Goal: Task Accomplishment & Management: Use online tool/utility

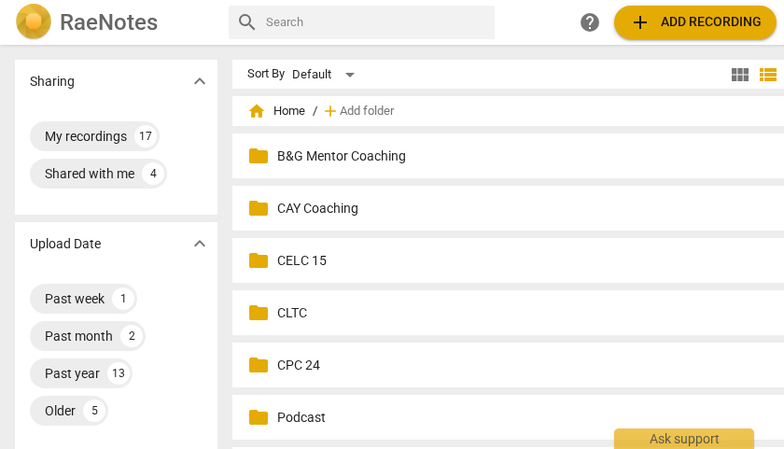
click at [300, 313] on p "CLTC" at bounding box center [538, 313] width 522 height 20
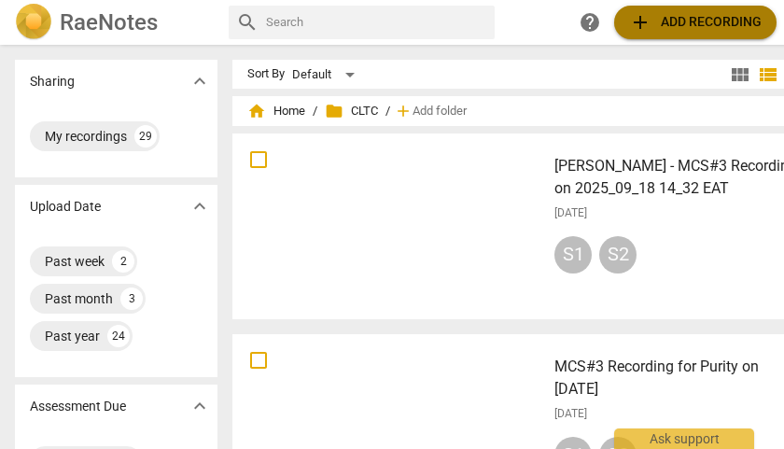
click at [688, 25] on span "add Add recording" at bounding box center [695, 22] width 132 height 22
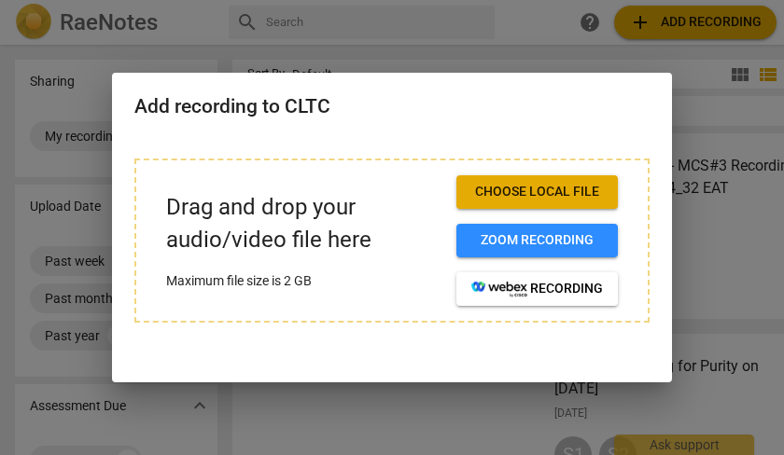
click at [555, 191] on span "Choose local file" at bounding box center [537, 192] width 132 height 19
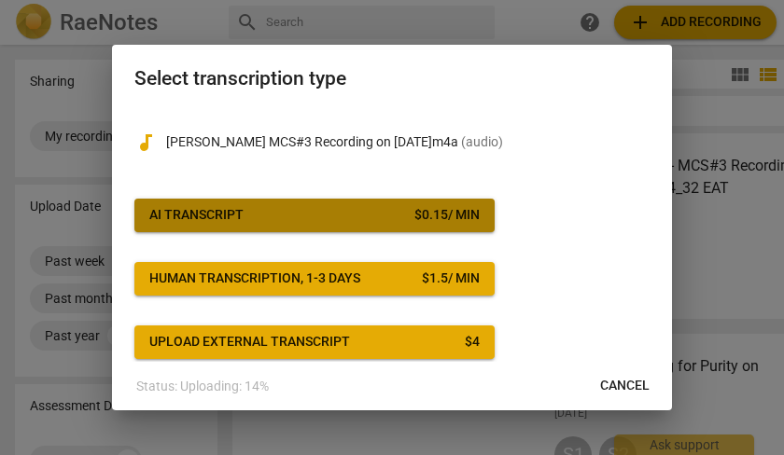
click at [399, 209] on span "AI Transcript $ 0.15 / min" at bounding box center [314, 215] width 330 height 19
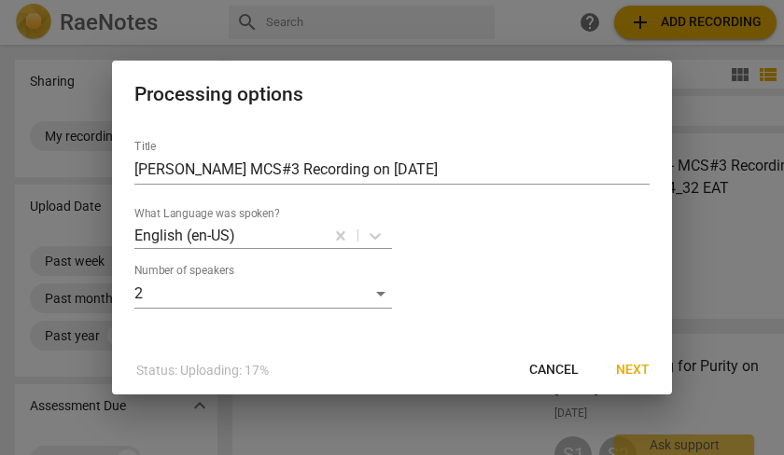
click at [637, 372] on span "Next" at bounding box center [633, 370] width 34 height 19
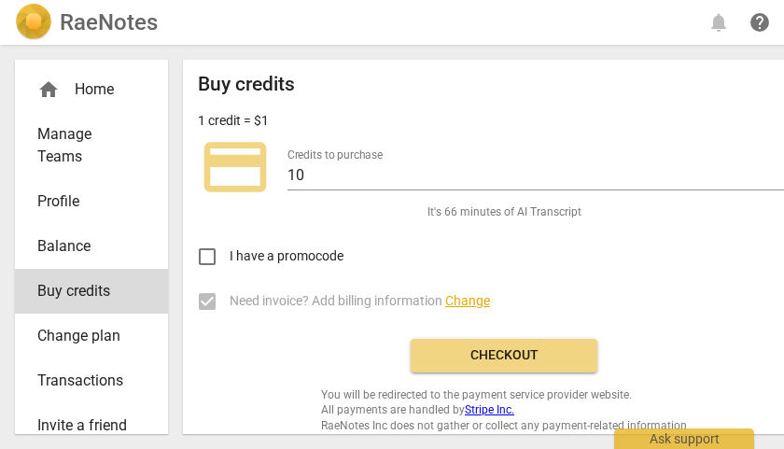
scroll to position [17, 0]
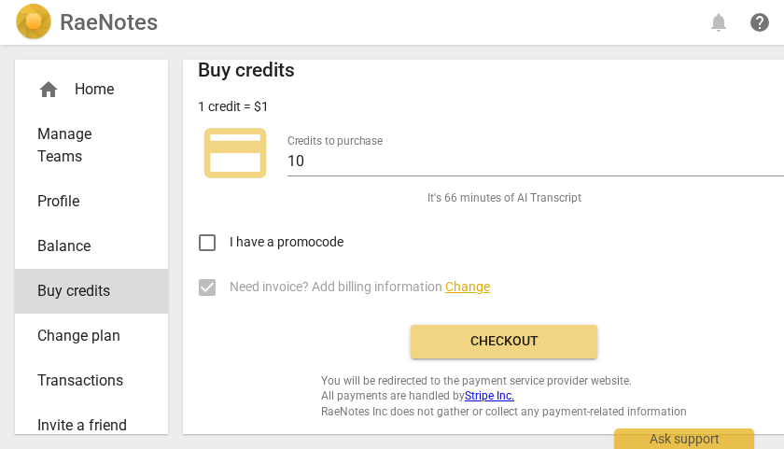
click at [561, 342] on span "Checkout" at bounding box center [503, 341] width 157 height 19
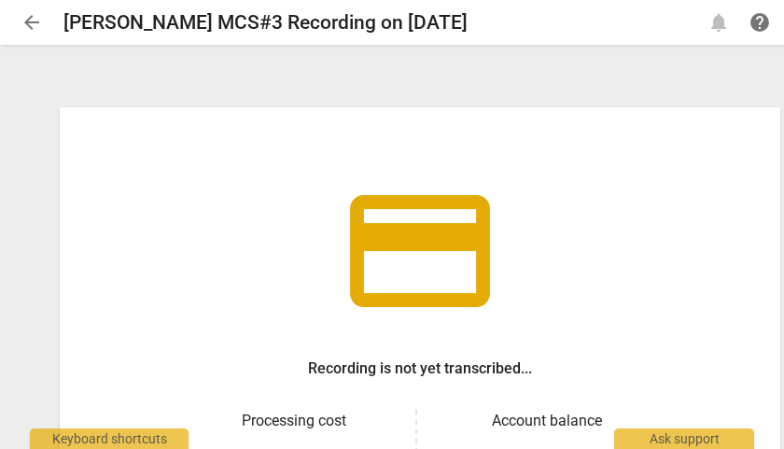
scroll to position [288, 0]
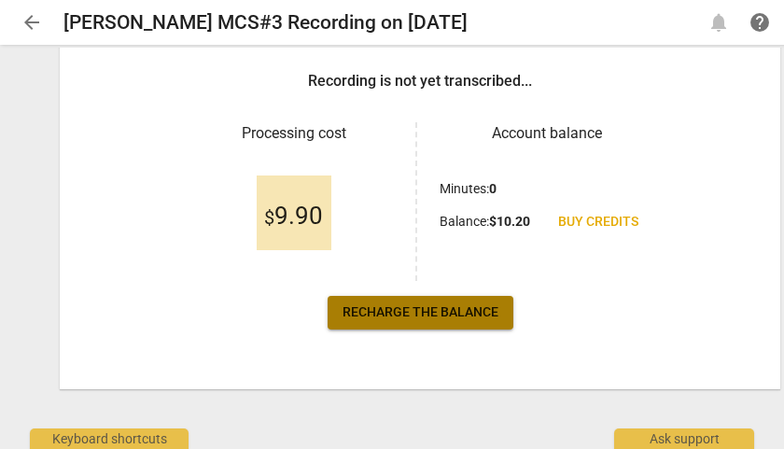
click at [423, 313] on span "Recharge the balance" at bounding box center [420, 312] width 156 height 19
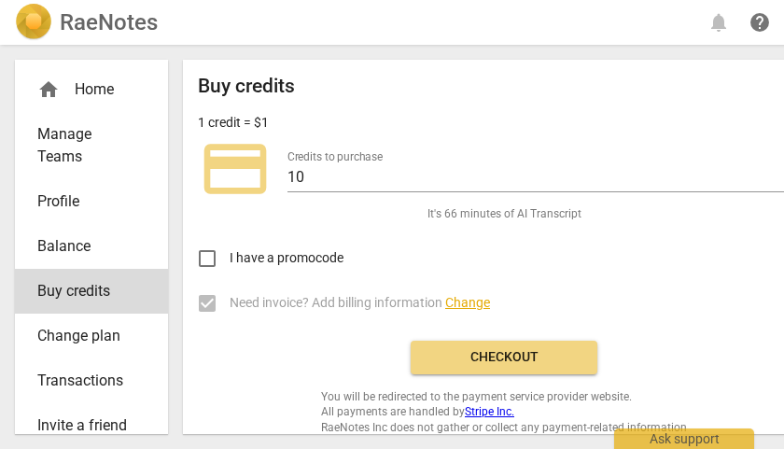
scroll to position [17, 0]
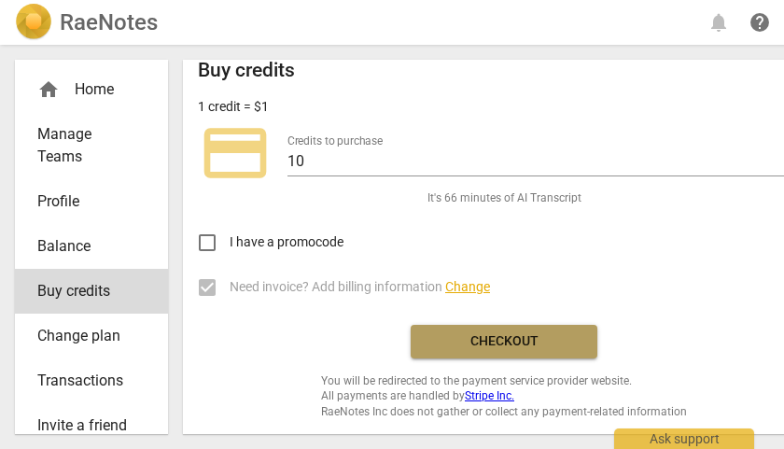
click at [499, 336] on span "Checkout" at bounding box center [503, 341] width 157 height 19
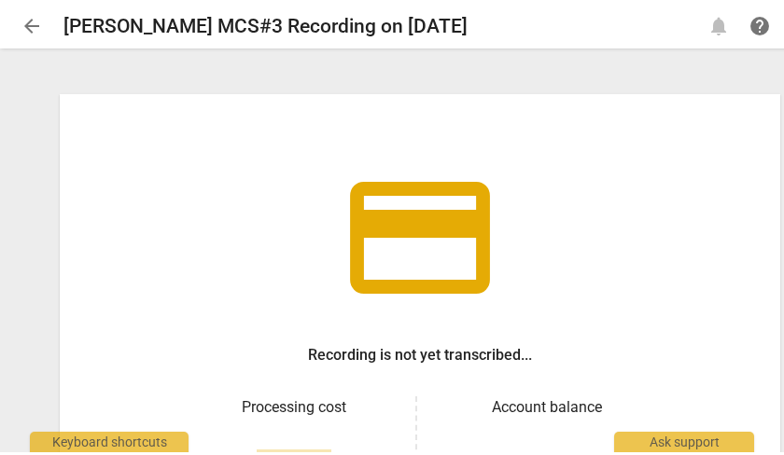
scroll to position [288, 0]
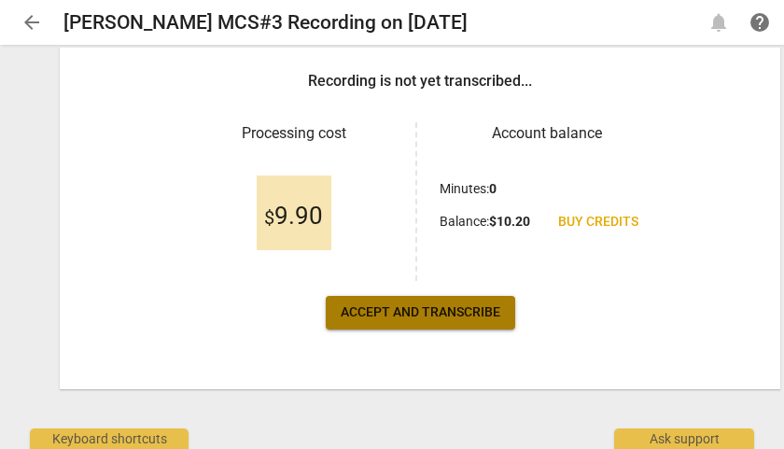
click at [425, 315] on span "Accept and transcribe" at bounding box center [421, 312] width 160 height 19
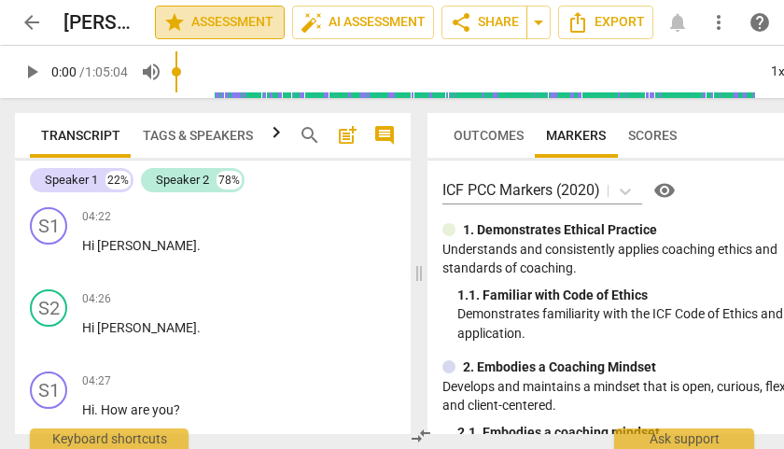
click at [221, 27] on span "star Assessment" at bounding box center [219, 22] width 113 height 22
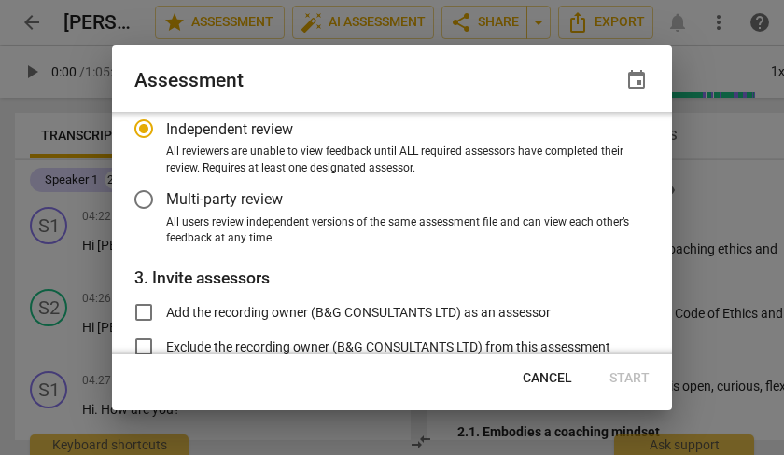
scroll to position [287, 0]
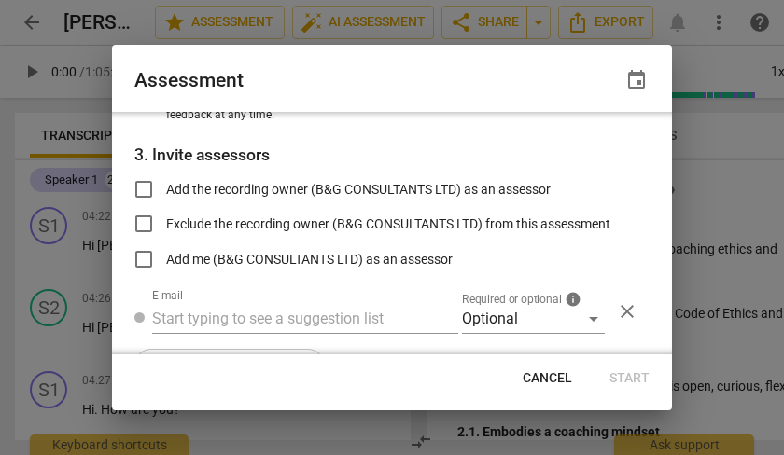
radio input "false"
click at [145, 188] on input "Add the recording owner (B&G CONSULTANTS LTD) as an assessor" at bounding box center [143, 189] width 45 height 45
checkbox input "true"
radio input "false"
click at [144, 255] on input "Add me (B&G CONSULTANTS LTD) as an assessor" at bounding box center [143, 259] width 45 height 45
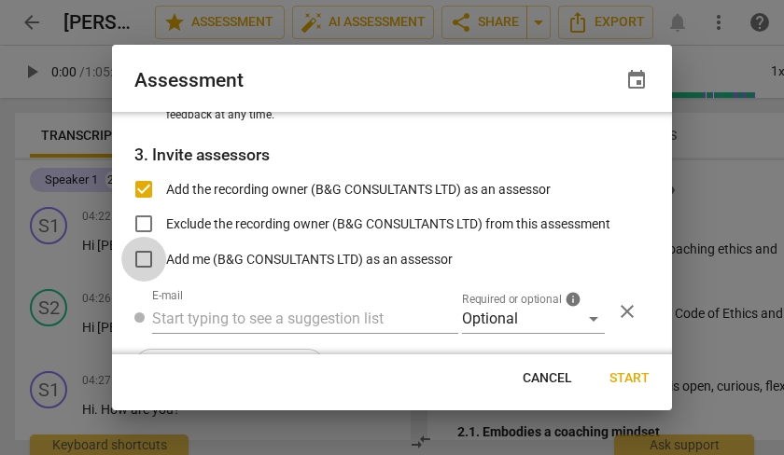
checkbox input "true"
click at [624, 377] on span "Start" at bounding box center [629, 378] width 40 height 19
radio input "false"
type input "B&G CONSULTANTS LTD <[EMAIL_ADDRESS][DOMAIN_NAME]>"
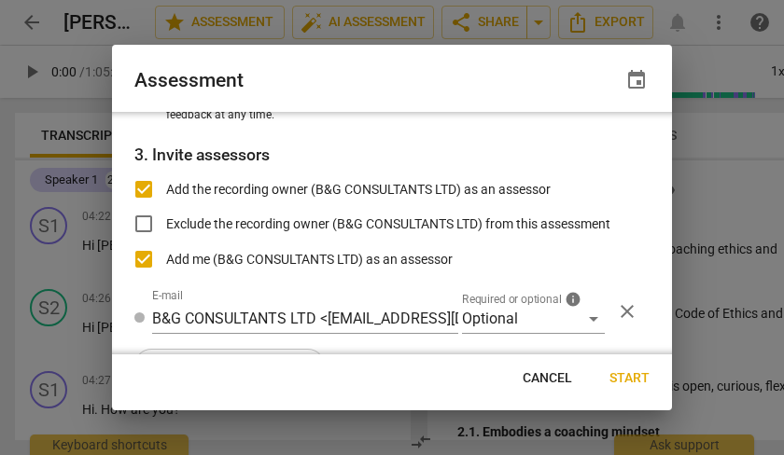
radio input "false"
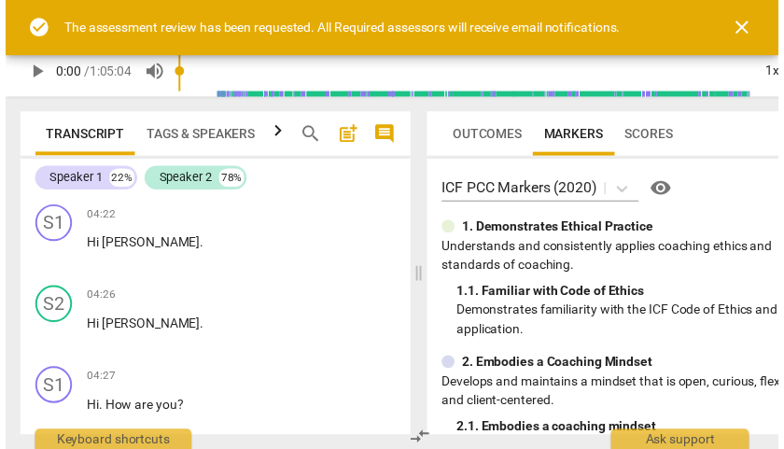
scroll to position [222, 0]
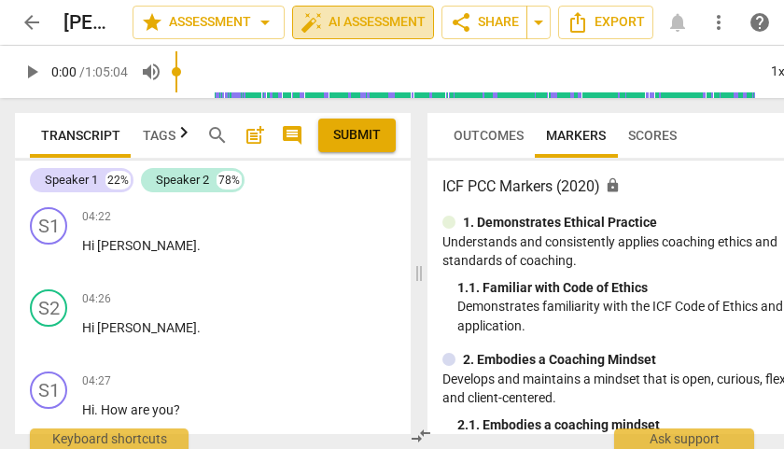
click at [341, 23] on span "auto_fix_high AI Assessment" at bounding box center [362, 22] width 125 height 22
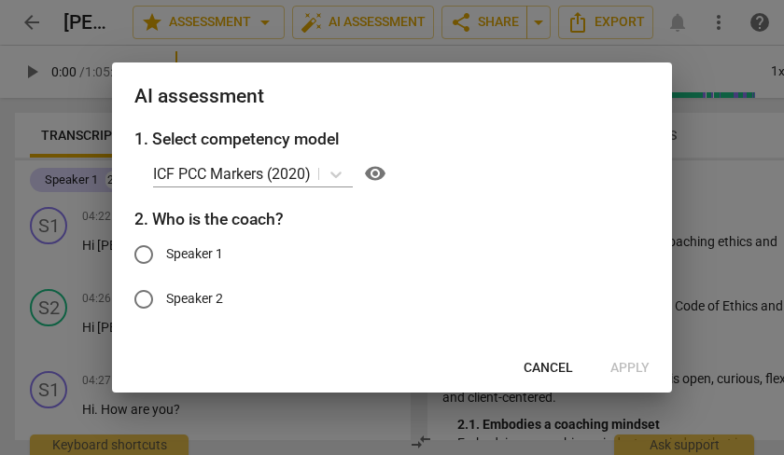
click at [142, 257] on input "Speaker 1" at bounding box center [143, 254] width 45 height 45
radio input "true"
click at [633, 364] on span "Apply" at bounding box center [629, 368] width 39 height 19
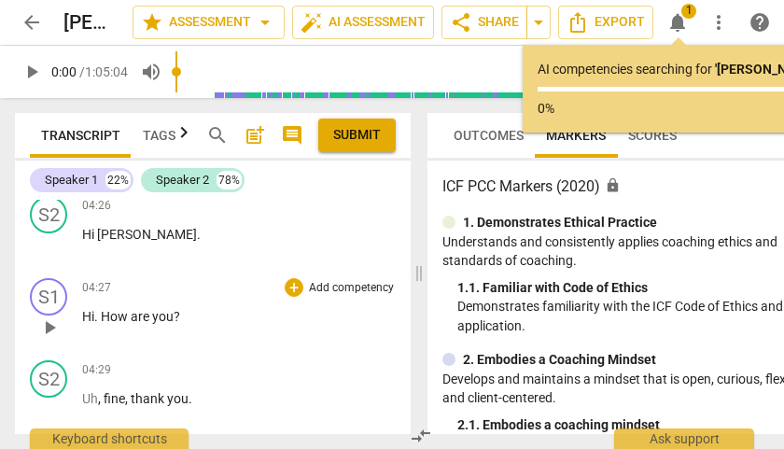
scroll to position [105, 0]
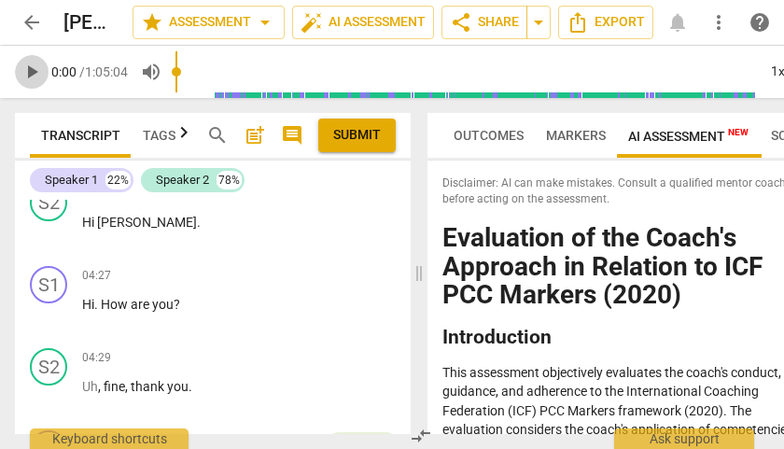
click at [28, 76] on span "play_arrow" at bounding box center [32, 72] width 22 height 22
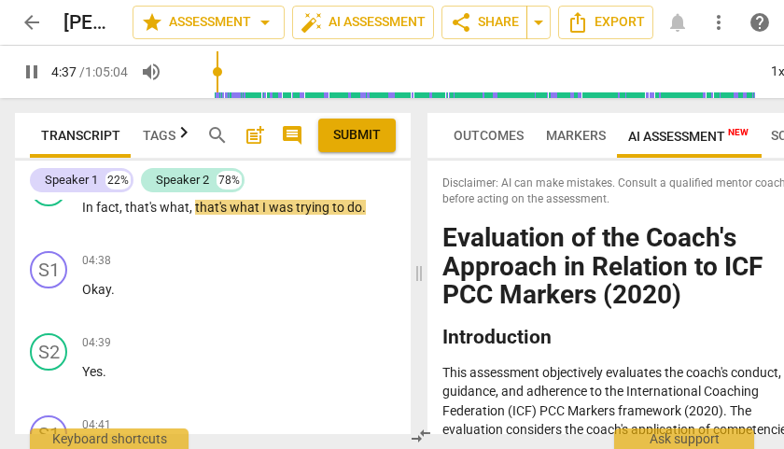
click at [220, 93] on input "range" at bounding box center [465, 72] width 580 height 60
click at [775, 75] on div "1x" at bounding box center [776, 72] width 35 height 30
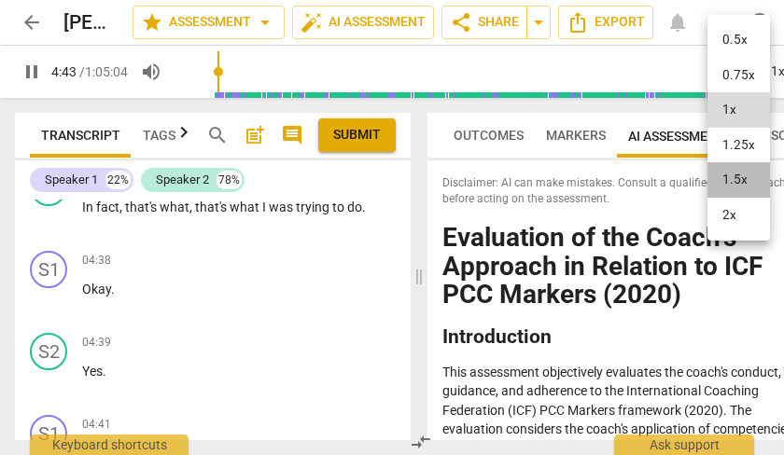
click at [737, 175] on li "1.5x" at bounding box center [738, 179] width 63 height 35
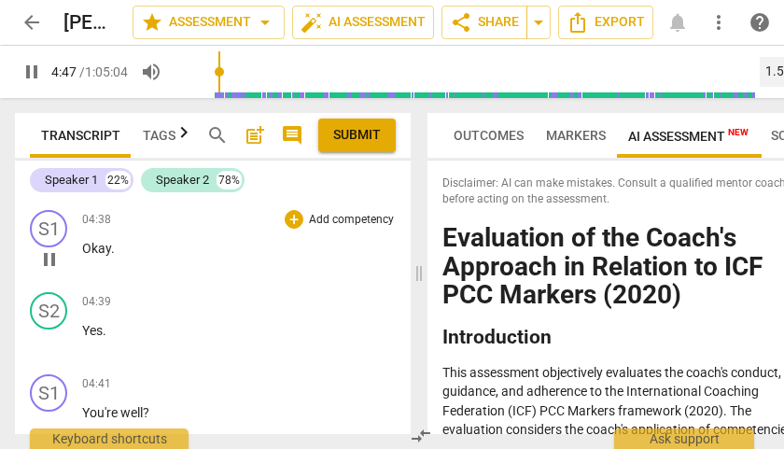
scroll to position [516, 0]
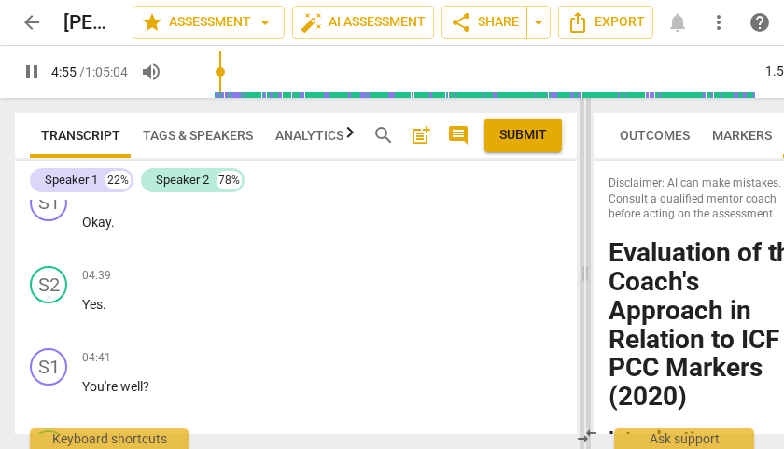
drag, startPoint x: 420, startPoint y: 275, endPoint x: 586, endPoint y: 284, distance: 166.3
click at [586, 285] on span at bounding box center [584, 273] width 11 height 351
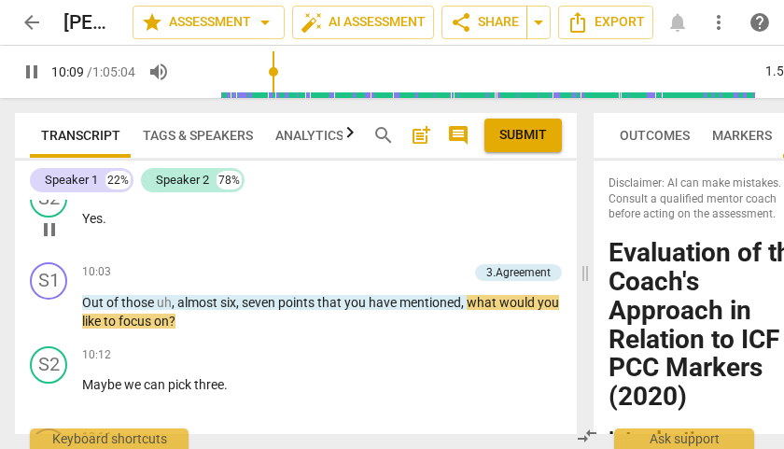
scroll to position [5142, 0]
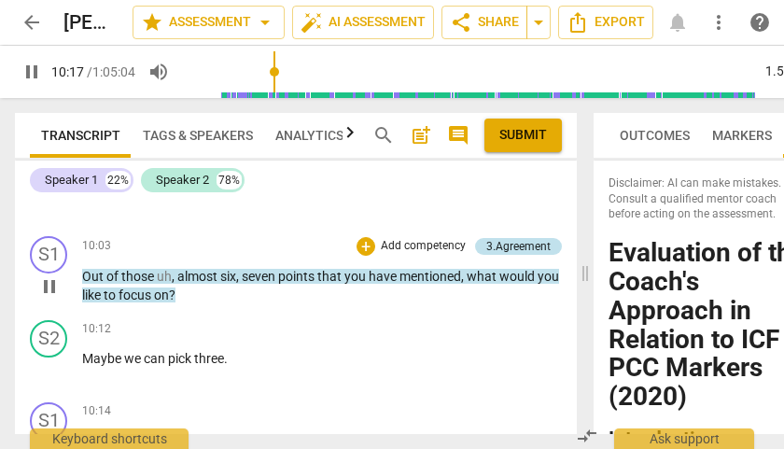
click at [492, 255] on div "3.Agreement" at bounding box center [518, 246] width 64 height 17
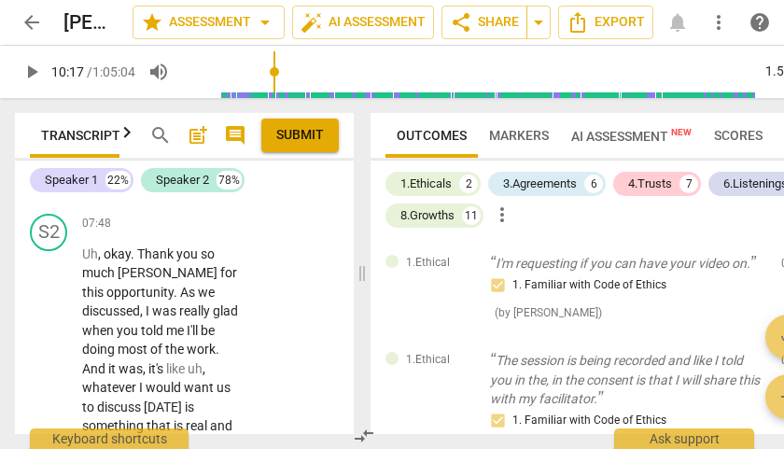
type input "618"
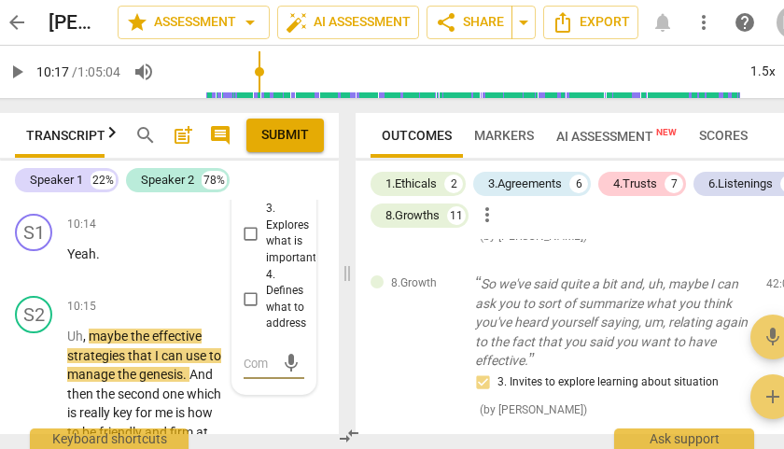
scroll to position [7428, 0]
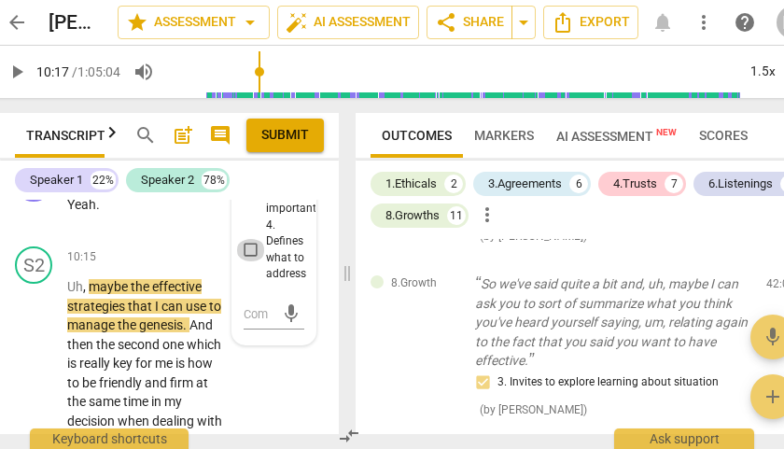
click at [246, 261] on input "4. Defines what to address" at bounding box center [251, 250] width 30 height 22
checkbox input "true"
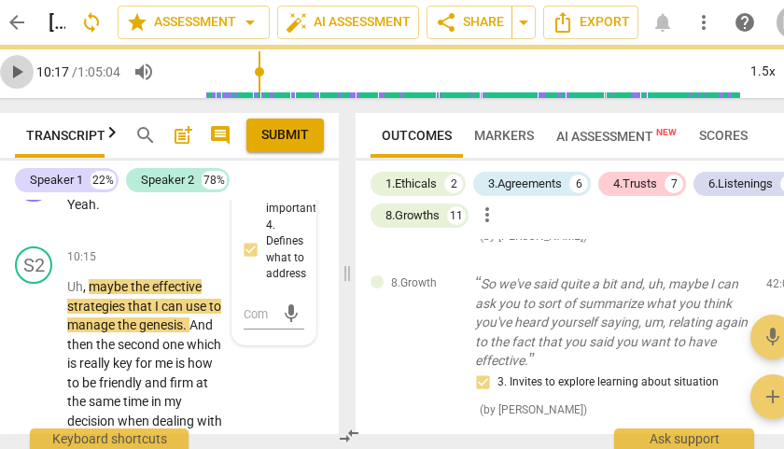
click at [16, 73] on span "play_arrow" at bounding box center [17, 72] width 22 height 22
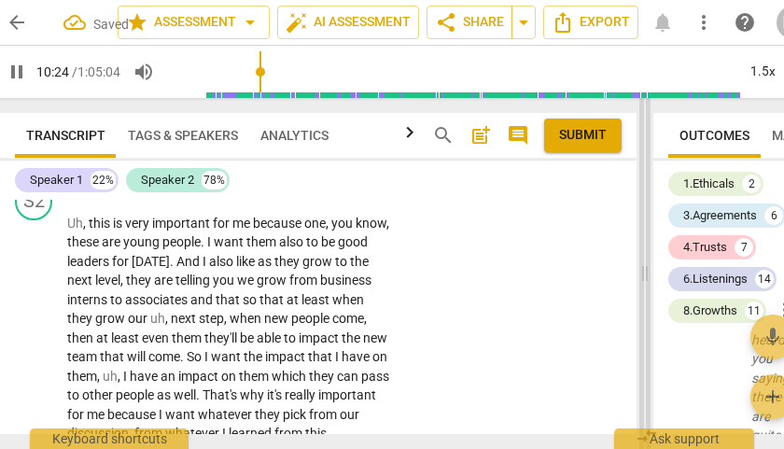
scroll to position [5903, 0]
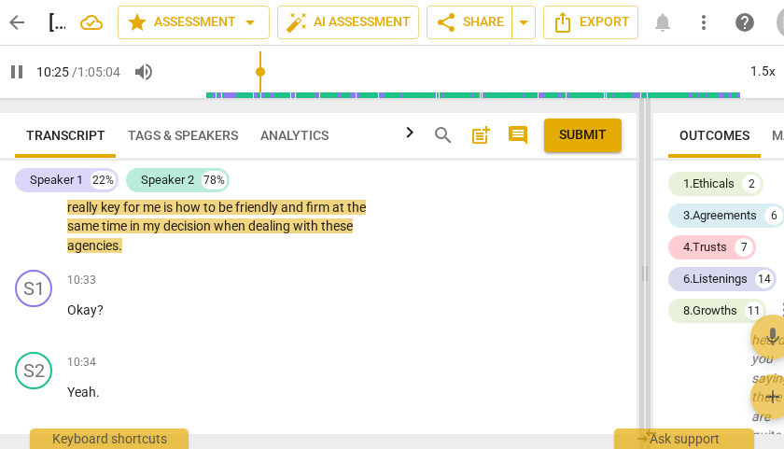
drag, startPoint x: 345, startPoint y: 275, endPoint x: 643, endPoint y: 355, distance: 308.2
click at [643, 355] on span at bounding box center [644, 273] width 11 height 351
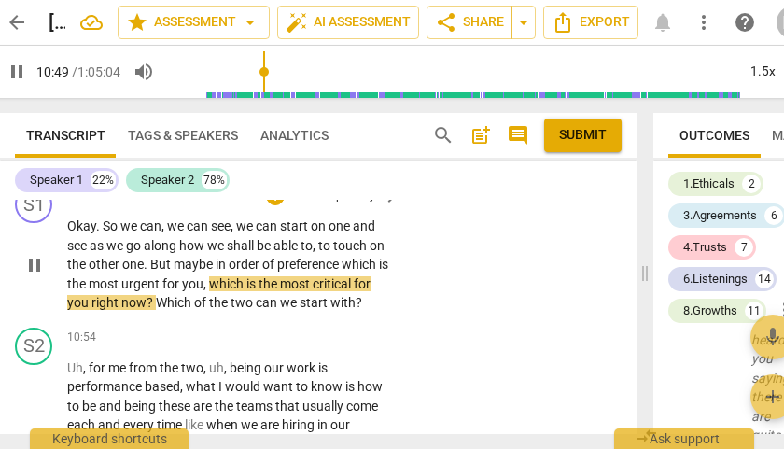
scroll to position [6134, 0]
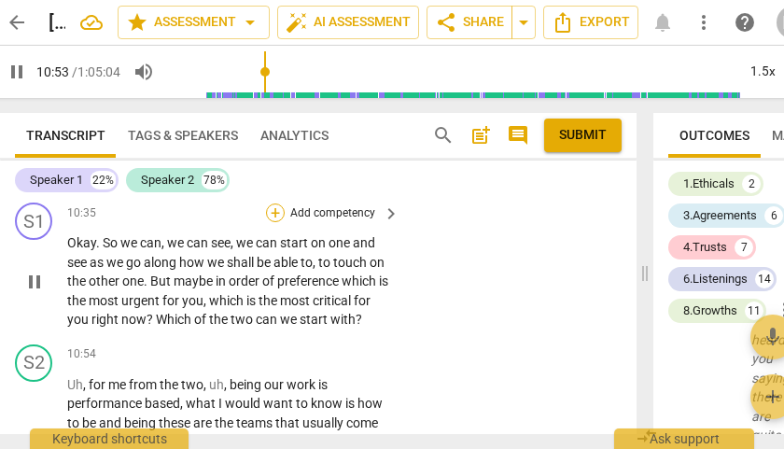
click at [271, 222] on div "+" at bounding box center [275, 212] width 19 height 19
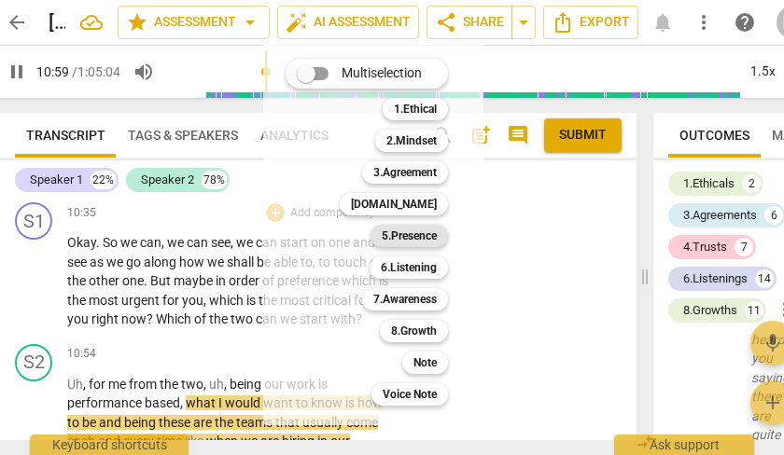
click at [424, 236] on b "5.Presence" at bounding box center [409, 236] width 55 height 22
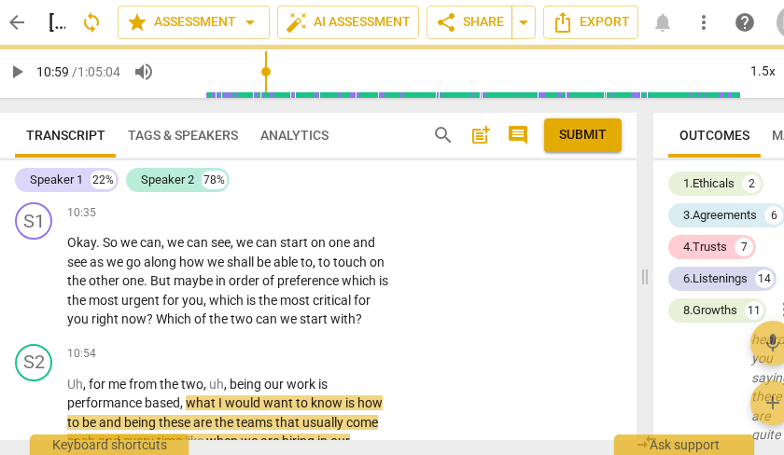
type input "660"
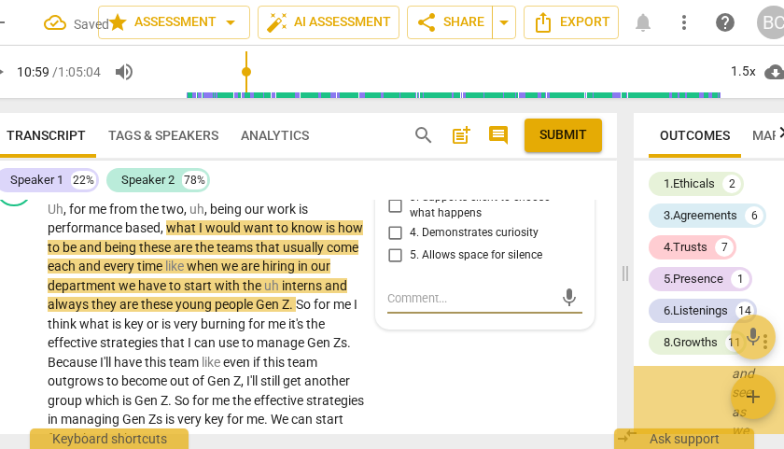
scroll to position [3704, 0]
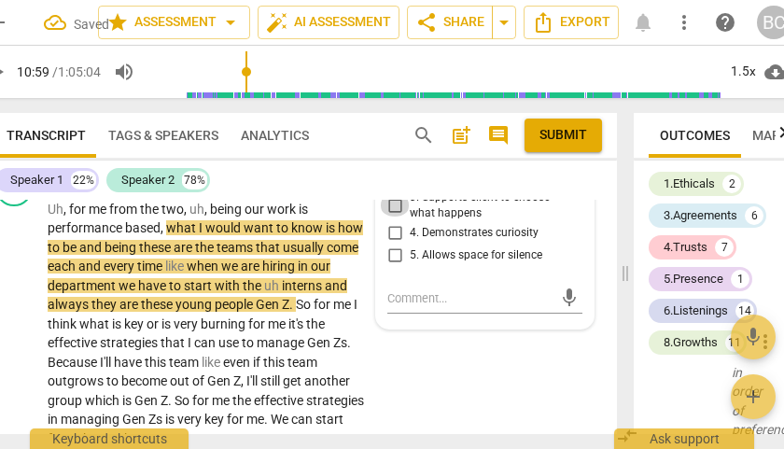
click at [392, 216] on input "3. Supports client to choose what happens" at bounding box center [395, 205] width 30 height 22
checkbox input "true"
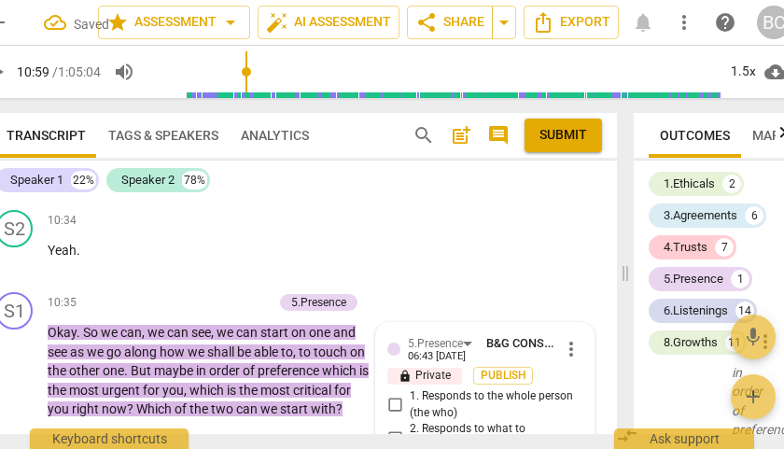
scroll to position [6105, 0]
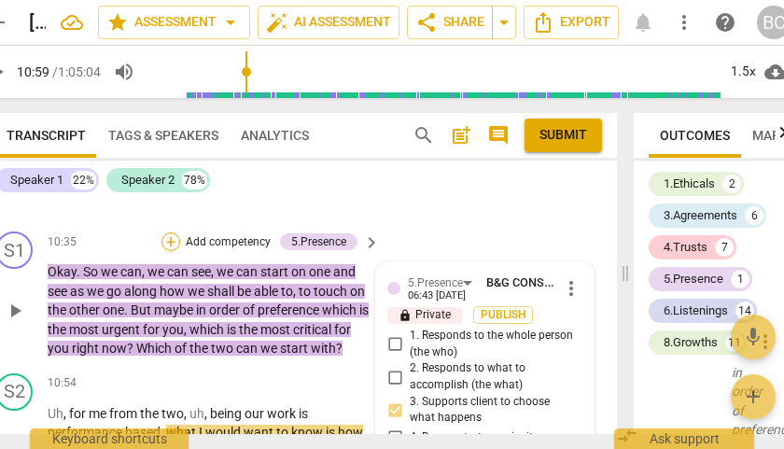
click at [168, 251] on div "+" at bounding box center [170, 241] width 19 height 19
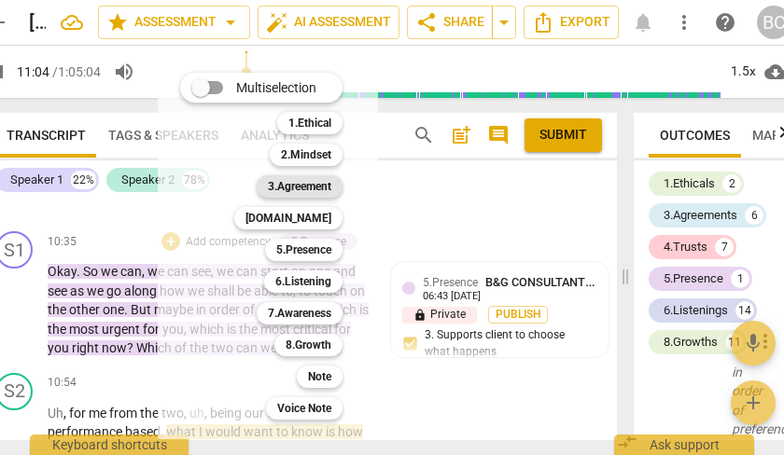
click at [321, 191] on b "3.Agreement" at bounding box center [299, 186] width 63 height 22
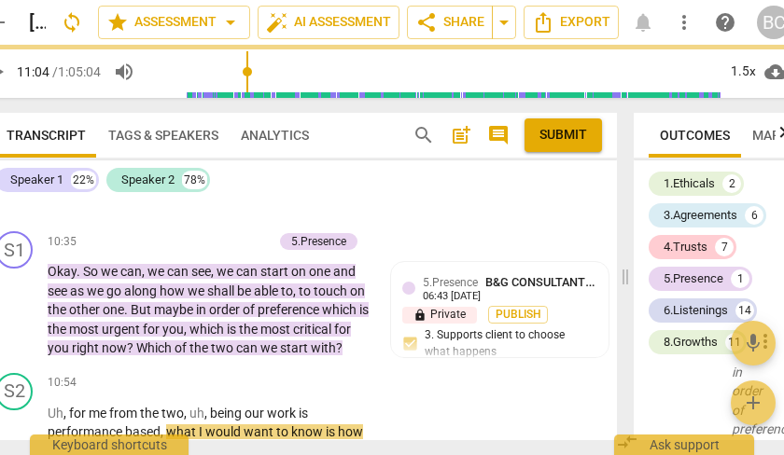
type input "665"
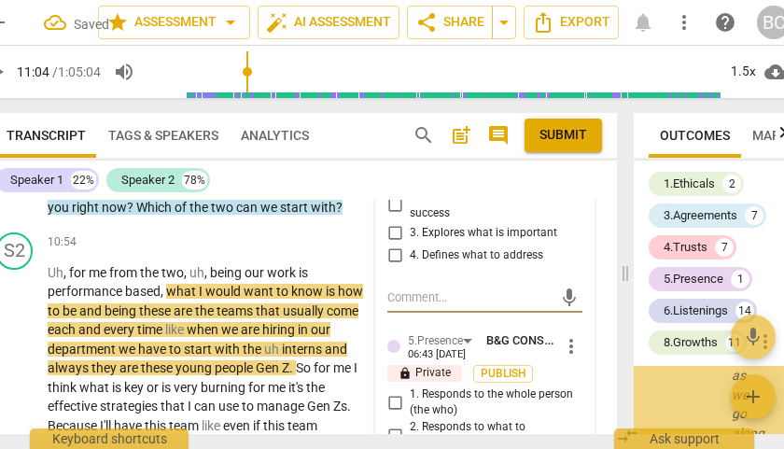
scroll to position [5062, 0]
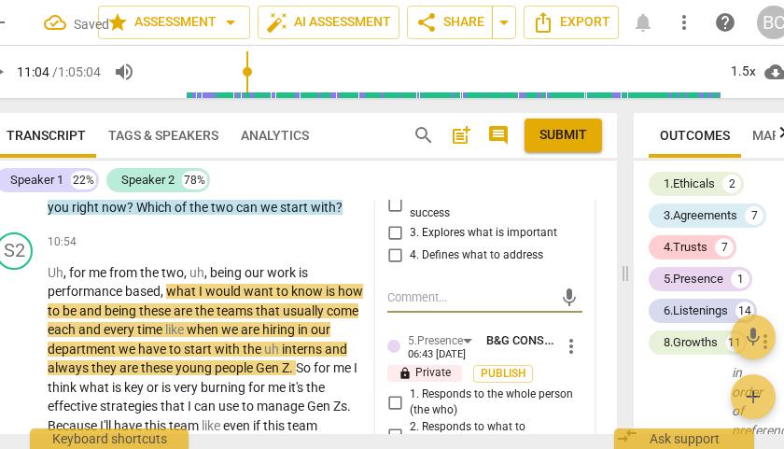
click at [388, 266] on input "4. Defines what to address" at bounding box center [395, 255] width 30 height 22
checkbox input "true"
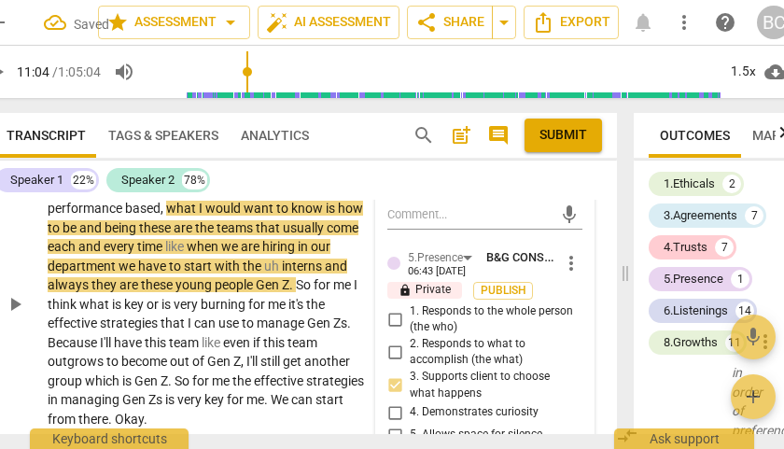
scroll to position [6431, 0]
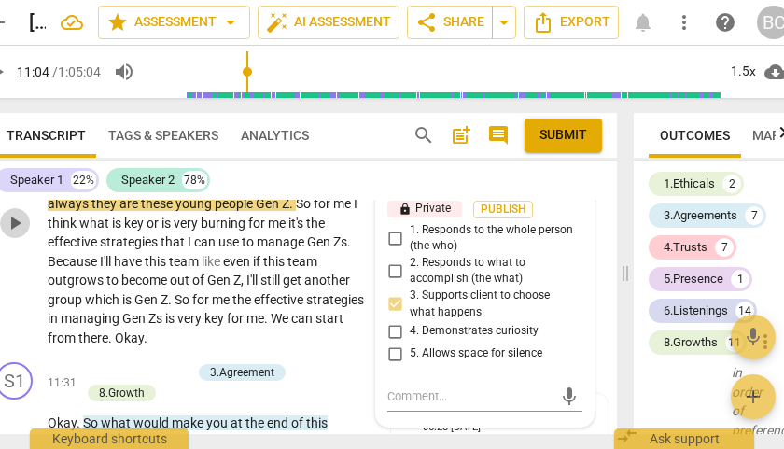
click at [16, 234] on span "play_arrow" at bounding box center [15, 223] width 22 height 22
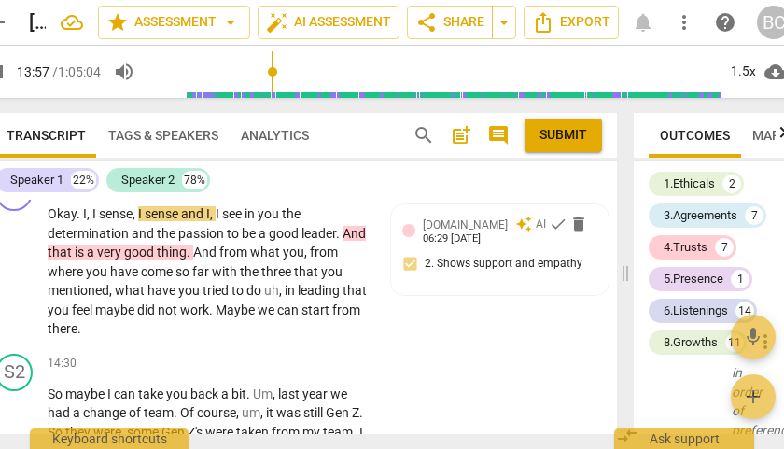
scroll to position [7800, 0]
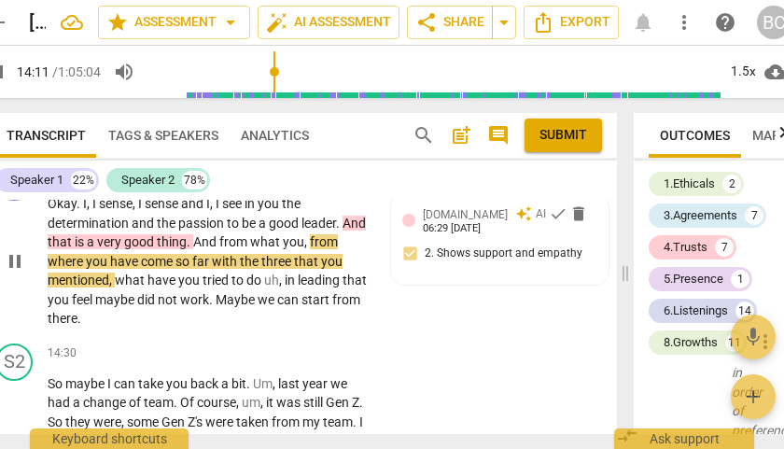
click at [150, 183] on div "+" at bounding box center [141, 173] width 19 height 19
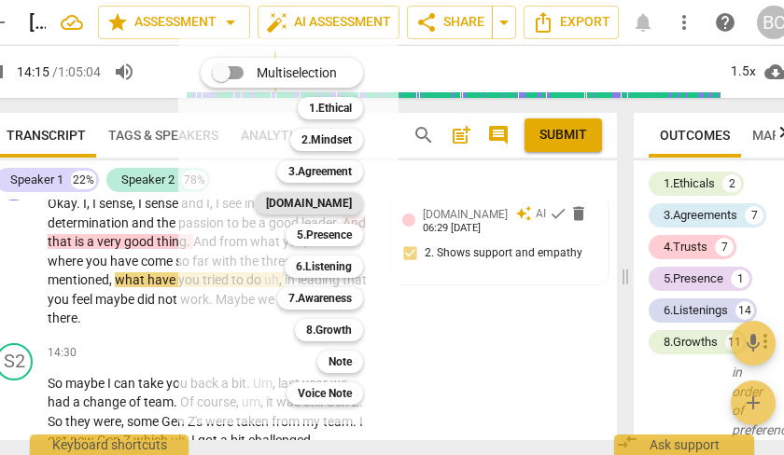
click at [341, 205] on b "[DOMAIN_NAME]" at bounding box center [309, 203] width 86 height 22
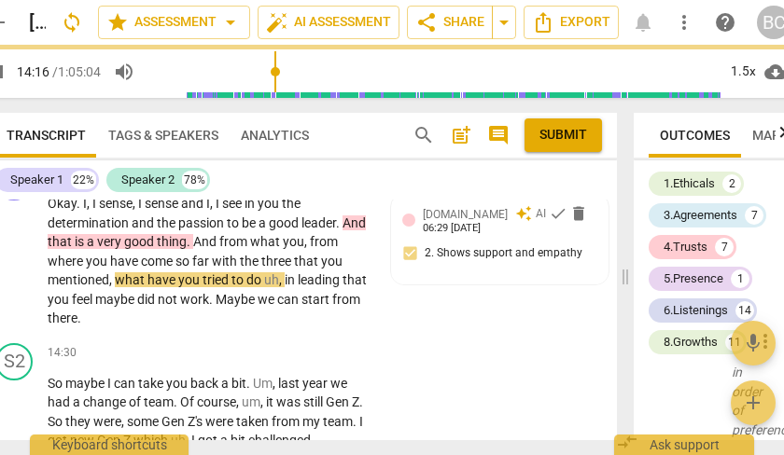
type input "856"
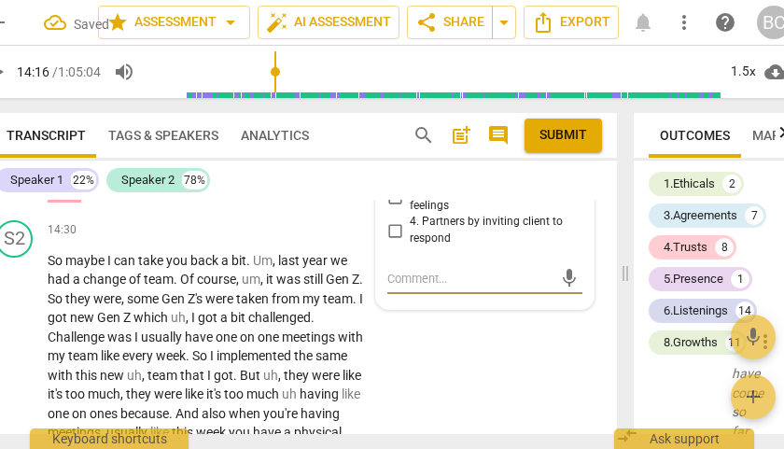
scroll to position [7883, 0]
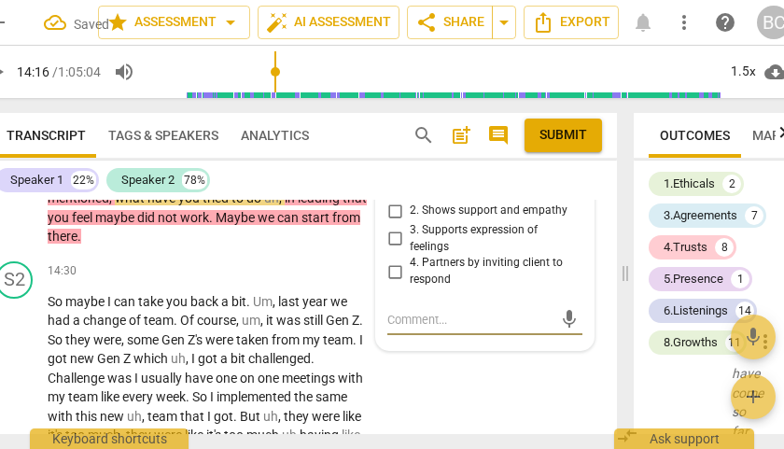
click at [391, 200] on input "1. Respects talents and insights" at bounding box center [395, 188] width 30 height 22
checkbox input "true"
click at [18, 190] on span "play_arrow" at bounding box center [15, 179] width 22 height 22
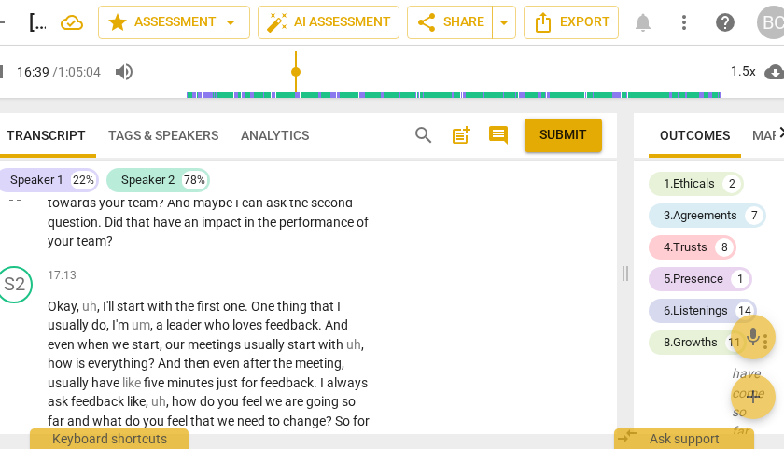
scroll to position [8836, 0]
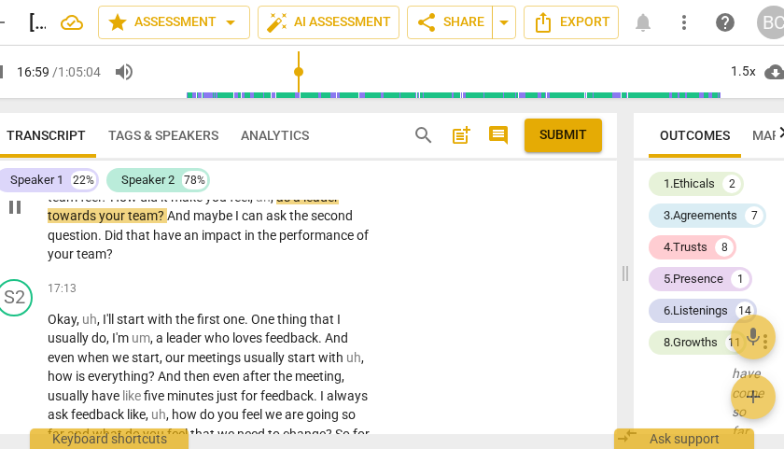
click at [251, 138] on div "+" at bounding box center [255, 128] width 19 height 19
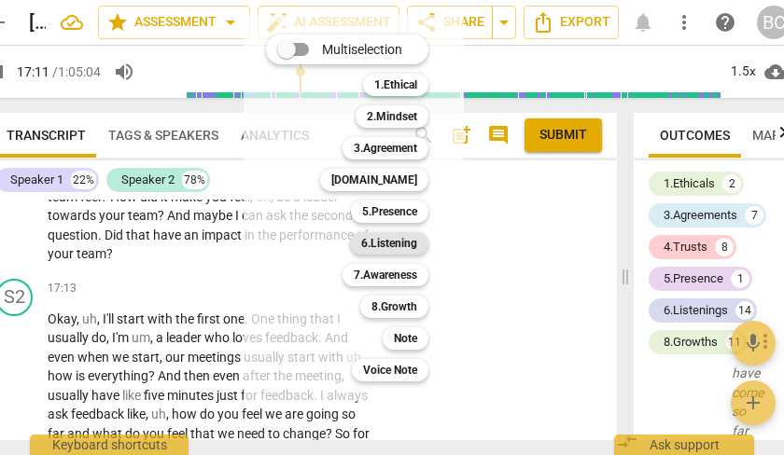
click at [396, 247] on b "6.Listening" at bounding box center [389, 243] width 56 height 22
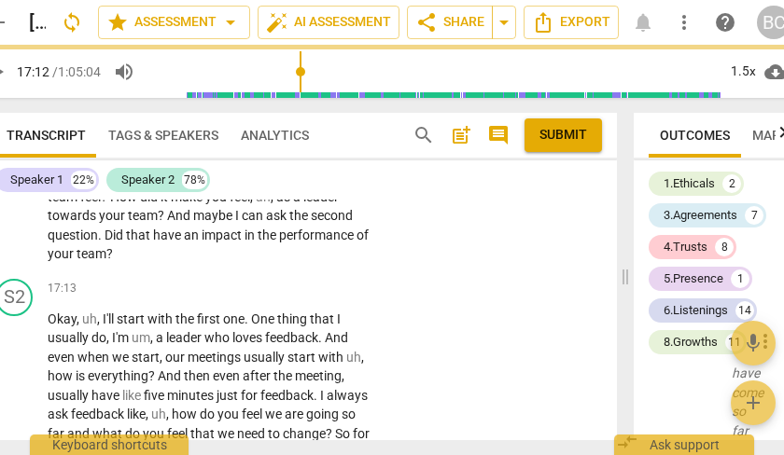
type input "1033"
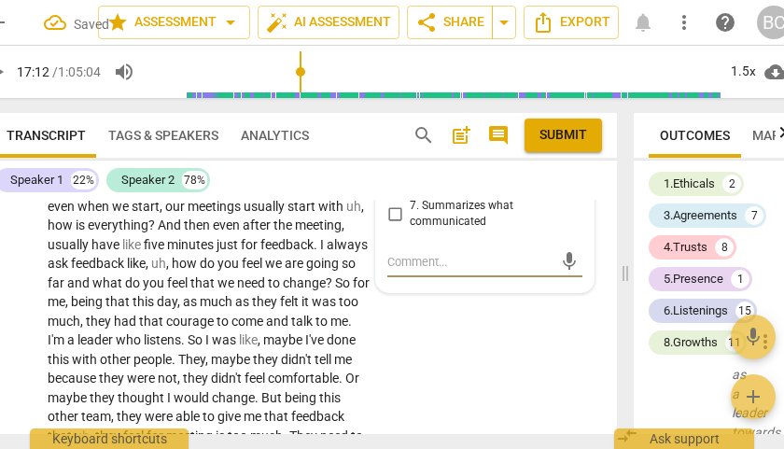
scroll to position [8968, 0]
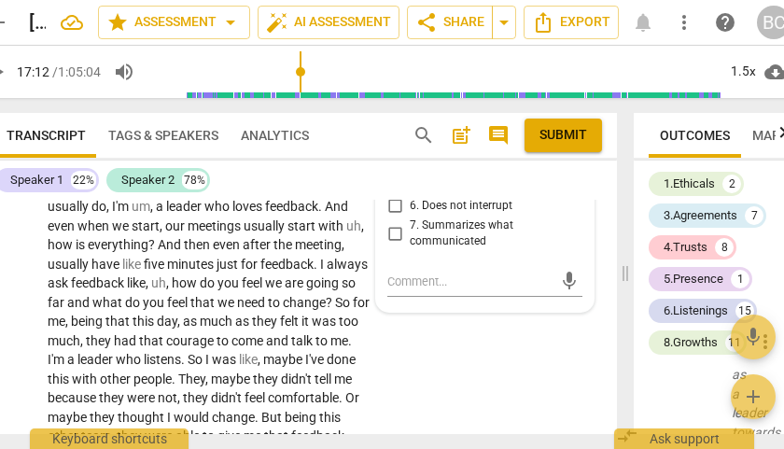
click at [393, 150] on input "3. Explores client's emotions" at bounding box center [395, 139] width 30 height 22
checkbox input "true"
click at [391, 195] on input "5. Inquires about perception" at bounding box center [395, 184] width 30 height 22
checkbox input "true"
drag, startPoint x: 313, startPoint y: 439, endPoint x: 279, endPoint y: 439, distance: 33.6
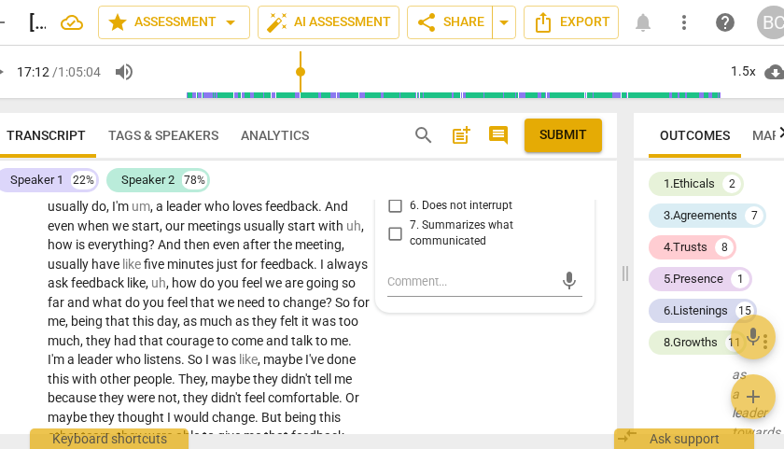
click at [279, 439] on div "Transcript Tags & Speakers Analytics search post_add comment Submit Speaker 1 2…" at bounding box center [294, 273] width 659 height 351
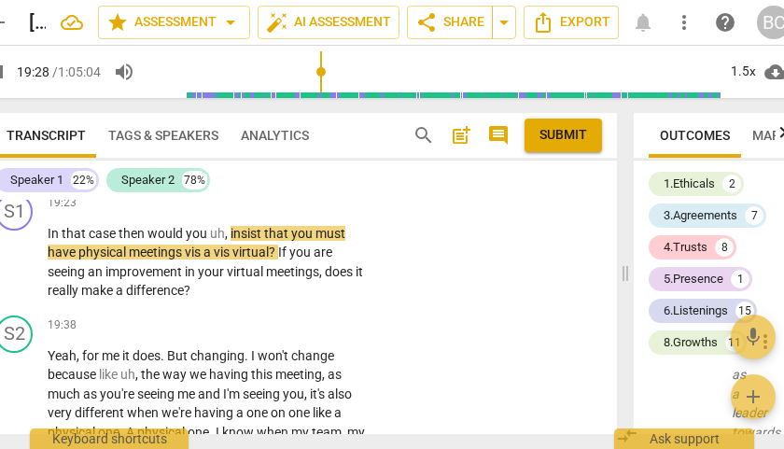
scroll to position [9939, 0]
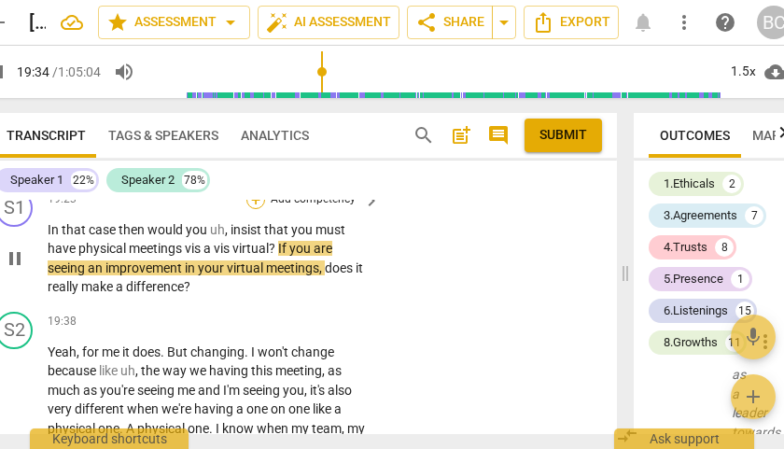
click at [256, 209] on div "+" at bounding box center [255, 199] width 19 height 19
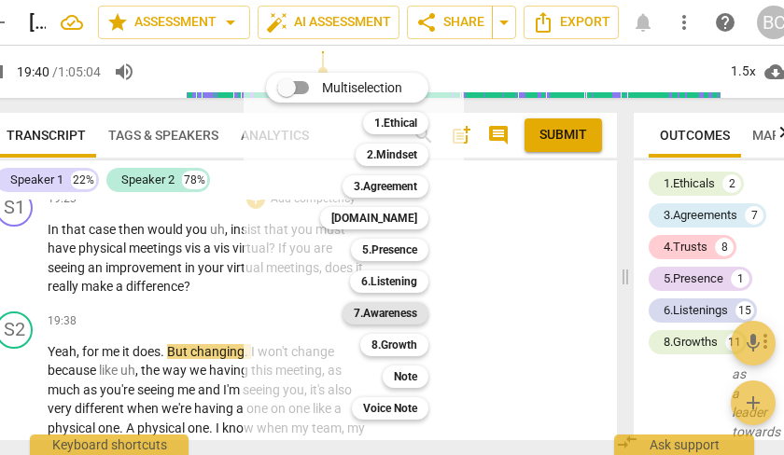
click at [397, 315] on b "7.Awareness" at bounding box center [385, 313] width 63 height 22
type input "1181"
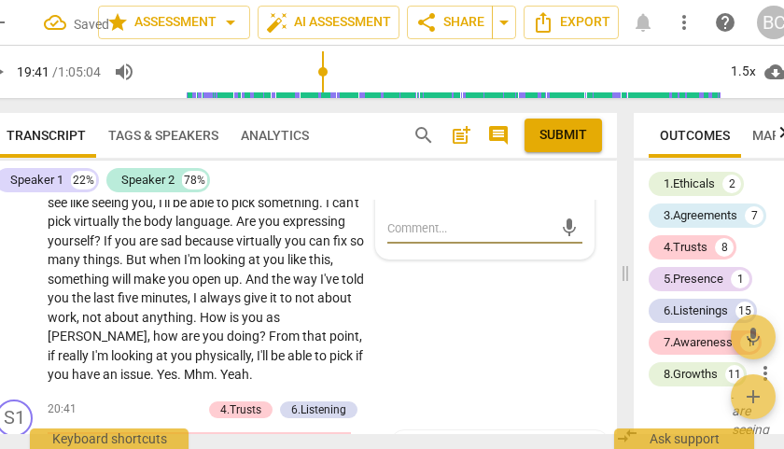
scroll to position [10277, 0]
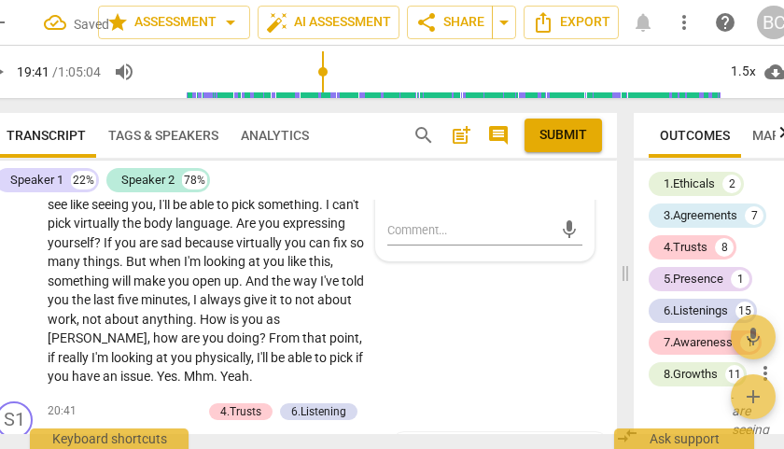
click at [394, 138] on input "6. Asks clear, open-ended questions" at bounding box center [395, 127] width 30 height 22
checkbox input "true"
click at [397, 239] on textarea at bounding box center [469, 230] width 165 height 18
type textarea "C"
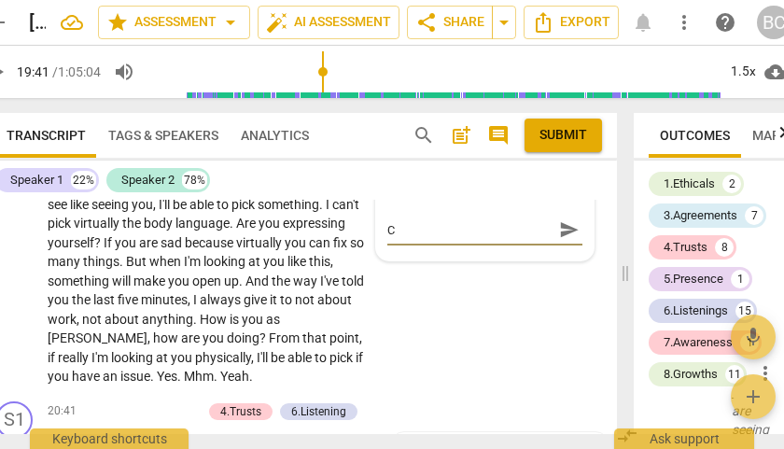
type textarea "Cl"
type textarea "Clo"
type textarea "Clos"
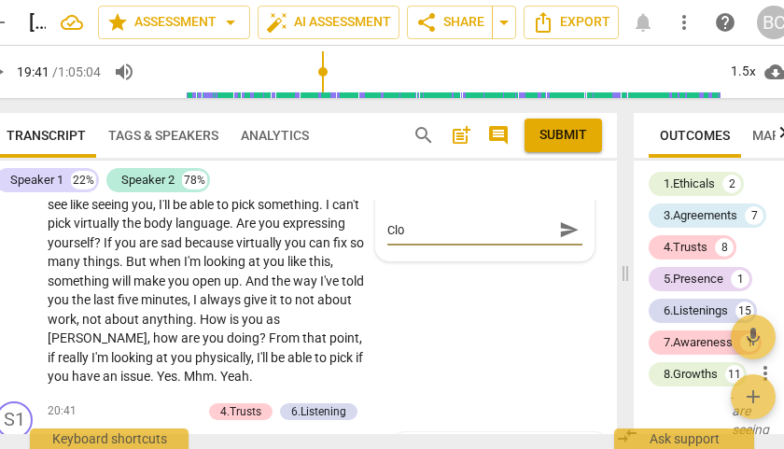
type textarea "Clos"
type textarea "Close"
type textarea "Closed"
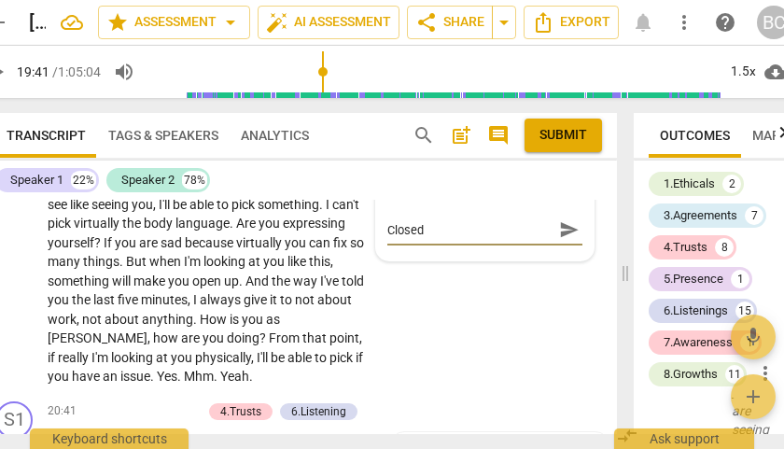
type textarea "Closed"
type textarea "Closed a"
type textarea "Closed an"
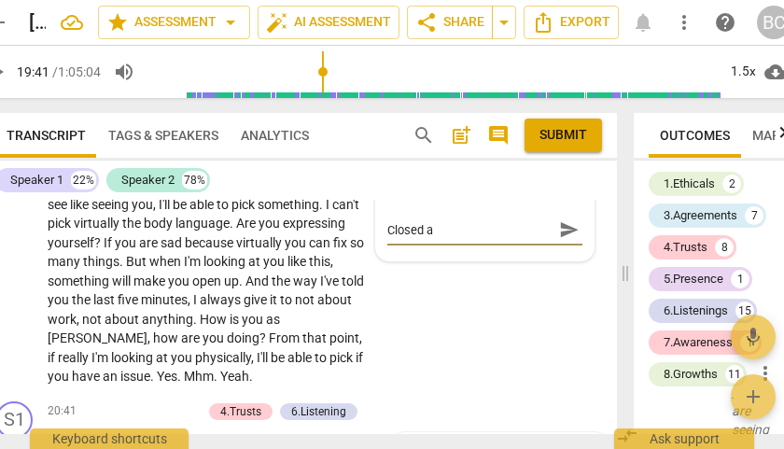
type textarea "Closed an"
type textarea "Closed and"
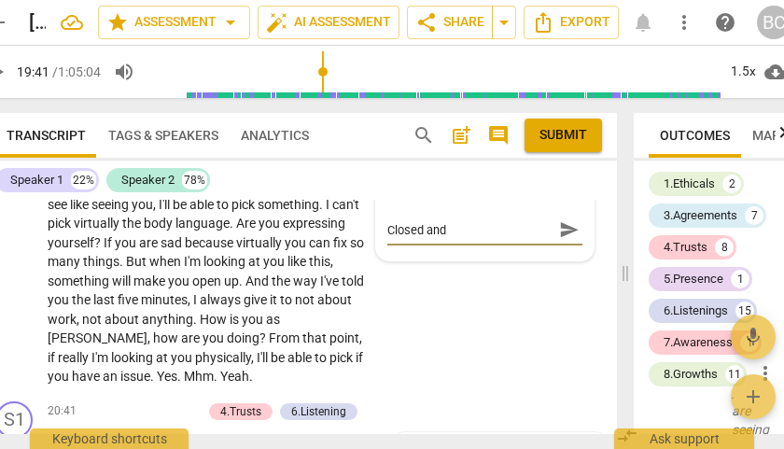
type textarea "Closed and l"
type textarea "Closed and le"
type textarea "Closed and lea"
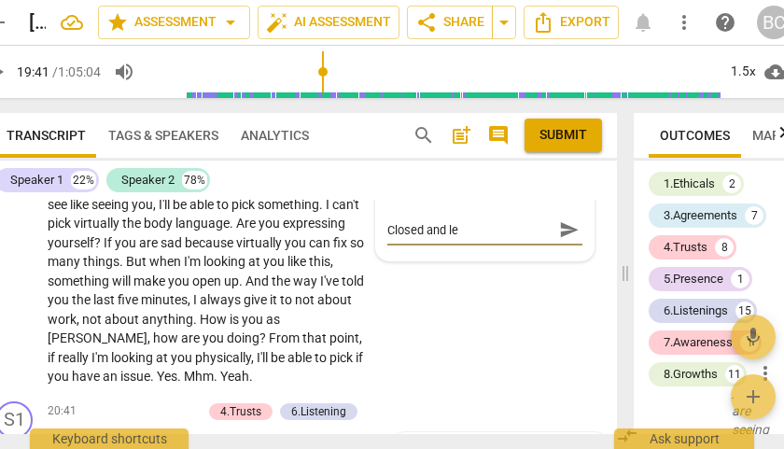
type textarea "Closed and lea"
type textarea "Closed and leaa"
type textarea "Closed and leaad"
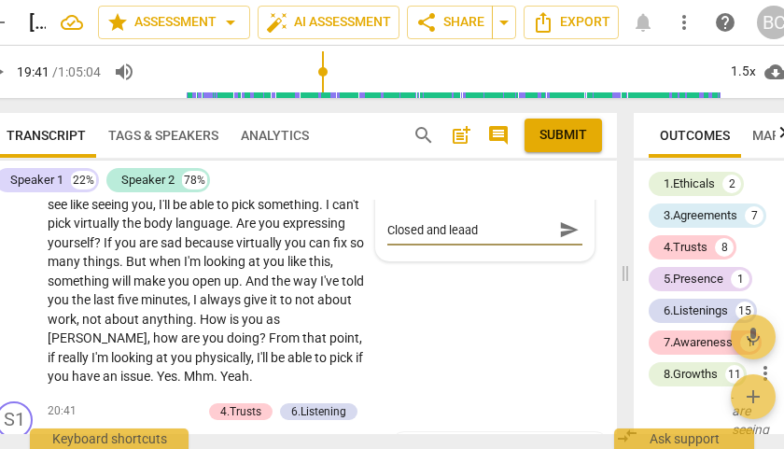
type textarea "Closed and leaadi"
type textarea "Closed and [PERSON_NAME]"
type textarea "Closed and leaading"
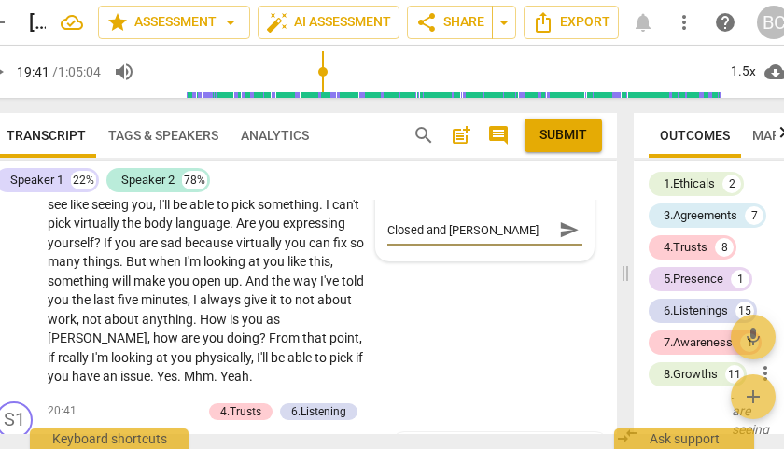
type textarea "Closed and leaading"
type textarea "Closed and leaading q"
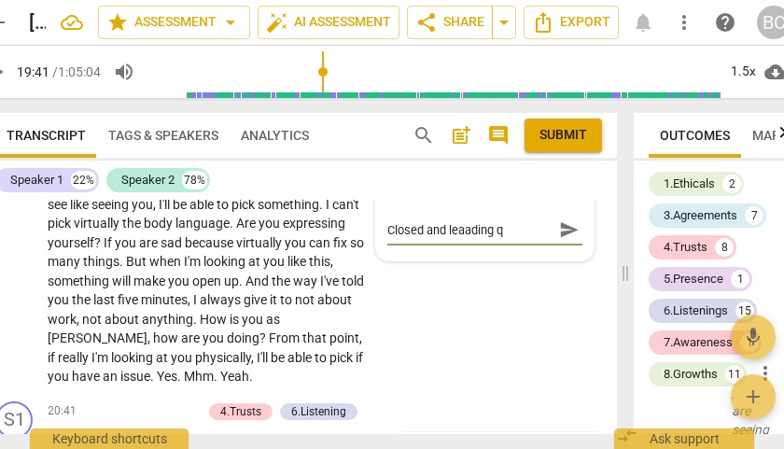
type textarea "Closed and leaading qu"
type textarea "Closed and leaading que"
type textarea "Closed and leaading ques"
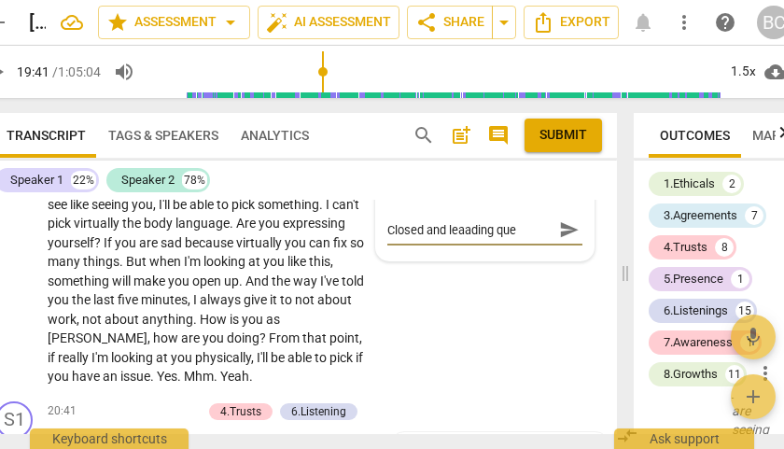
type textarea "Closed and leaading ques"
type textarea "Closed and leaading quest"
type textarea "Closed and leaading questi"
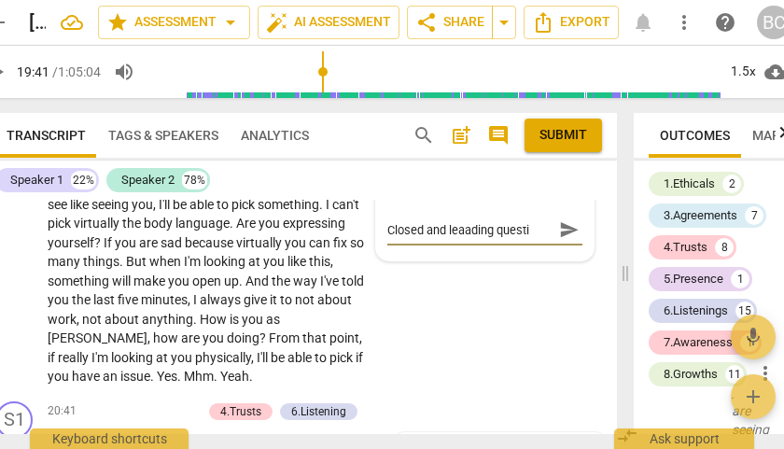
type textarea "Closed and leaading questio"
type textarea "Closed and leaading question"
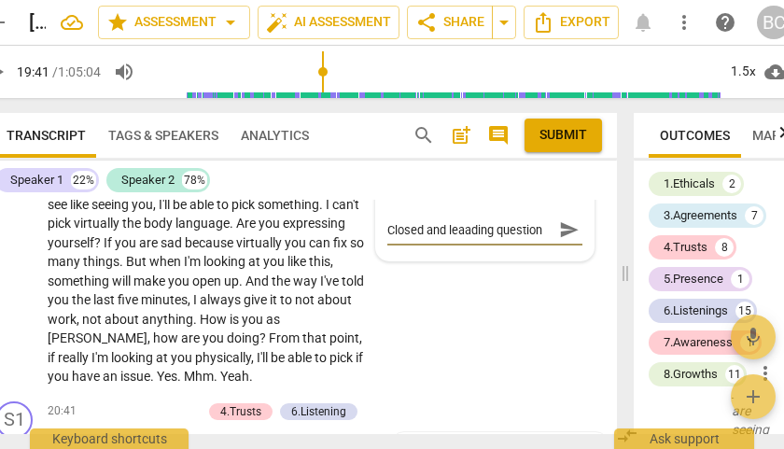
type textarea "Closed and leaading question."
click at [565, 241] on span "send" at bounding box center [569, 230] width 21 height 21
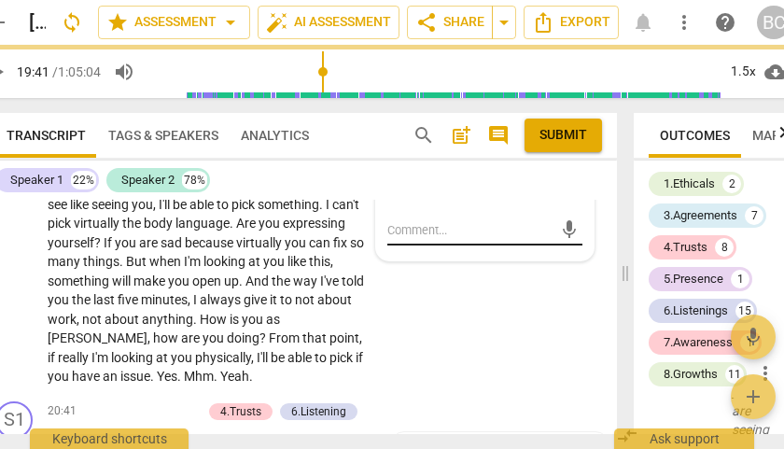
scroll to position [0, 0]
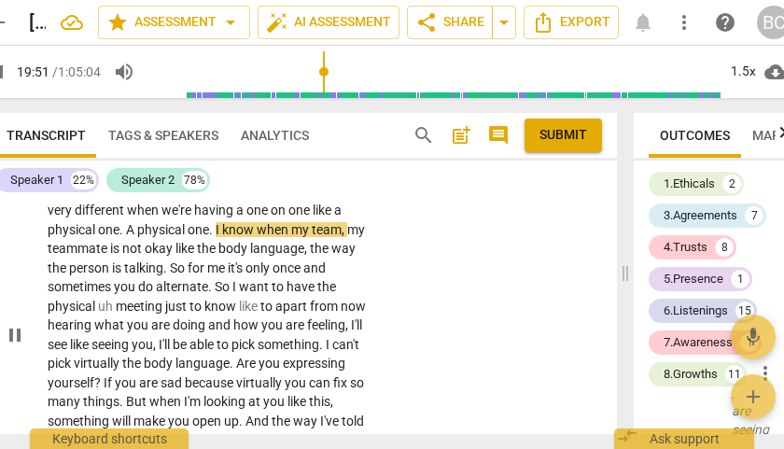
scroll to position [10139, 0]
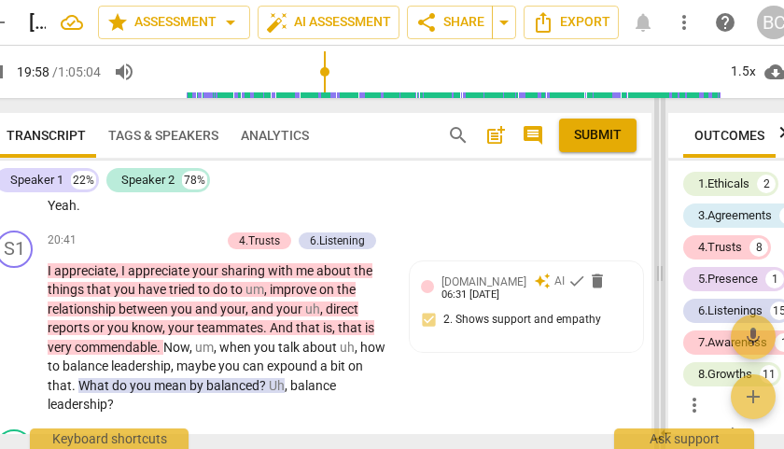
drag, startPoint x: 624, startPoint y: 275, endPoint x: 659, endPoint y: 272, distance: 34.6
click at [659, 272] on span at bounding box center [659, 273] width 11 height 351
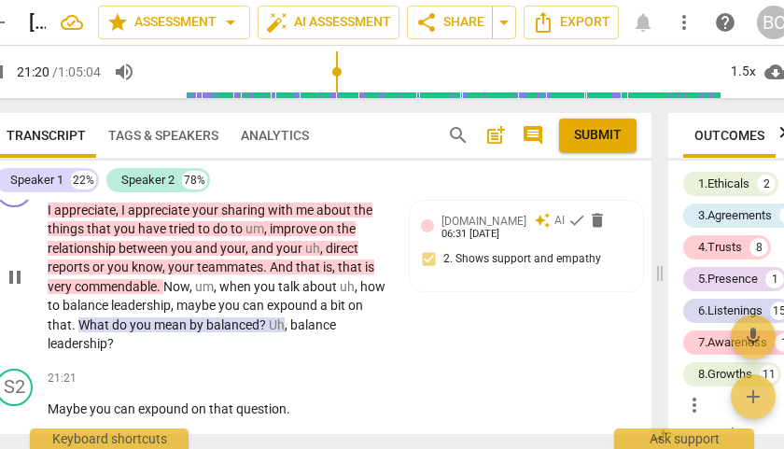
scroll to position [10198, 0]
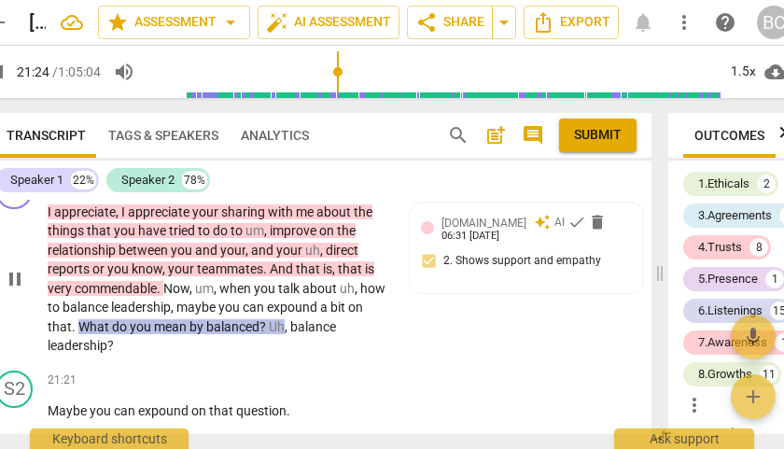
click at [330, 190] on div "6.Listening" at bounding box center [337, 182] width 55 height 17
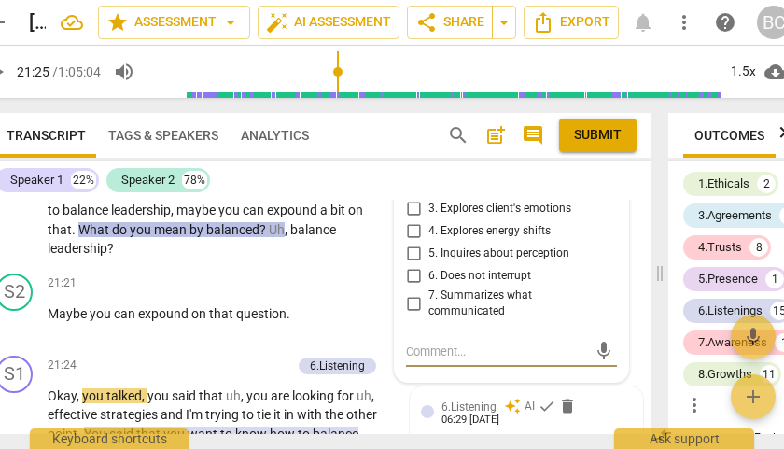
scroll to position [10338, 0]
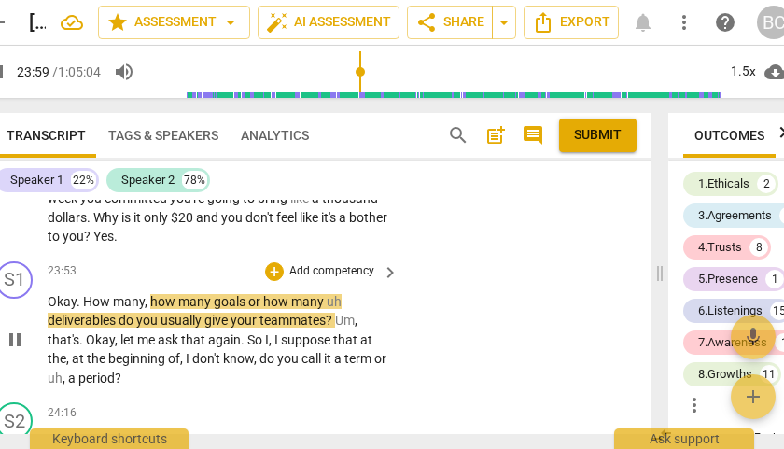
scroll to position [11507, 0]
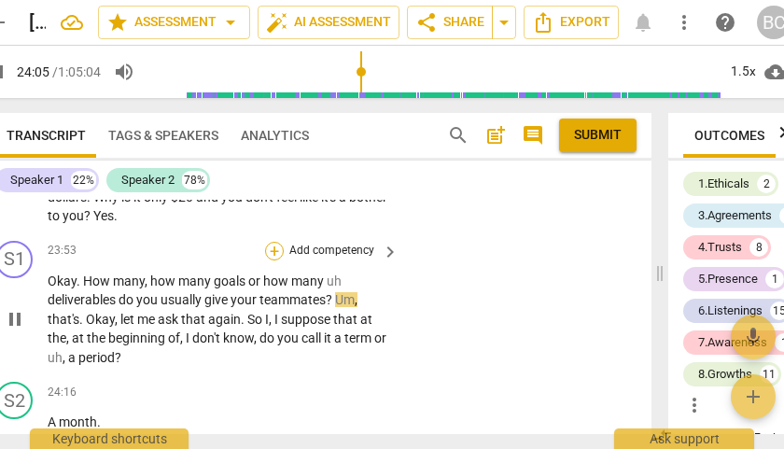
click at [271, 260] on div "+" at bounding box center [274, 251] width 19 height 19
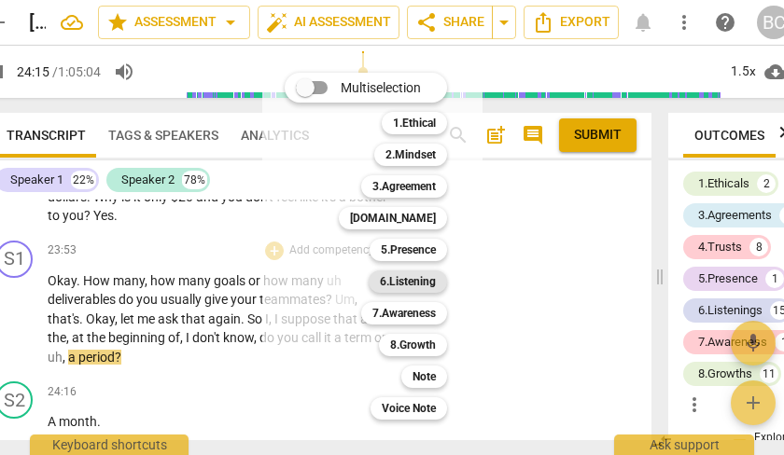
click at [399, 284] on b "6.Listening" at bounding box center [408, 282] width 56 height 22
type input "1457"
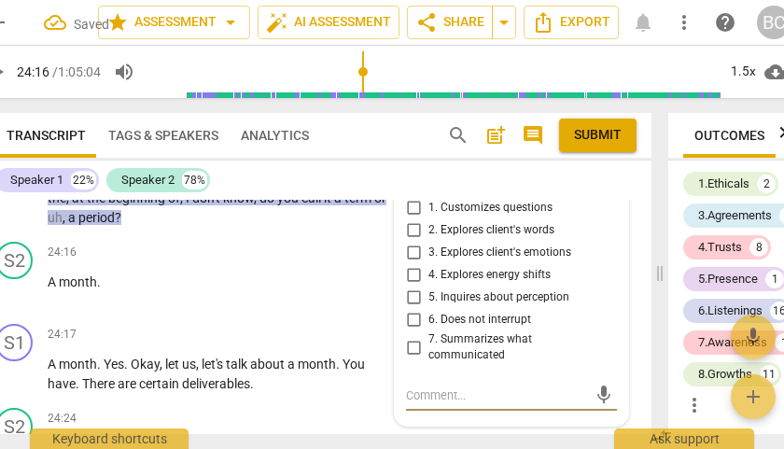
scroll to position [11650, 0]
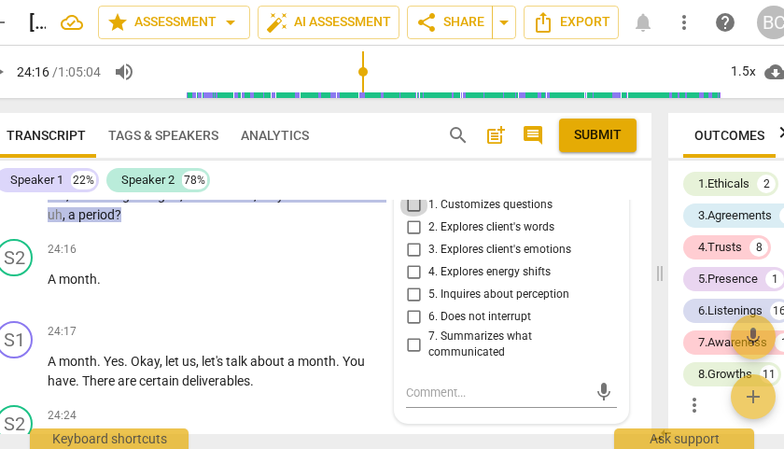
click at [412, 216] on input "1. Customizes questions" at bounding box center [413, 205] width 30 height 22
checkbox input "true"
click at [438, 401] on textarea at bounding box center [496, 392] width 181 height 18
type textarea "B"
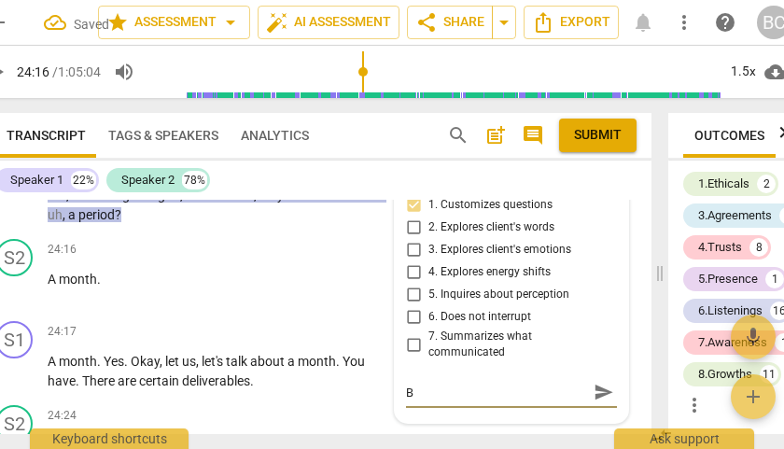
scroll to position [11654, 0]
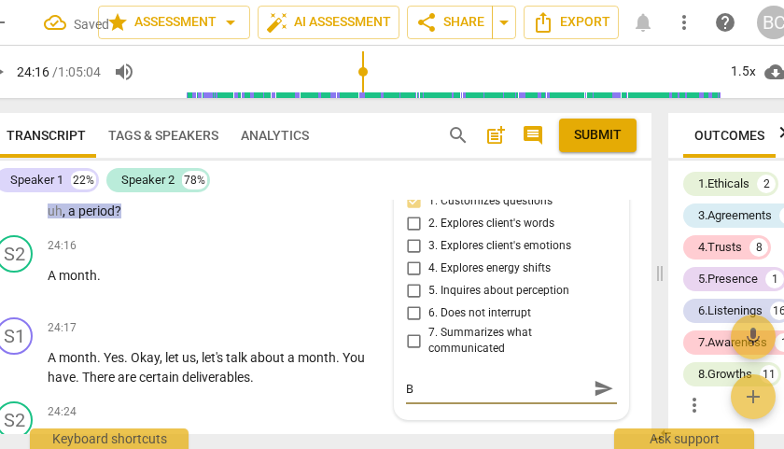
type textarea "Br"
type textarea "Bro"
type textarea "Brok"
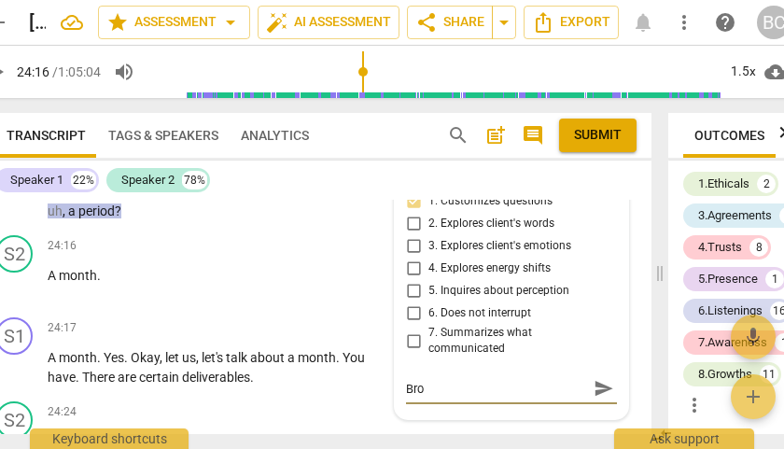
type textarea "Brok"
type textarea "Broke"
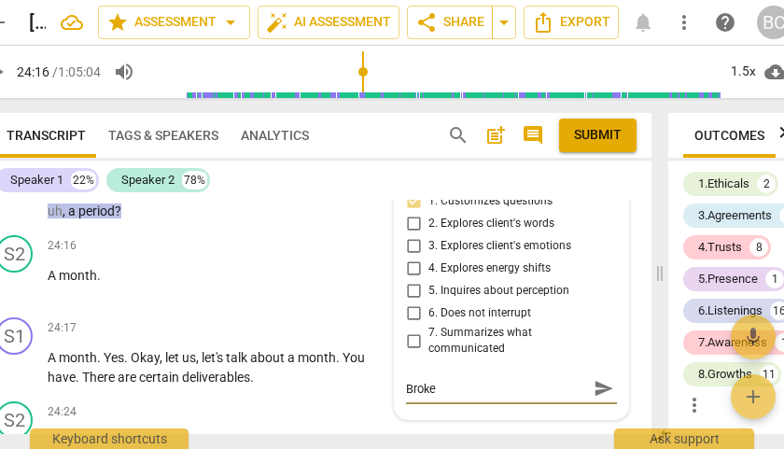
type textarea "Broke t"
type textarea "Broke th"
type textarea "Broke the"
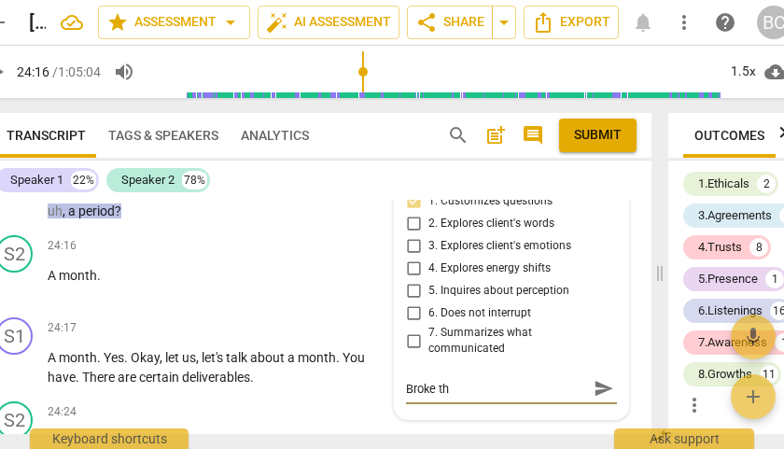
type textarea "Broke the"
type textarea "Broke the f"
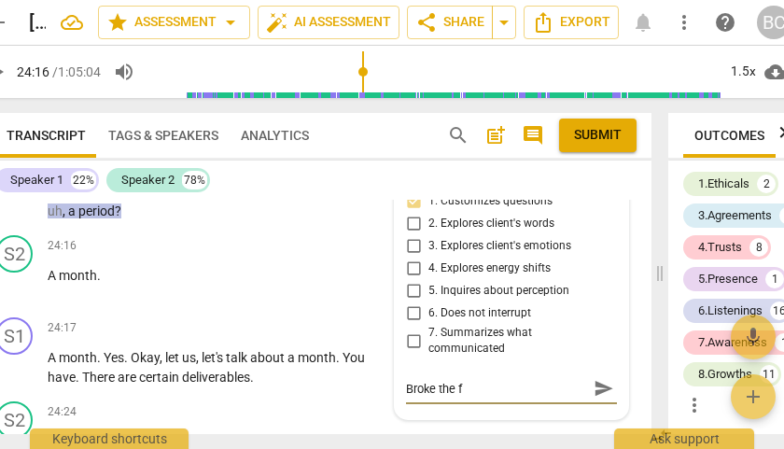
type textarea "Broke the fl"
type textarea "Broke the flo"
type textarea "Broke the flow"
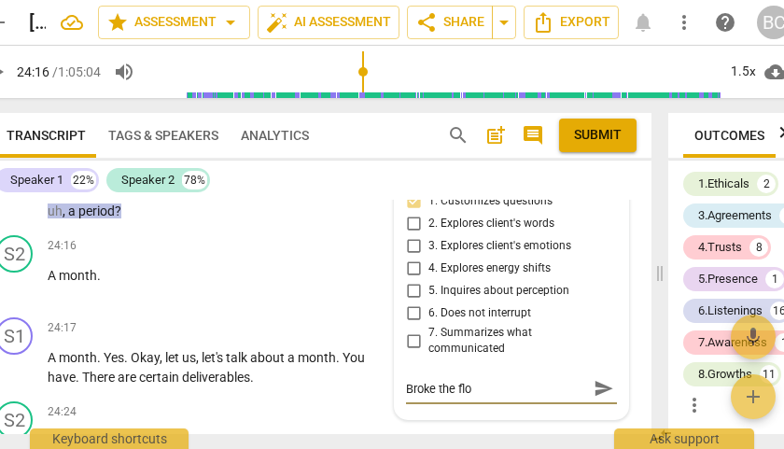
type textarea "Broke the flow"
type textarea "Broke the flow a"
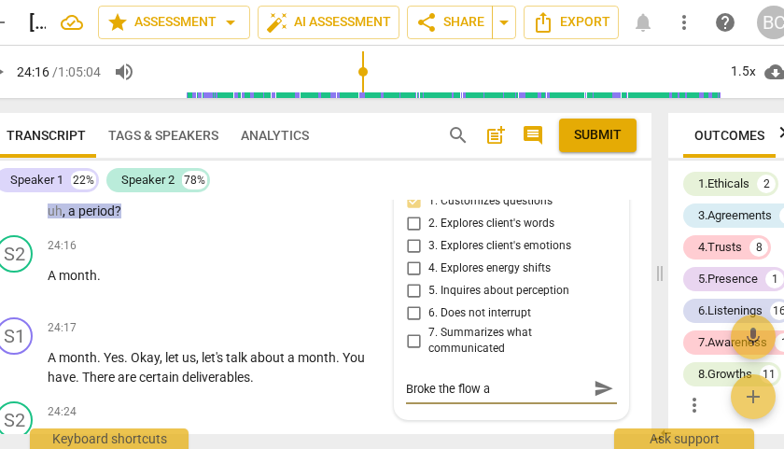
type textarea "Broke the flow ab"
type textarea "Broke the flow abo"
type textarea "Broke the flow abou"
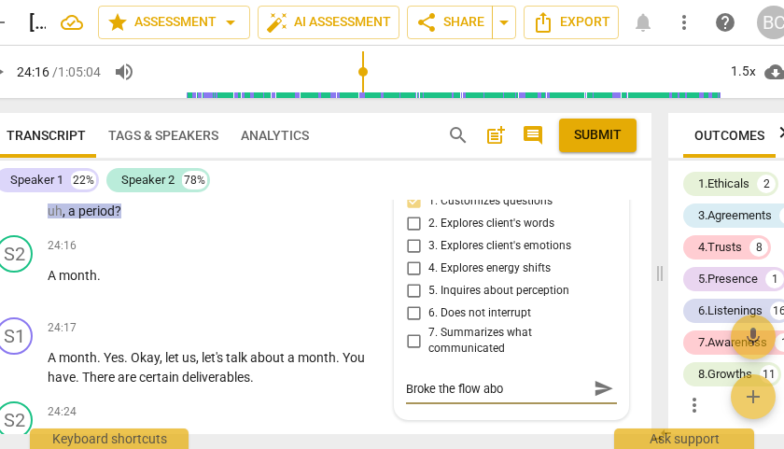
type textarea "Broke the flow abou"
type textarea "Broke the flow about"
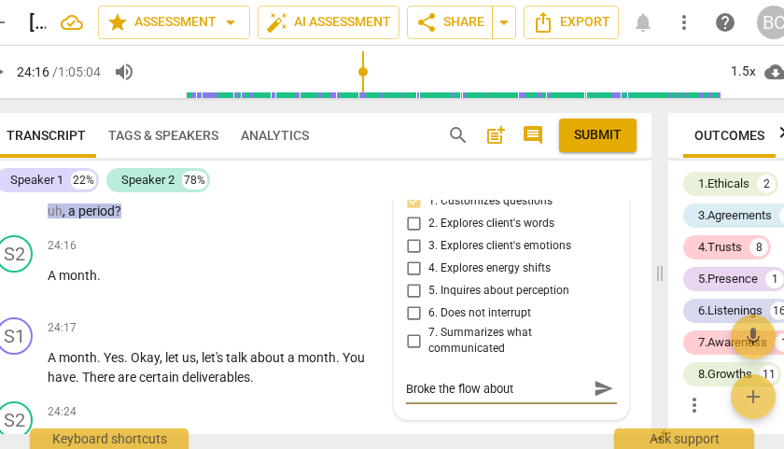
type textarea "Broke the flow about b"
type textarea "Broke the flow about be"
type textarea "Broke the flow about bei"
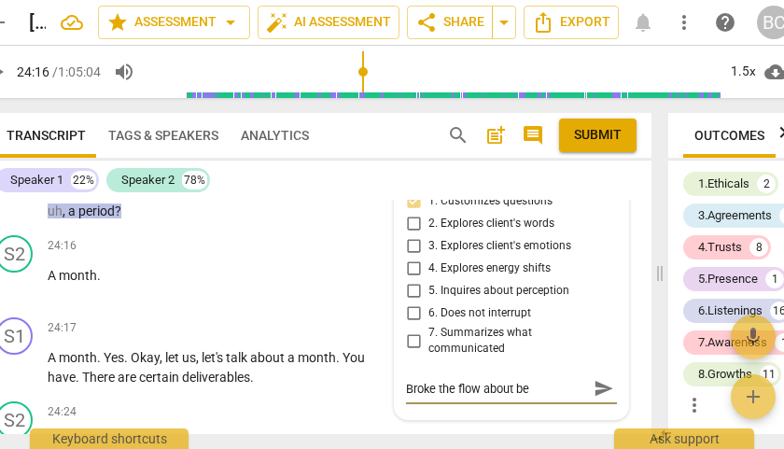
type textarea "Broke the flow about bei"
type textarea "Broke the flow about bein"
type textarea "Broke the flow about being"
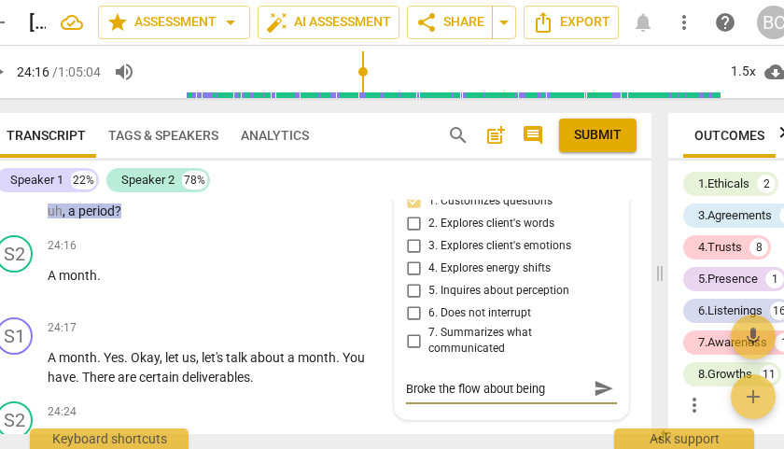
type textarea "Broke the flow about being"
type textarea "Broke the flow about being a"
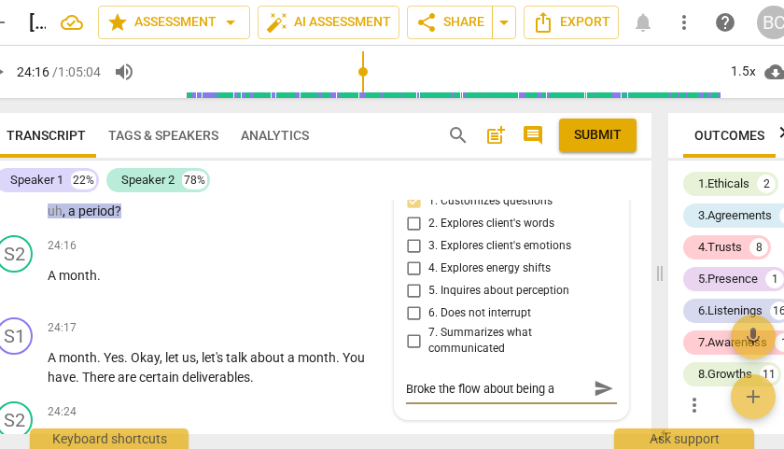
type textarea "Broke the flow about being a"
type textarea "Broke the flow about being a b"
type textarea "Broke the flow about being a ba"
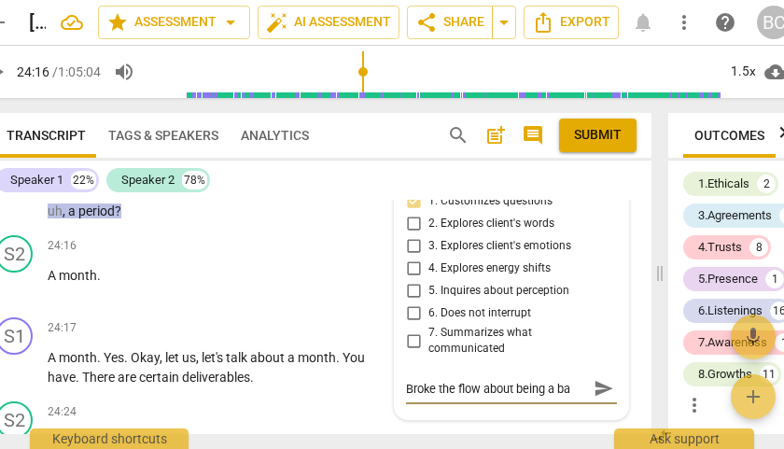
type textarea "Broke the flow about being a [MEDICAL_DATA]"
type textarea "Broke the flow about being a bala"
type textarea "Broke the flow about being a [PERSON_NAME]"
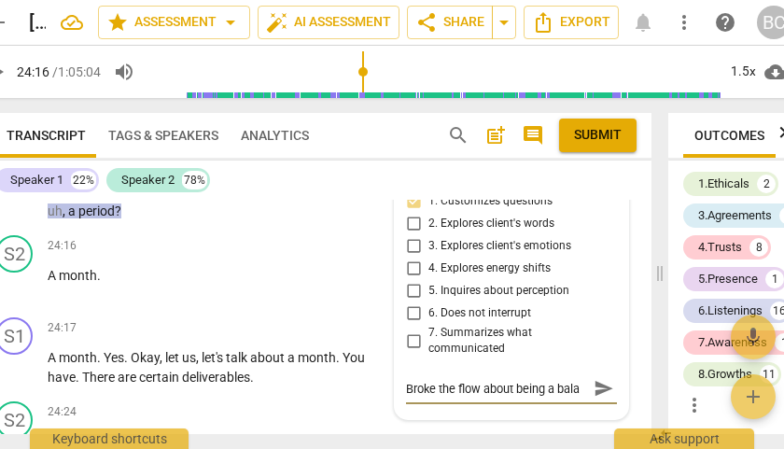
type textarea "Broke the flow about being a [PERSON_NAME]"
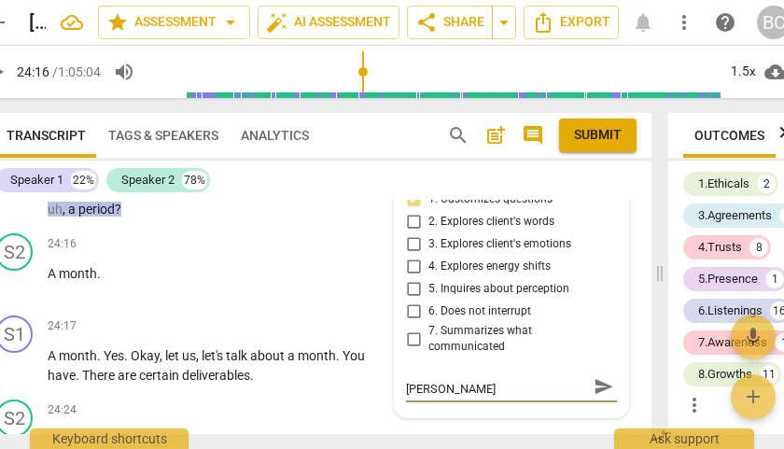
type textarea "Broke the flow about being a balanc"
type textarea "Broke the flow about being a balance"
type textarea "Broke the flow about being a balanced"
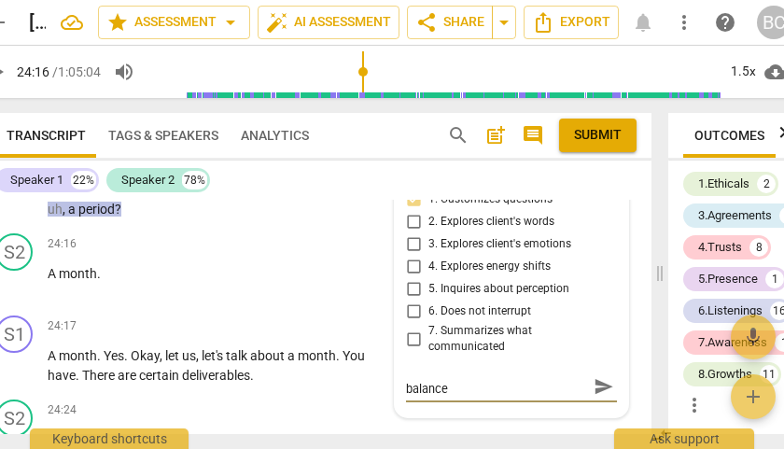
type textarea "Broke the flow about being a balanced"
type textarea "Broke the flow about being a balanced l"
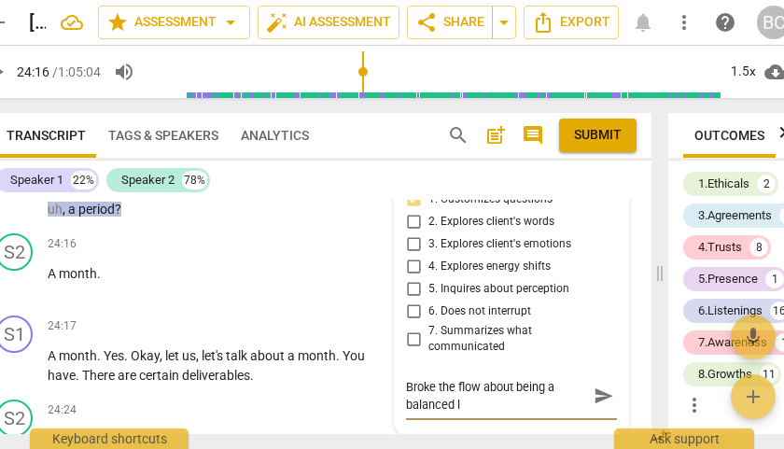
scroll to position [11671, 0]
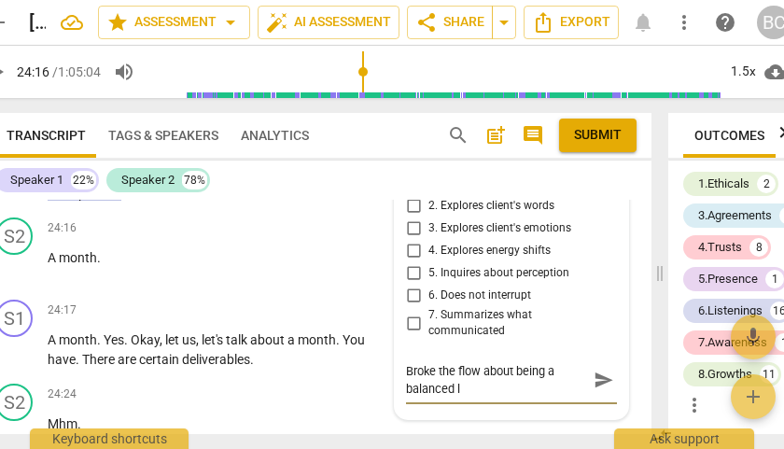
type textarea "Broke the flow about being a balanced le"
type textarea "Broke the flow about being a balanced lea"
type textarea "Broke the flow about being a balanced lead"
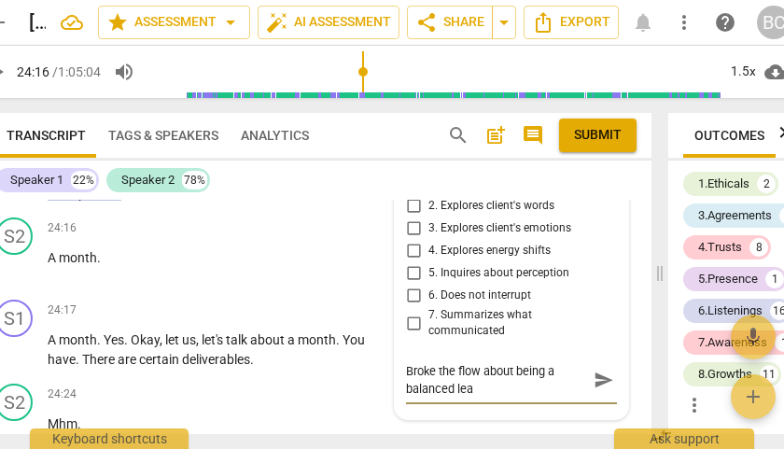
type textarea "Broke the flow about being a balanced lead"
type textarea "Broke the flow about being a balanced leade"
type textarea "Broke the flow about being a balanced leader"
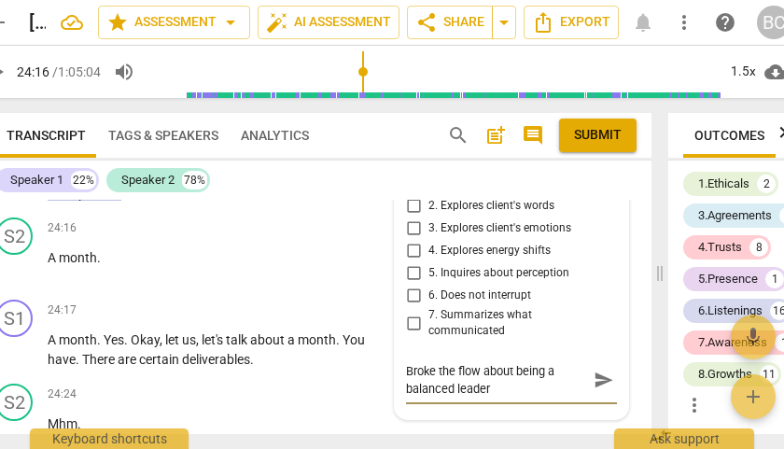
type textarea "Broke the flow about being a balanced leader"
type textarea "Broke the flow about being a balanced leader c"
type textarea "Broke the flow about being a balanced leader co"
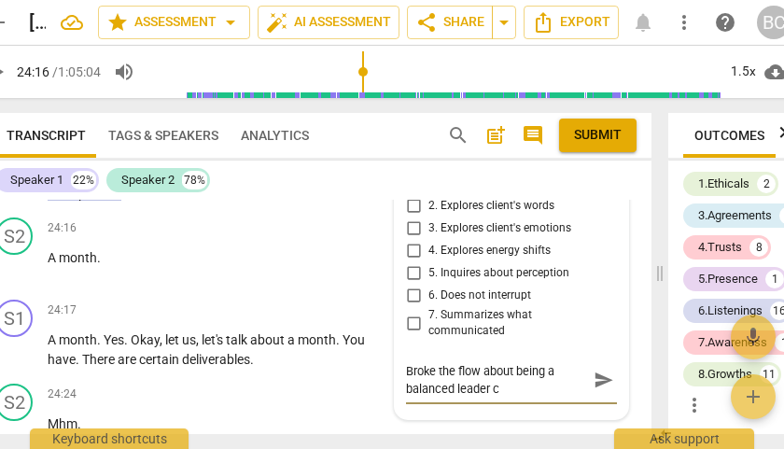
type textarea "Broke the flow about being a balanced leader co"
type textarea "Broke the flow about being a balanced leader con"
type textarea "Broke the flow about being a balanced leader conv"
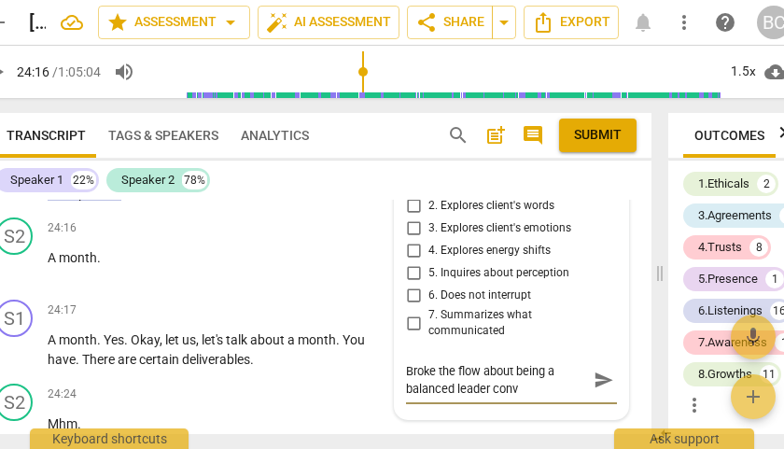
type textarea "Broke the flow about being a balanced leader conve"
type textarea "Broke the flow about being a balanced leader [PERSON_NAME]"
type textarea "Broke the flow about being a balanced leader convers"
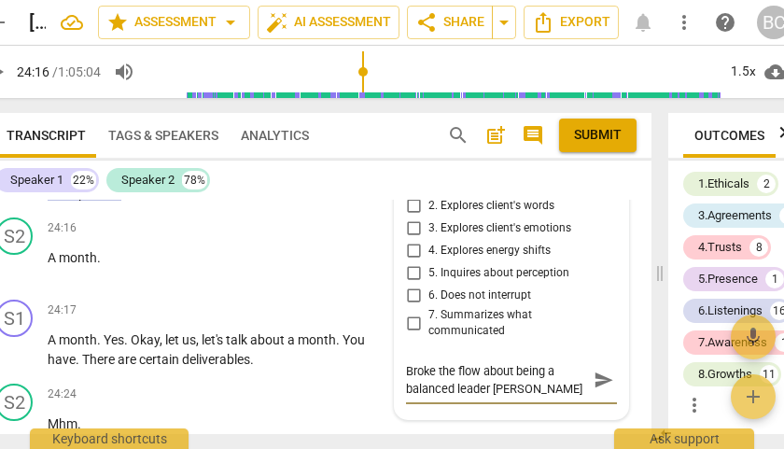
type textarea "Broke the flow about being a balanced leader convers"
type textarea "Broke the flow about being a balanced leader conversa"
type textarea "Broke the flow about being a balanced leader conversat"
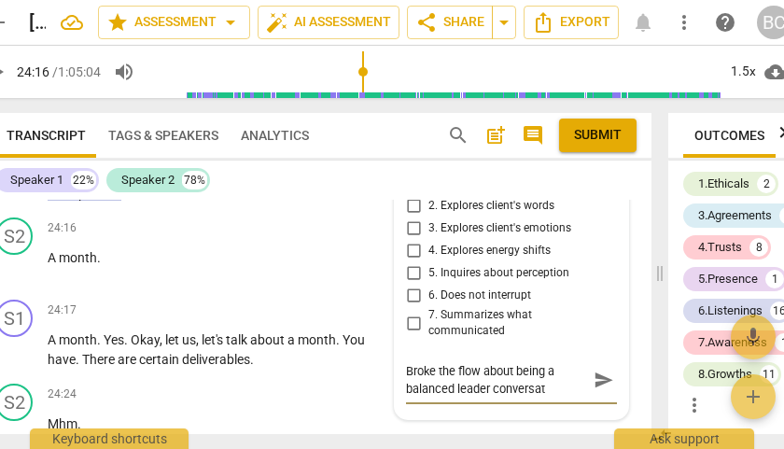
type textarea "Broke the flow about being a balanced leader conversati"
type textarea "Broke the flow about being a balanced leader conversatio"
type textarea "Broke the flow about being a balanced leader conversation"
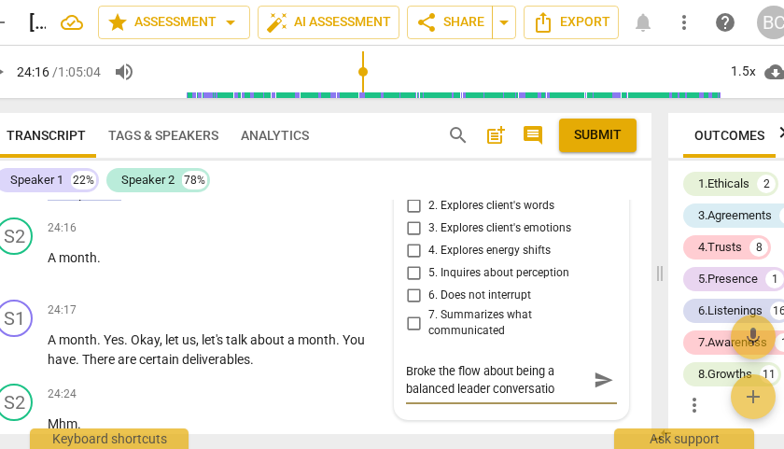
type textarea "Broke the flow about being a balanced leader conversation"
type textarea "Broke the flow about being a balanced leader conversation b"
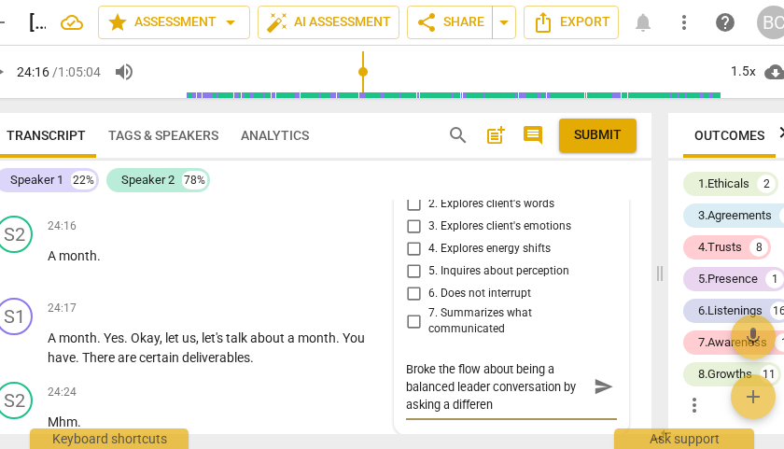
scroll to position [11689, 0]
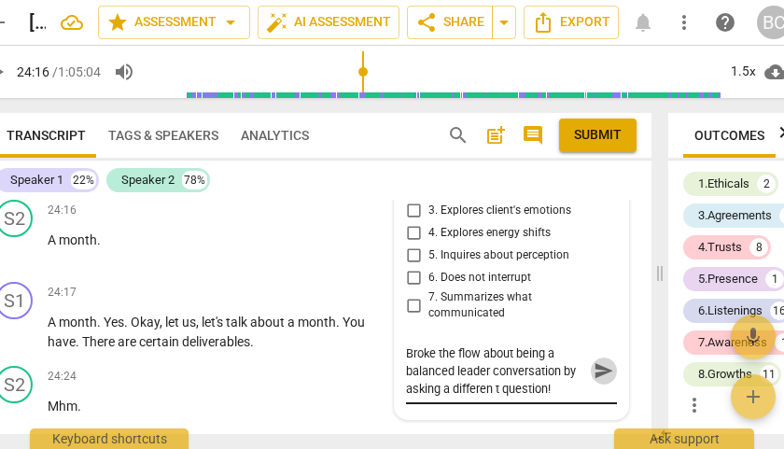
click at [597, 382] on span "send" at bounding box center [603, 371] width 21 height 21
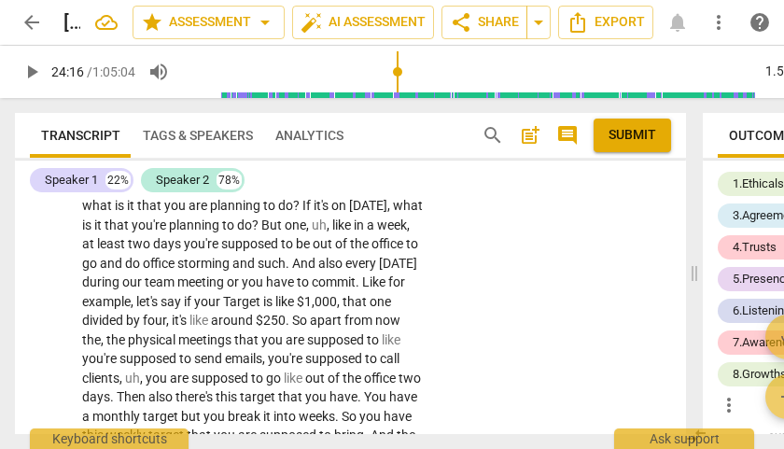
scroll to position [11872, 0]
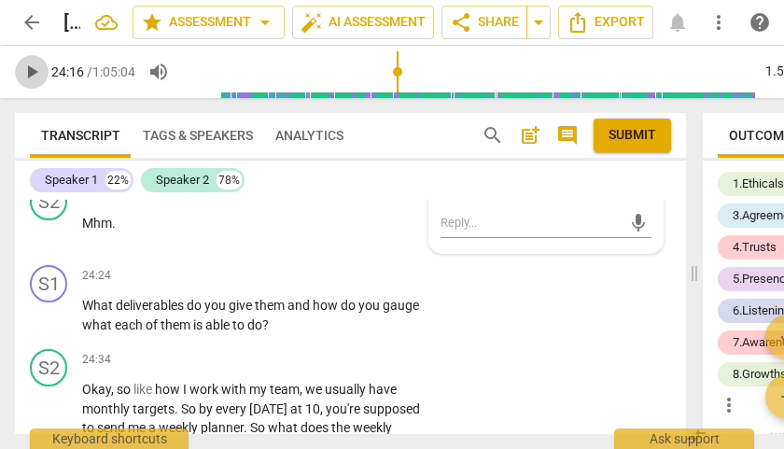
click at [36, 72] on span "play_arrow" at bounding box center [32, 72] width 22 height 22
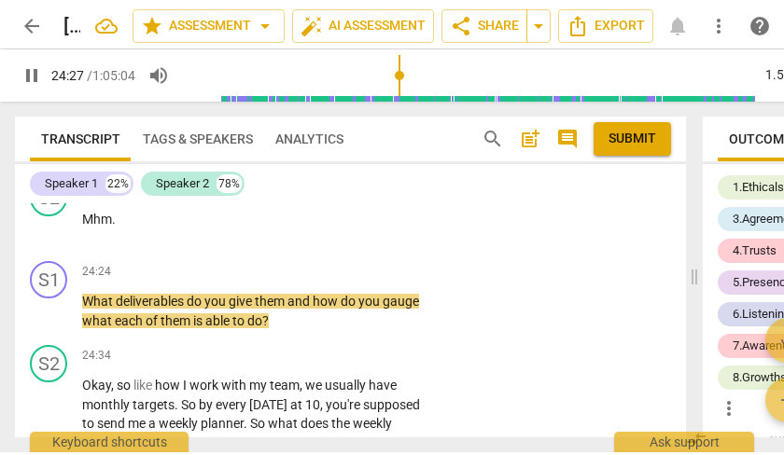
scroll to position [11906, 0]
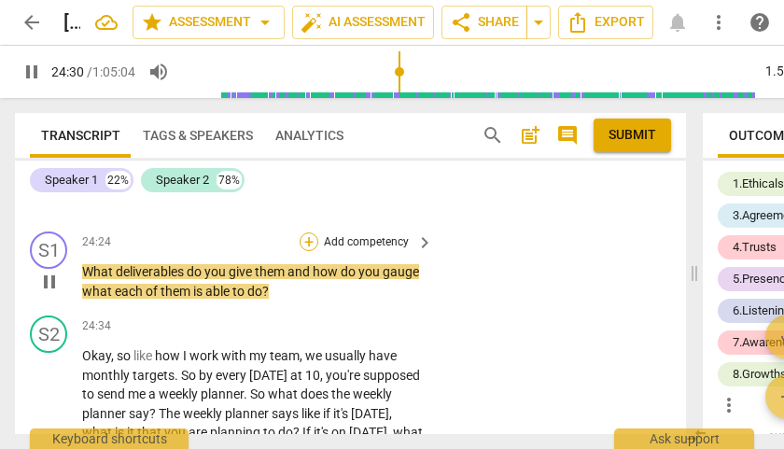
click at [301, 251] on div "+" at bounding box center [308, 241] width 19 height 19
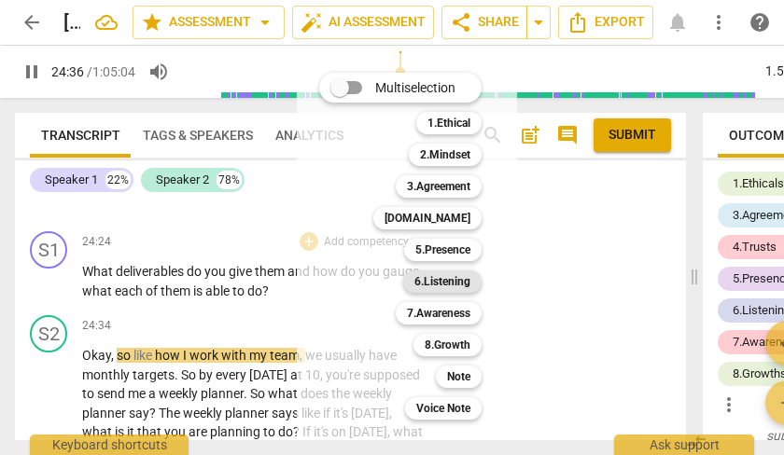
click at [454, 282] on b "6.Listening" at bounding box center [442, 282] width 56 height 22
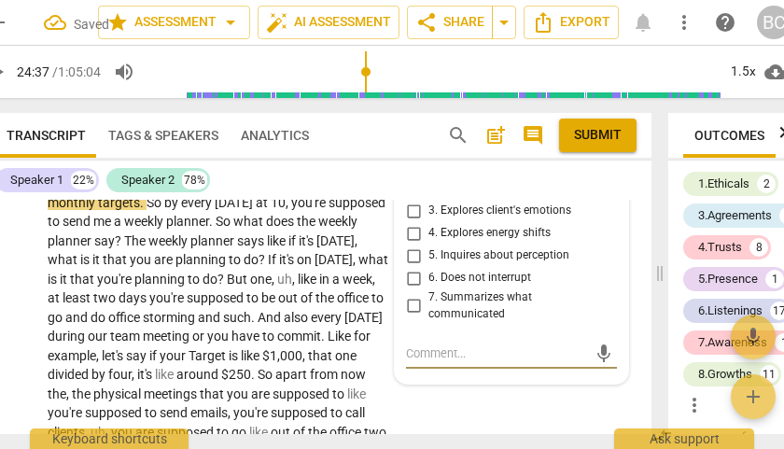
scroll to position [12051, 0]
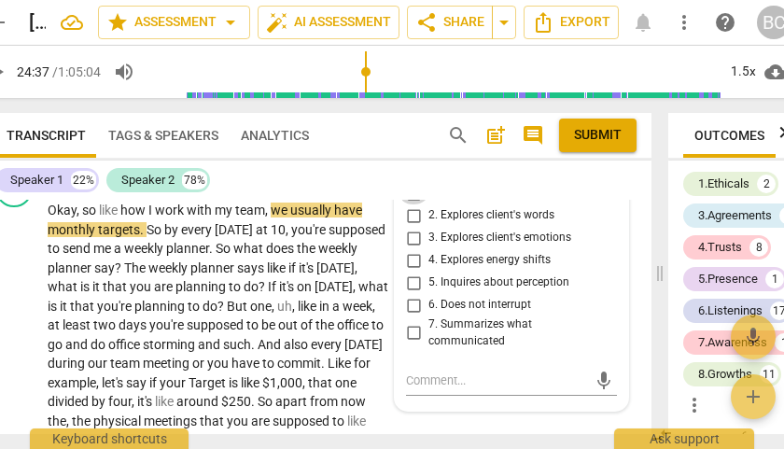
click at [411, 204] on input "1. Customizes questions" at bounding box center [413, 193] width 30 height 22
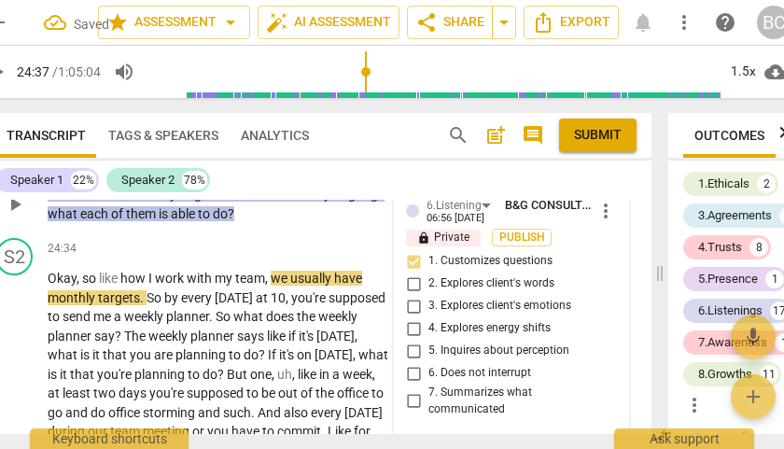
scroll to position [11981, 0]
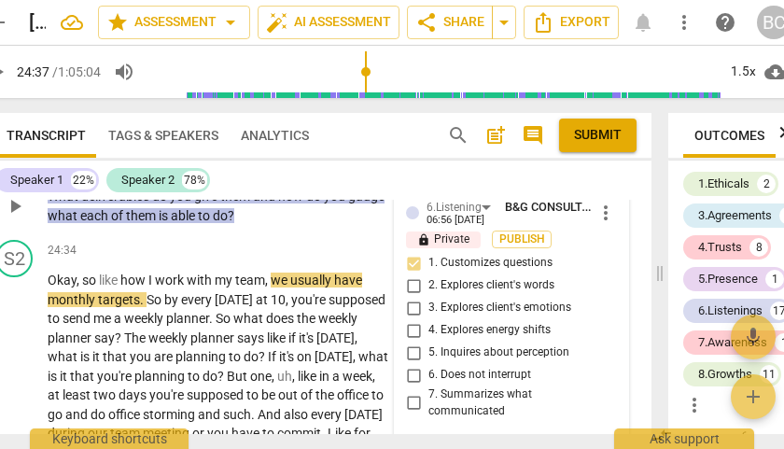
click at [192, 175] on div "+" at bounding box center [189, 166] width 19 height 19
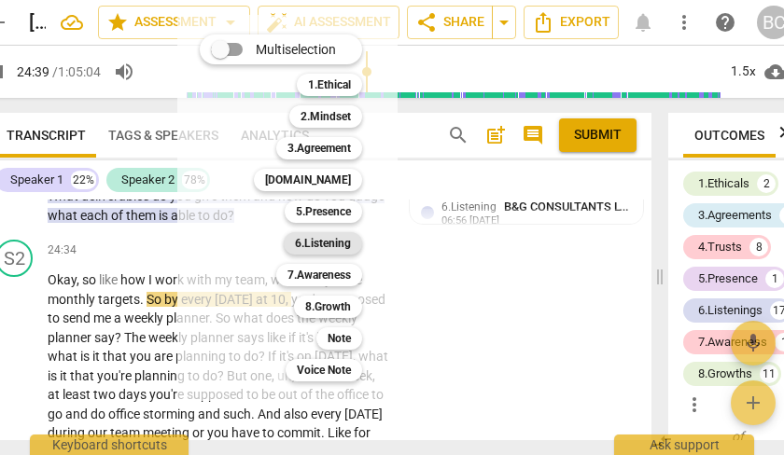
click at [332, 245] on b "6.Listening" at bounding box center [323, 243] width 56 height 22
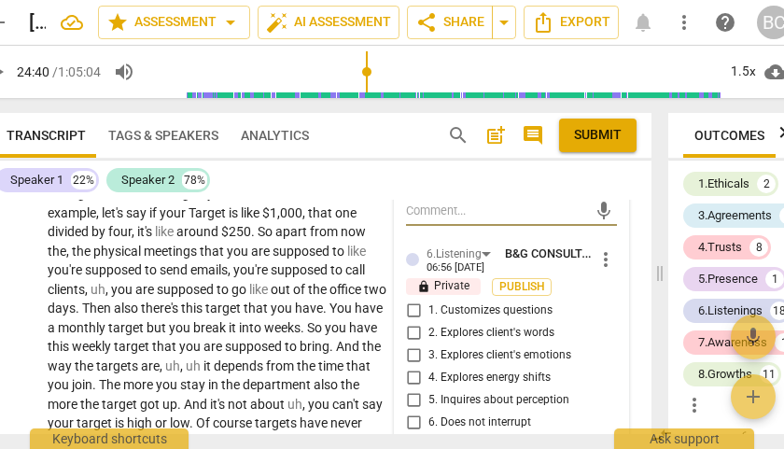
scroll to position [12278, 0]
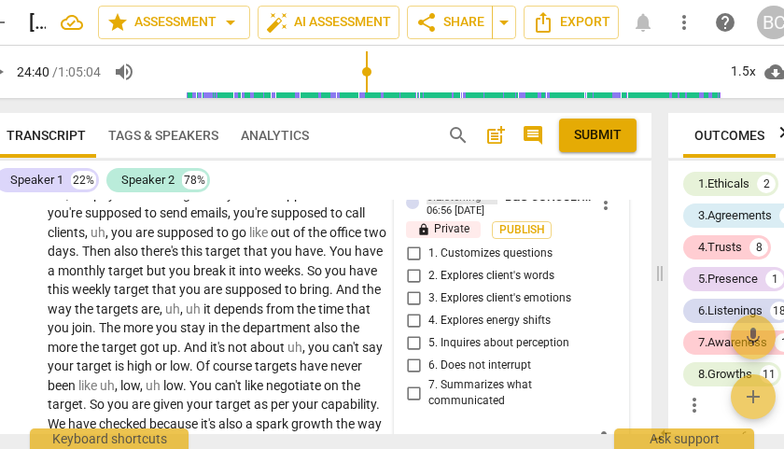
click at [487, 204] on div "6.Listening" at bounding box center [461, 196] width 71 height 16
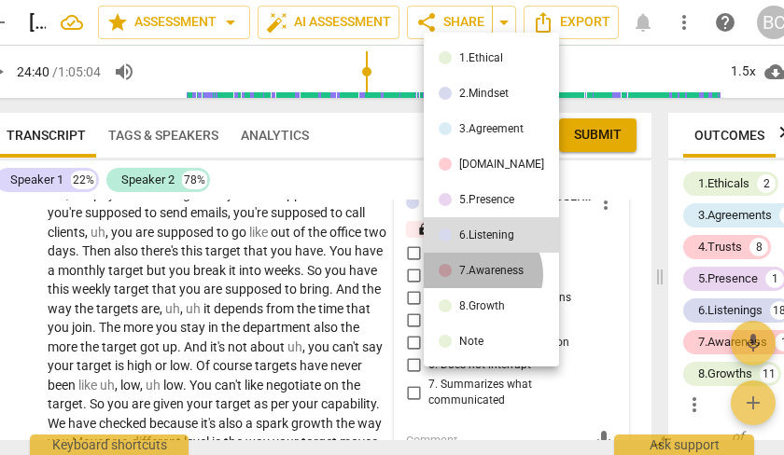
click at [480, 274] on div "7.Awareness" at bounding box center [491, 270] width 64 height 11
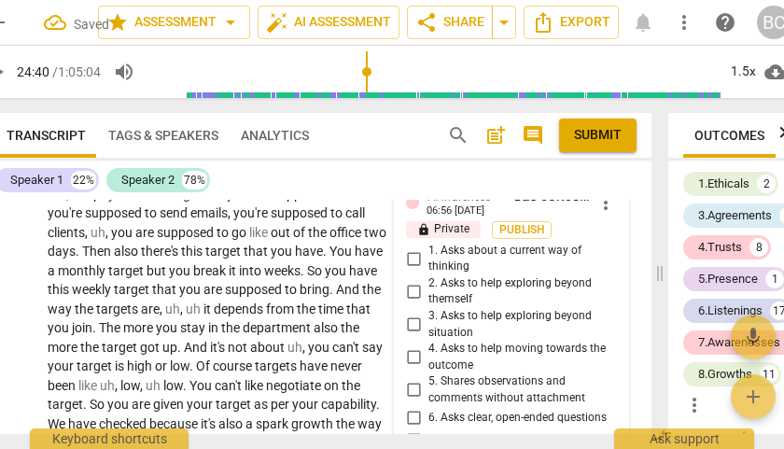
click at [408, 270] on input "1. Asks about a current way of thinking" at bounding box center [413, 258] width 30 height 22
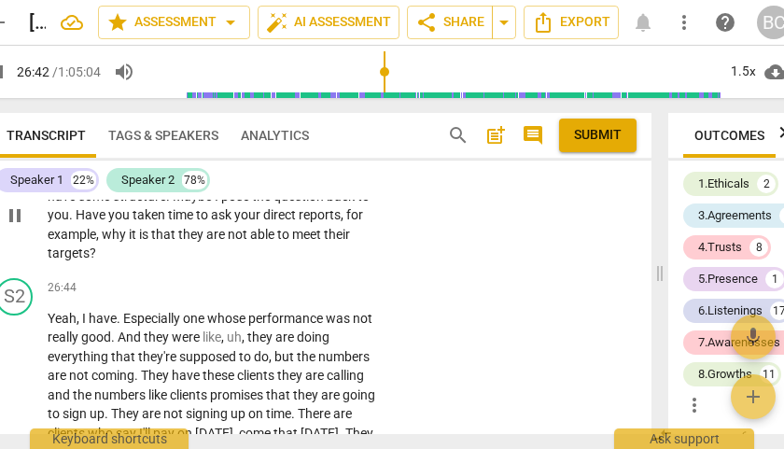
scroll to position [12817, 0]
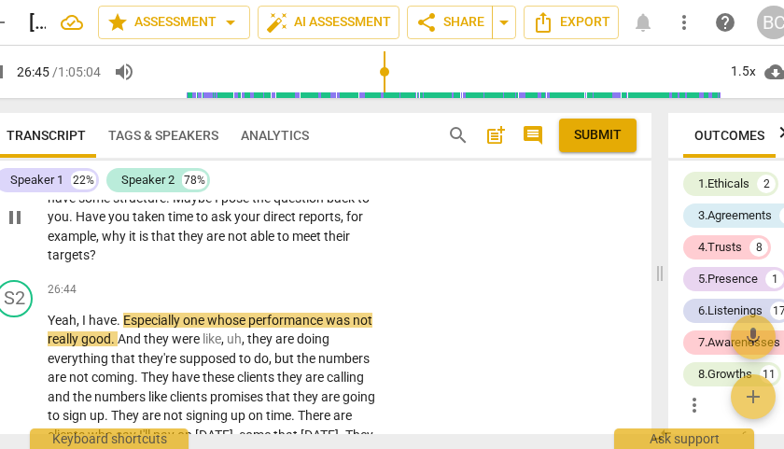
click at [274, 158] on div "+" at bounding box center [274, 148] width 19 height 19
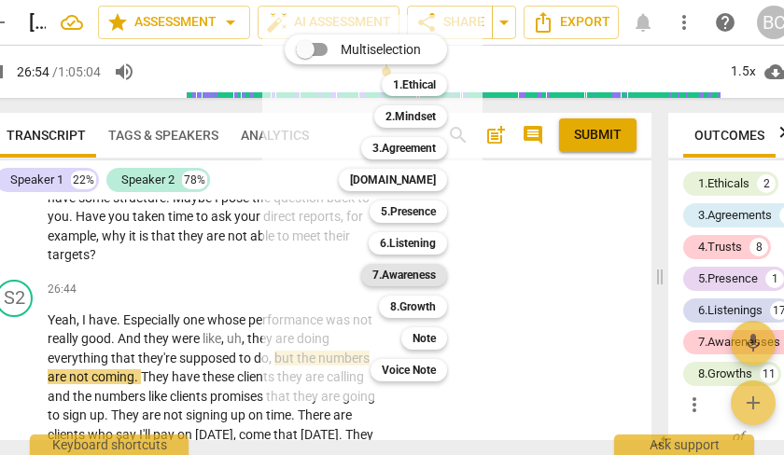
click at [421, 277] on b "7.Awareness" at bounding box center [403, 275] width 63 height 22
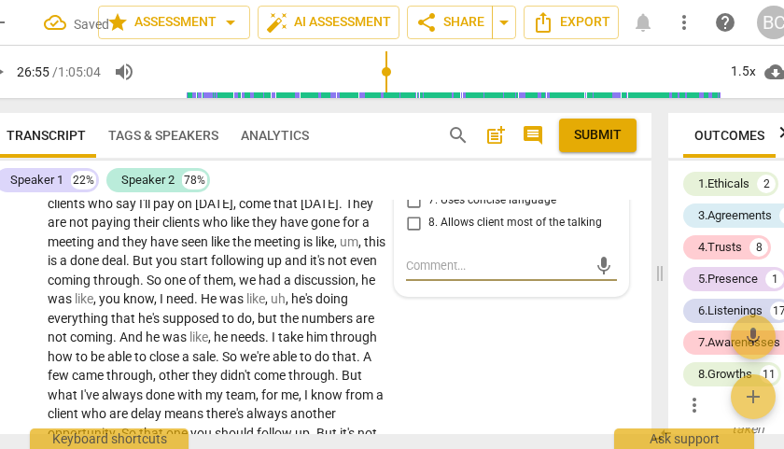
scroll to position [13047, 0]
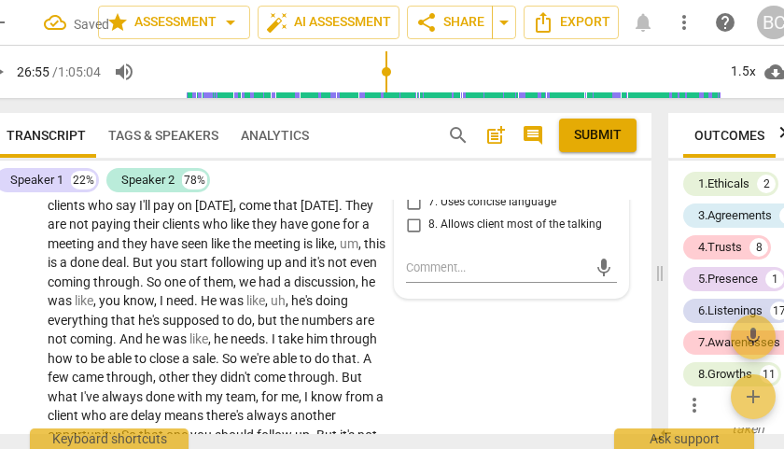
click at [414, 191] on input "6. Asks clear, open-ended questions" at bounding box center [413, 180] width 30 height 22
click at [428, 276] on textarea at bounding box center [496, 267] width 181 height 18
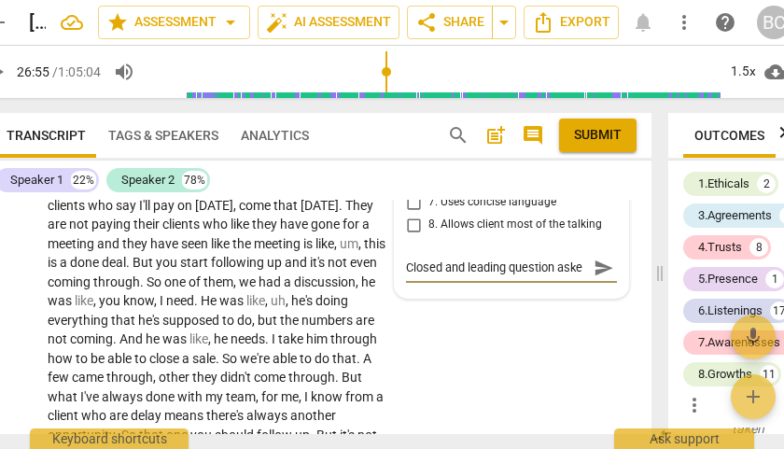
scroll to position [16, 0]
click at [594, 278] on span "send" at bounding box center [603, 267] width 21 height 21
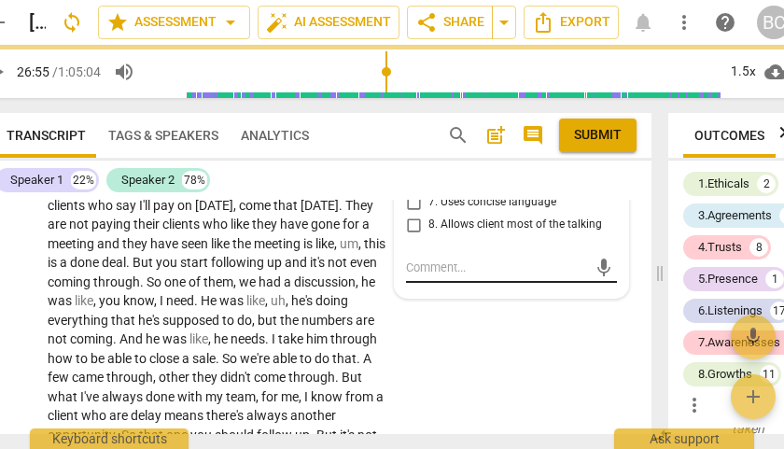
scroll to position [0, 0]
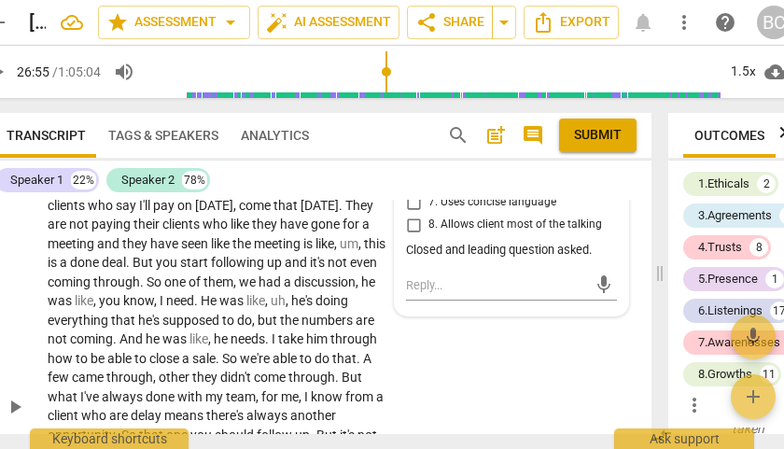
click at [487, 406] on div "S2 play_arrow pause 26:44 + Add competency keyboard_arrow_right Yeah , I have .…" at bounding box center [315, 391] width 671 height 696
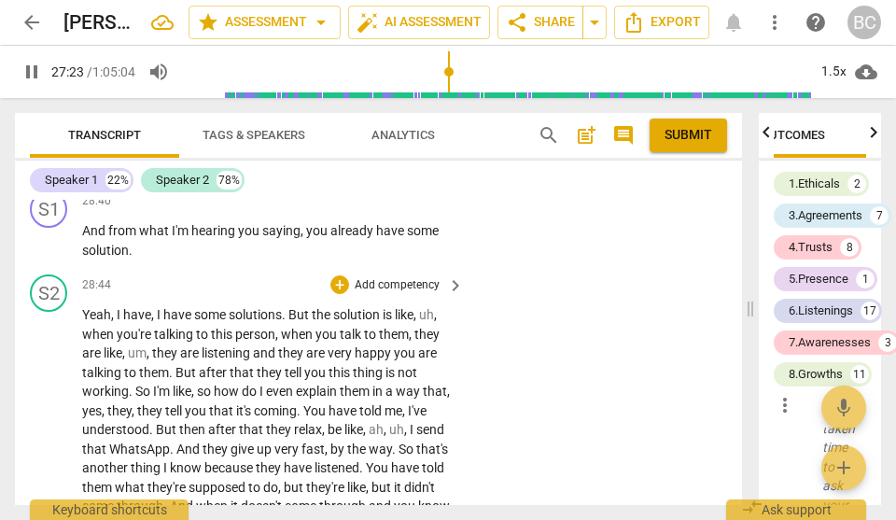
scroll to position [13250, 0]
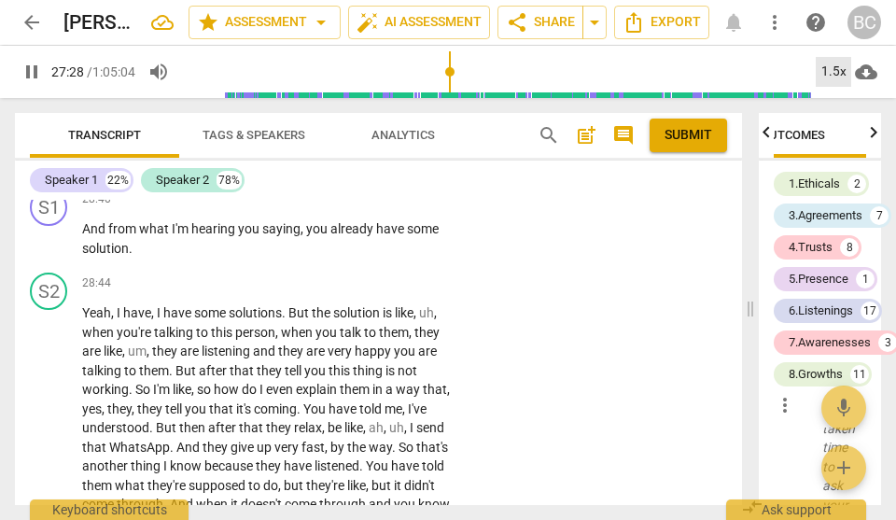
click at [783, 69] on div "1.5x" at bounding box center [832, 72] width 35 height 30
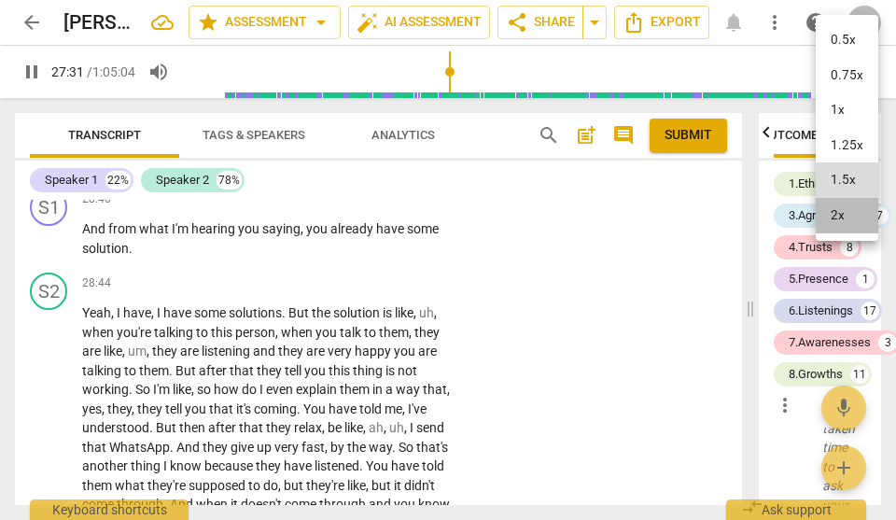
click at [783, 210] on li "2x" at bounding box center [846, 215] width 63 height 35
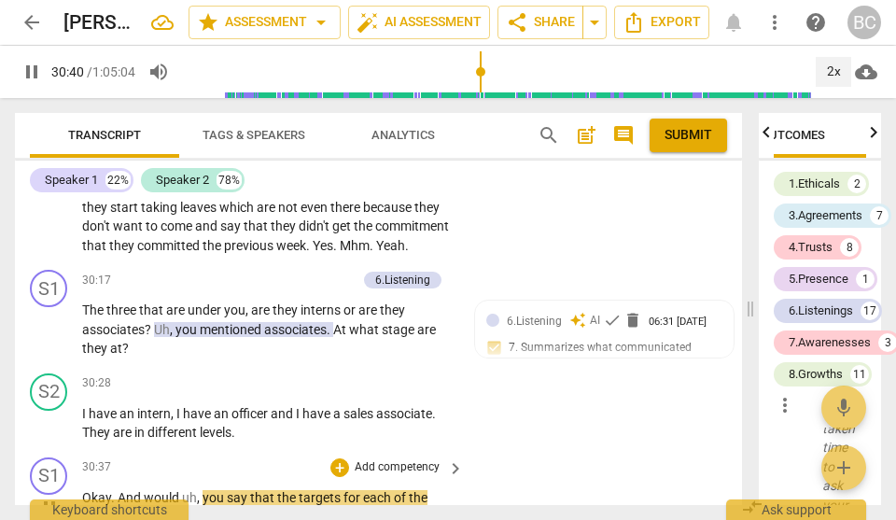
scroll to position [13838, 0]
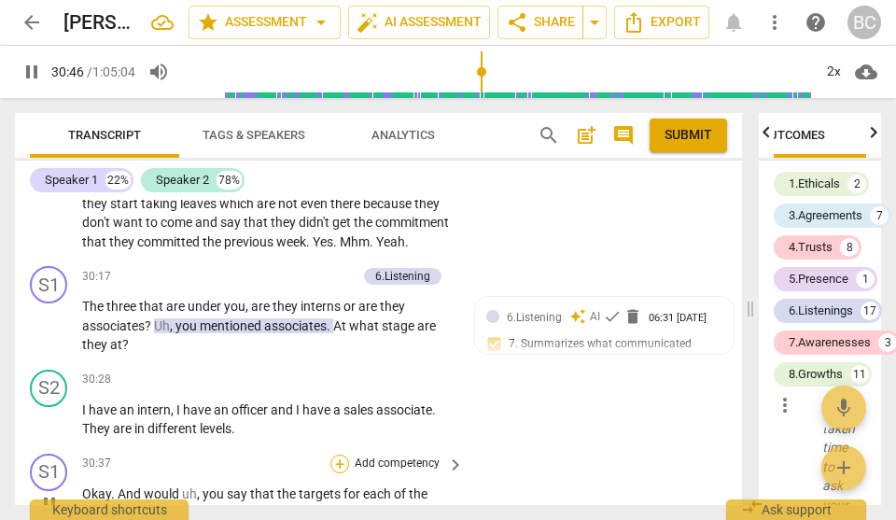
click at [338, 448] on div "+" at bounding box center [339, 463] width 19 height 19
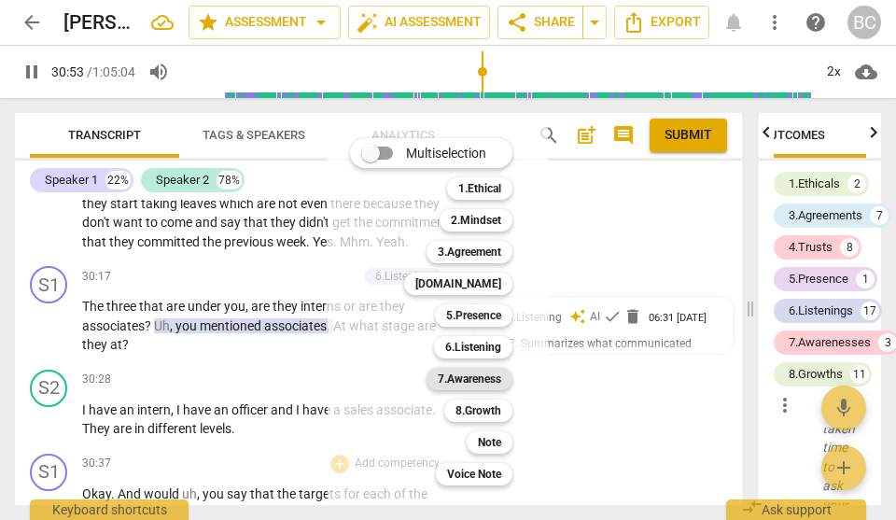
click at [483, 377] on b "7.Awareness" at bounding box center [469, 379] width 63 height 22
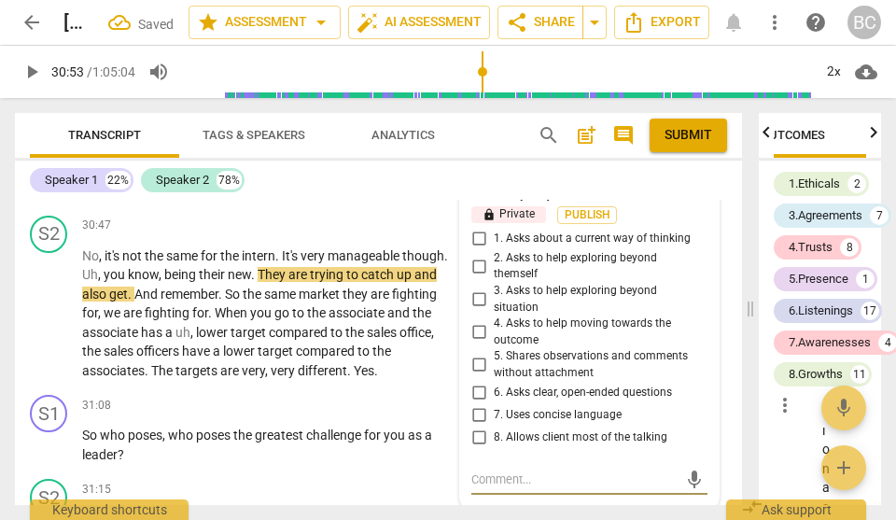
scroll to position [18861, 0]
click at [474, 381] on input "6. Asks clear, open-ended questions" at bounding box center [479, 392] width 30 height 22
click at [479, 448] on textarea at bounding box center [574, 479] width 206 height 18
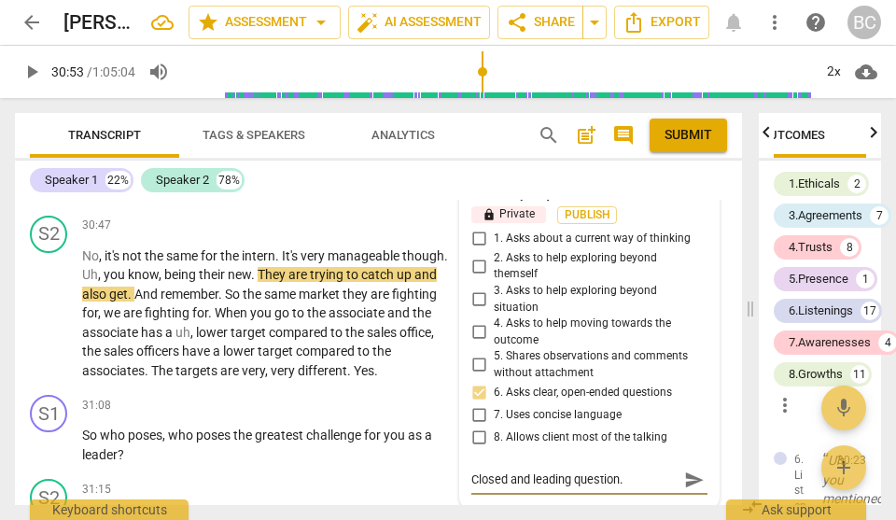
click at [688, 448] on span "send" at bounding box center [694, 479] width 21 height 21
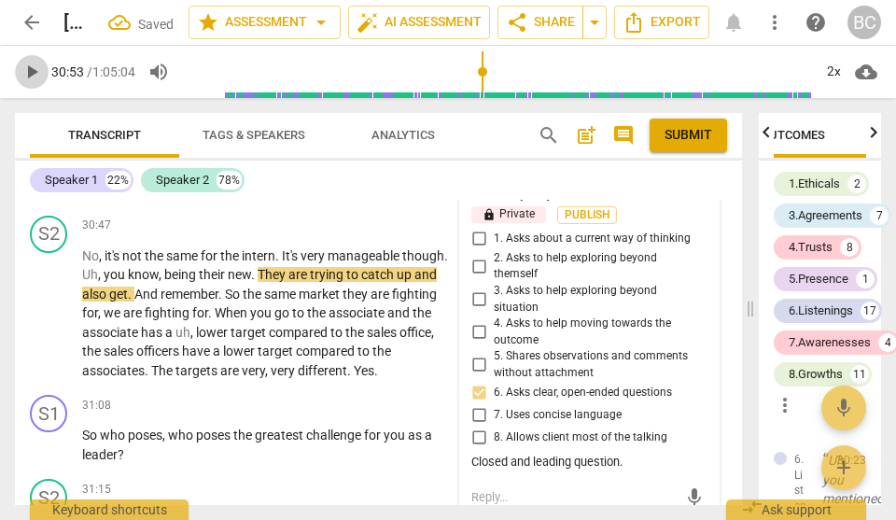
click at [26, 69] on span "play_arrow" at bounding box center [32, 72] width 22 height 22
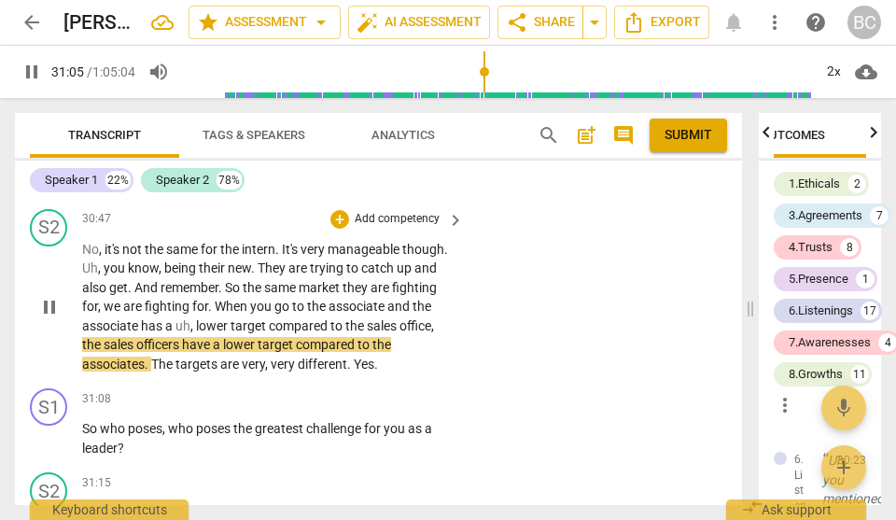
scroll to position [14173, 0]
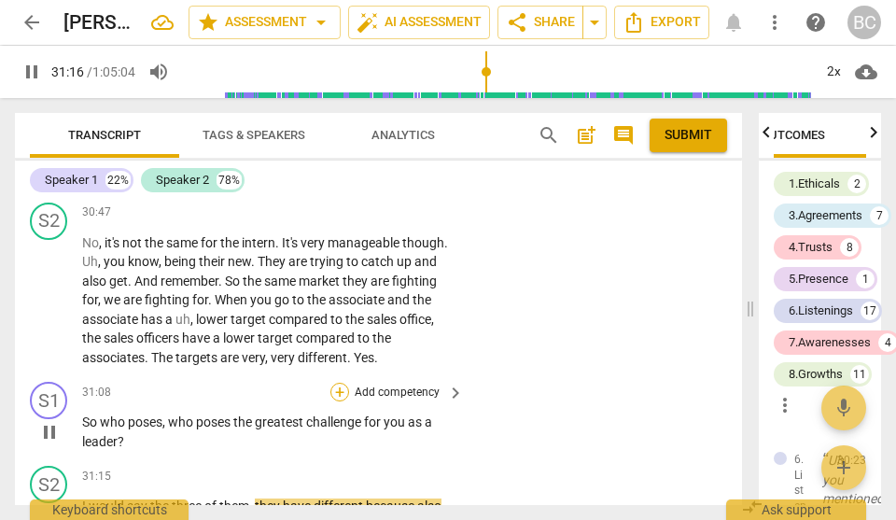
click at [341, 383] on div "+" at bounding box center [339, 392] width 19 height 19
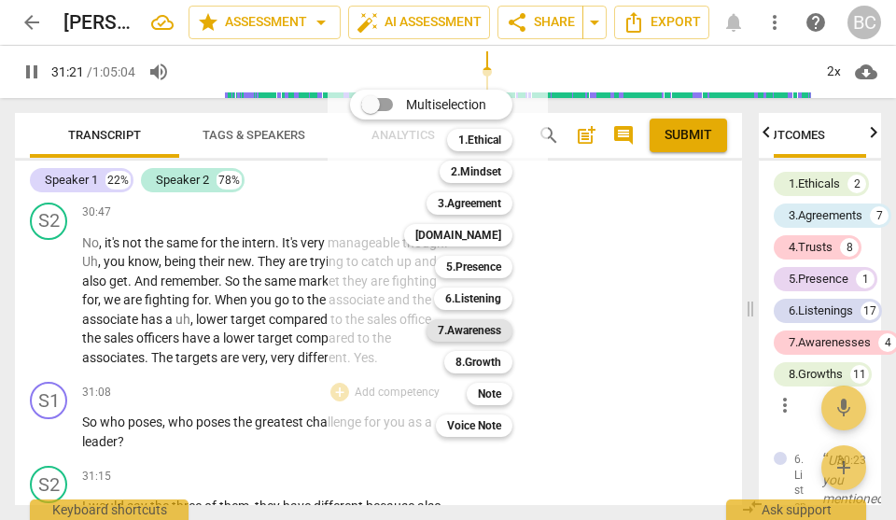
click at [488, 331] on b "7.Awareness" at bounding box center [469, 330] width 63 height 22
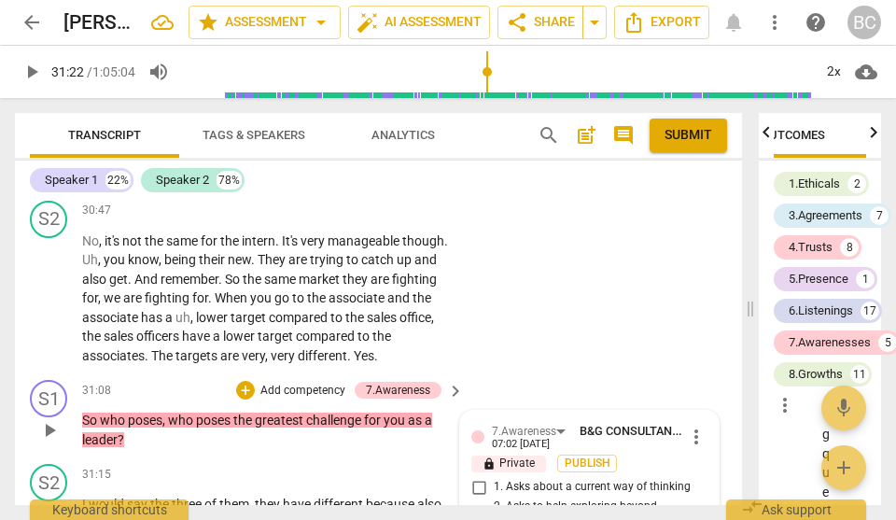
scroll to position [14189, 0]
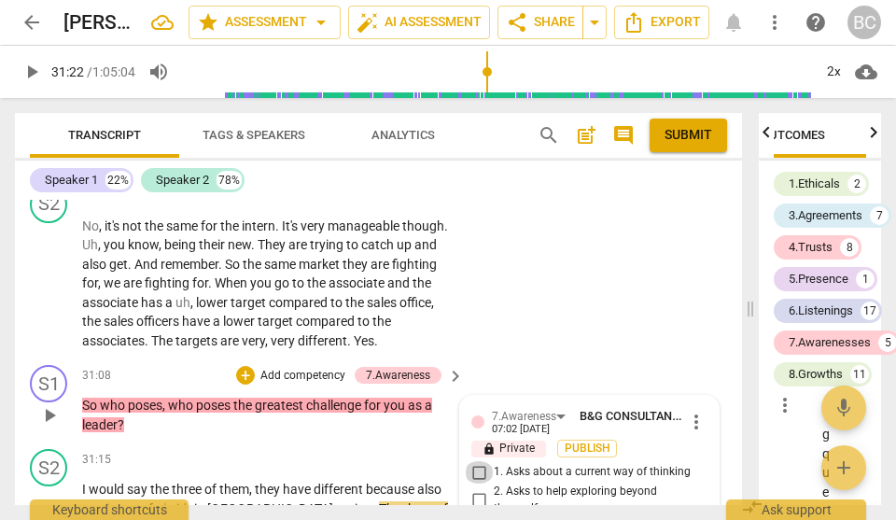
click at [476, 448] on input "1. Asks about a current way of thinking" at bounding box center [479, 472] width 30 height 22
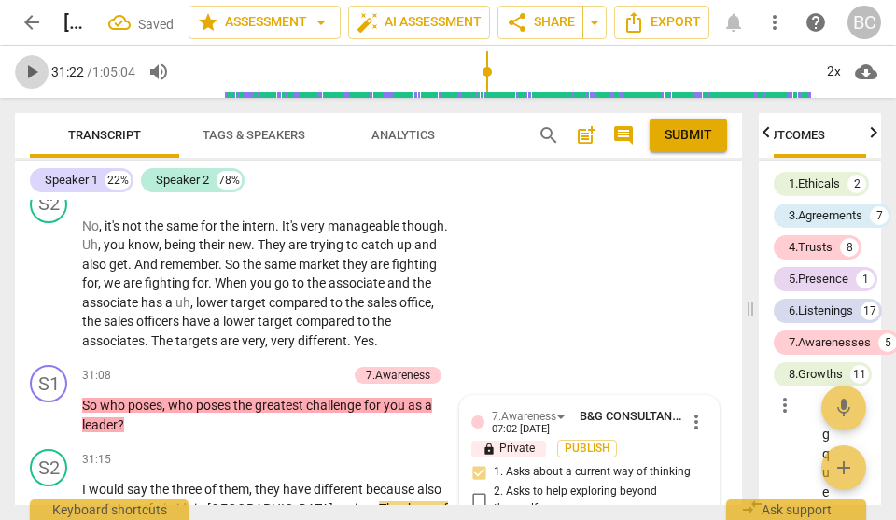
click at [31, 71] on span "play_arrow" at bounding box center [32, 72] width 22 height 22
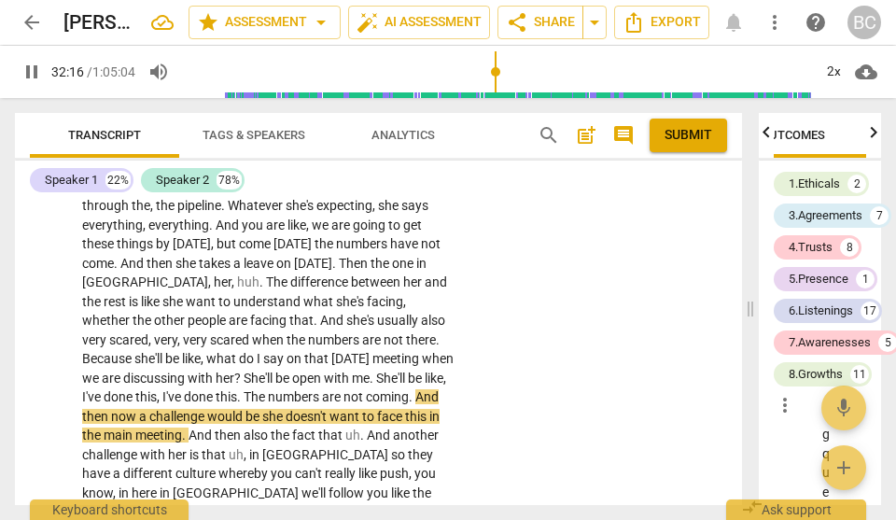
scroll to position [14628, 0]
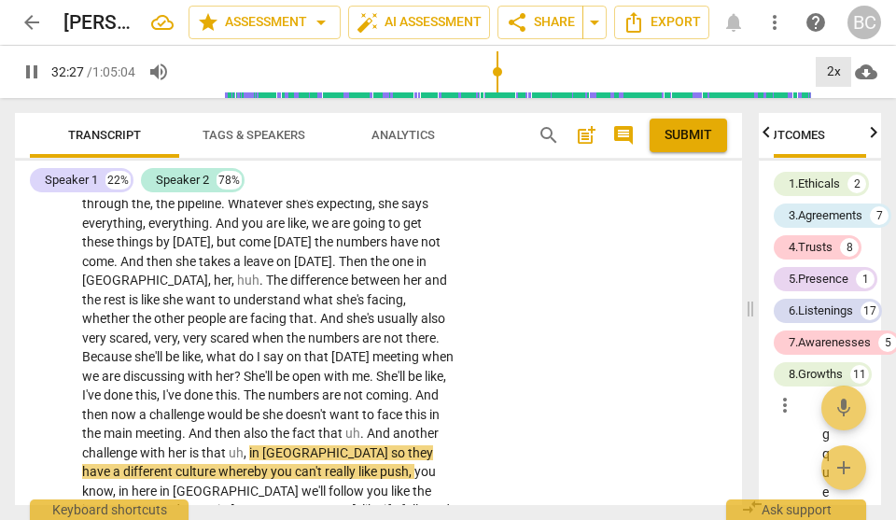
click at [783, 76] on div "2x" at bounding box center [832, 72] width 35 height 30
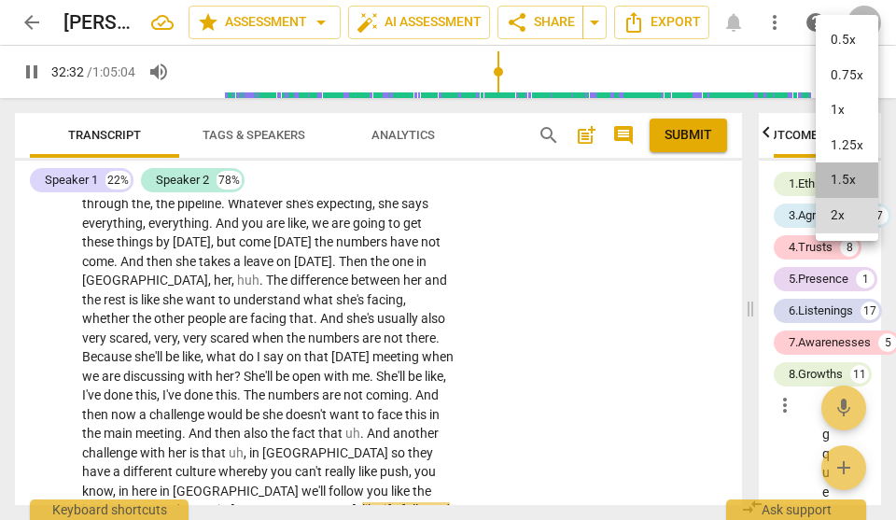
click at [783, 181] on li "1.5x" at bounding box center [846, 179] width 63 height 35
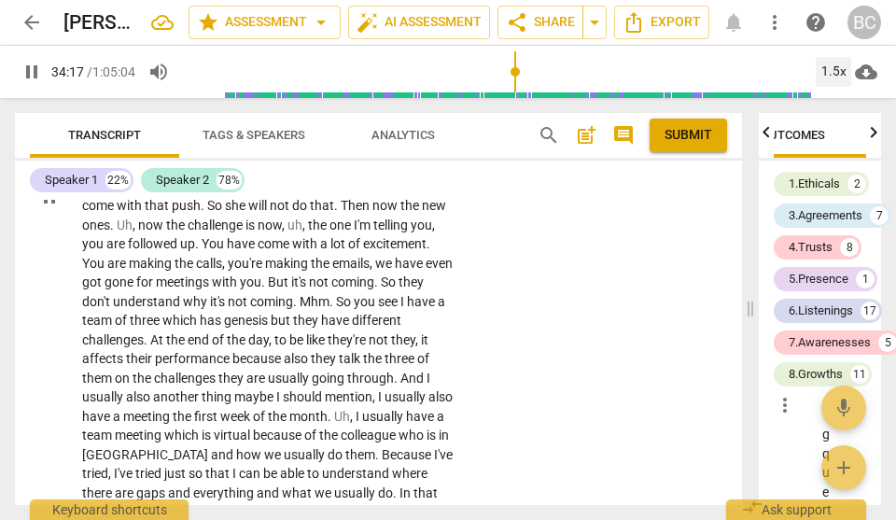
scroll to position [15330, 0]
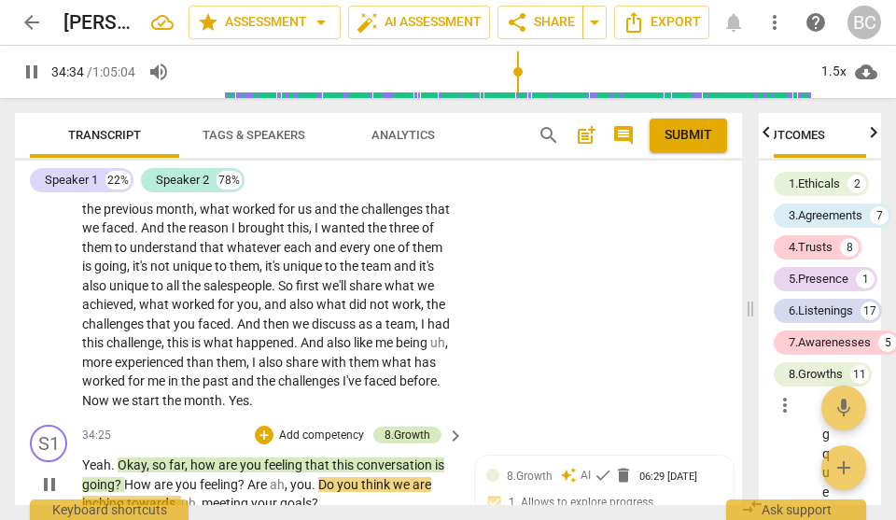
click at [411, 426] on div "8.Growth" at bounding box center [407, 434] width 46 height 17
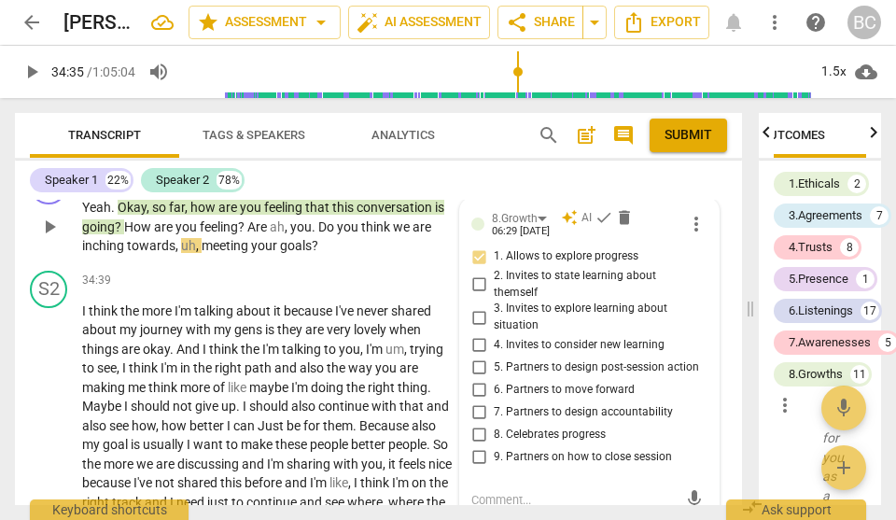
scroll to position [15319, 0]
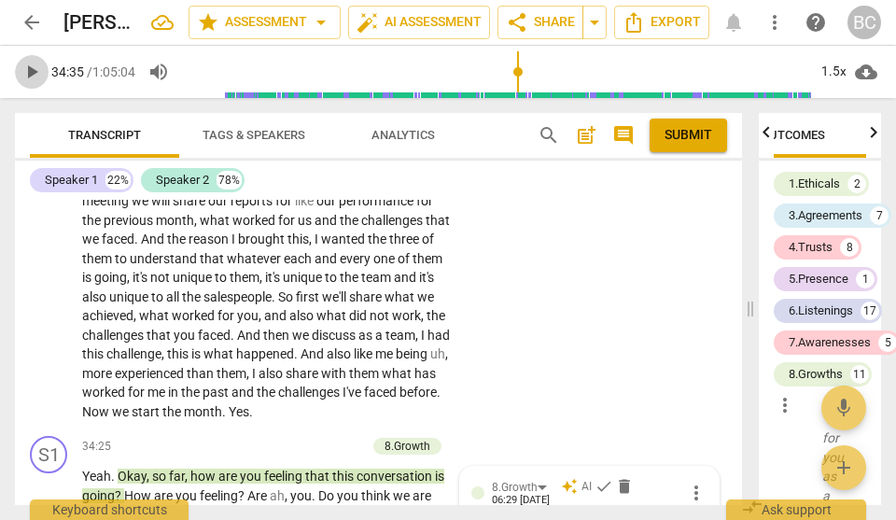
click at [32, 70] on span "play_arrow" at bounding box center [32, 72] width 22 height 22
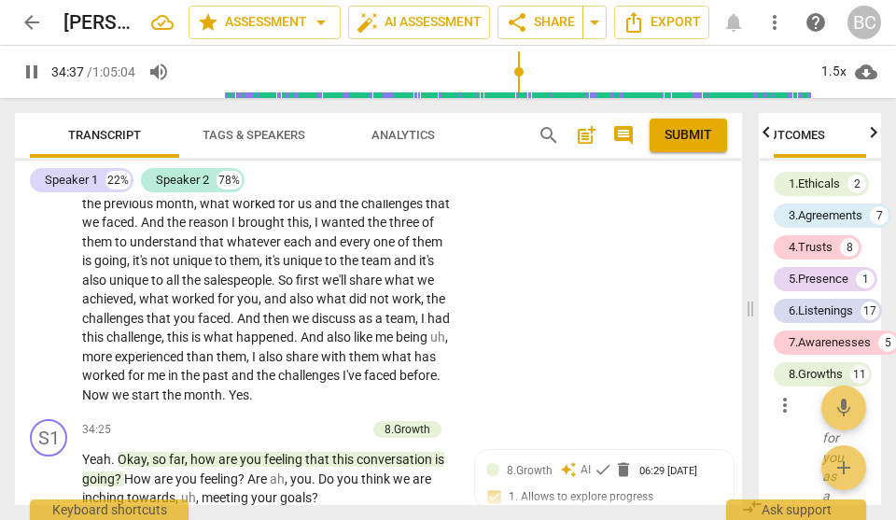
scroll to position [15351, 0]
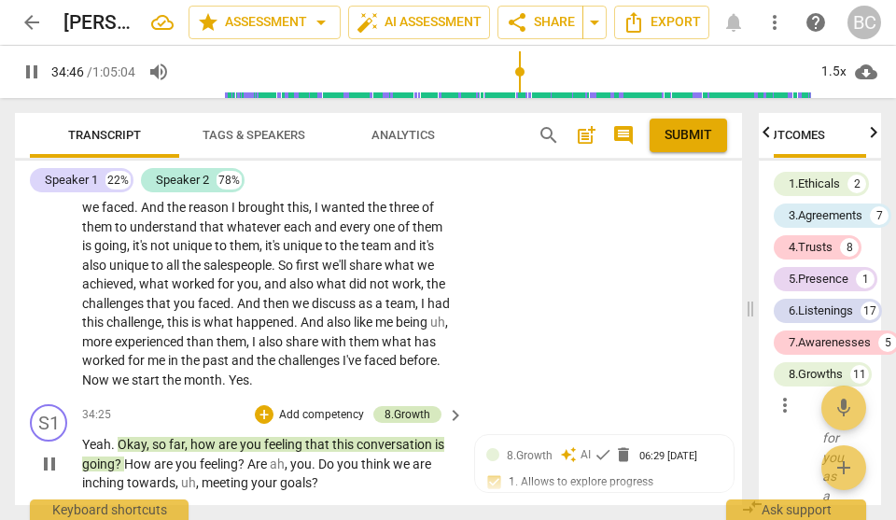
click at [394, 406] on div "8.Growth" at bounding box center [407, 414] width 46 height 17
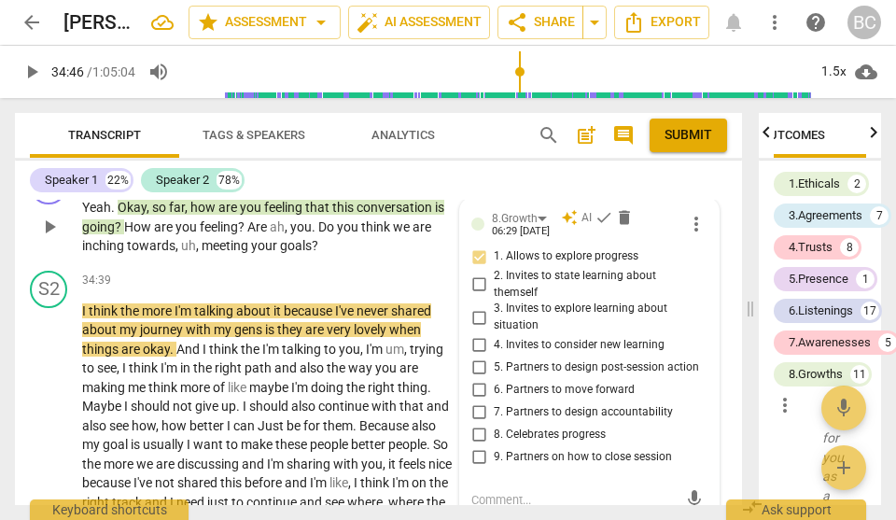
scroll to position [20253, 0]
click at [684, 448] on span "send" at bounding box center [694, 499] width 21 height 21
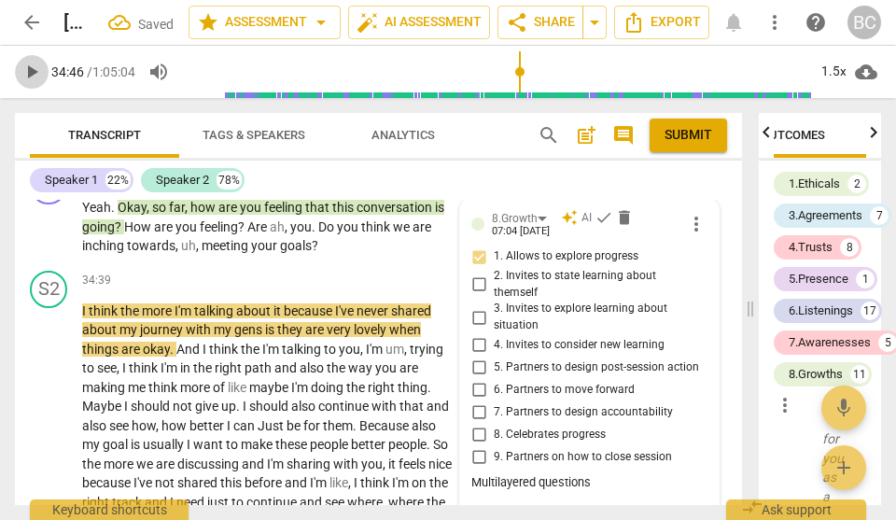
click at [35, 74] on span "play_arrow" at bounding box center [32, 72] width 22 height 22
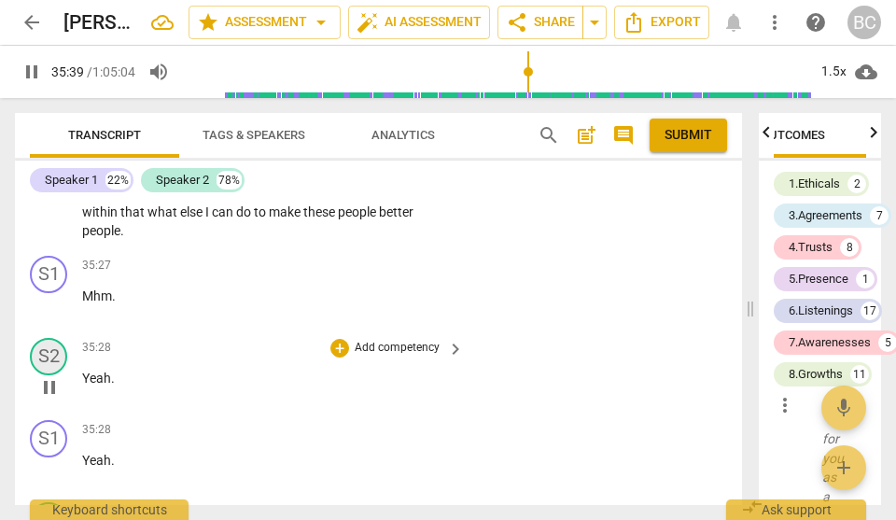
scroll to position [15969, 0]
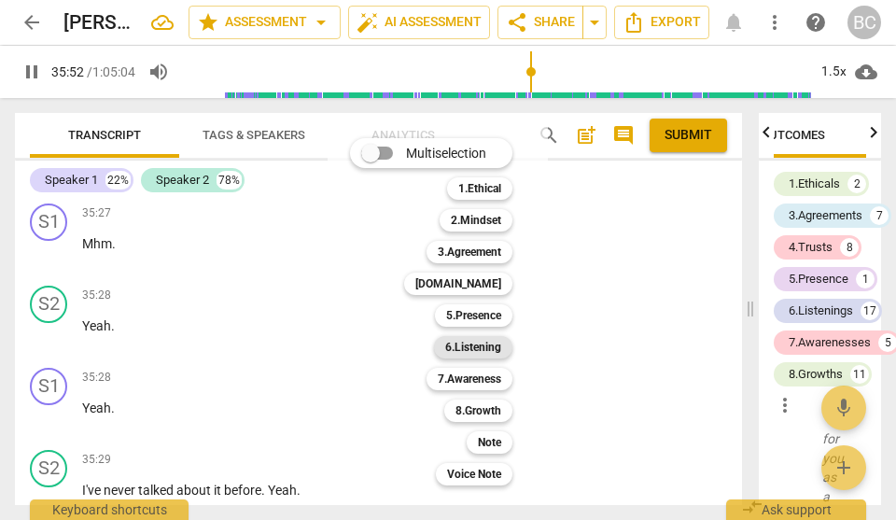
click at [480, 345] on b "6.Listening" at bounding box center [473, 347] width 56 height 22
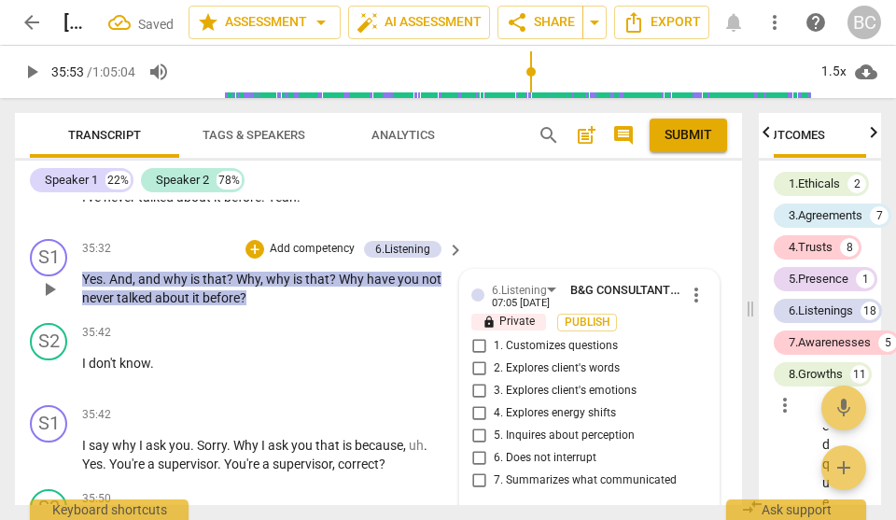
scroll to position [16260, 0]
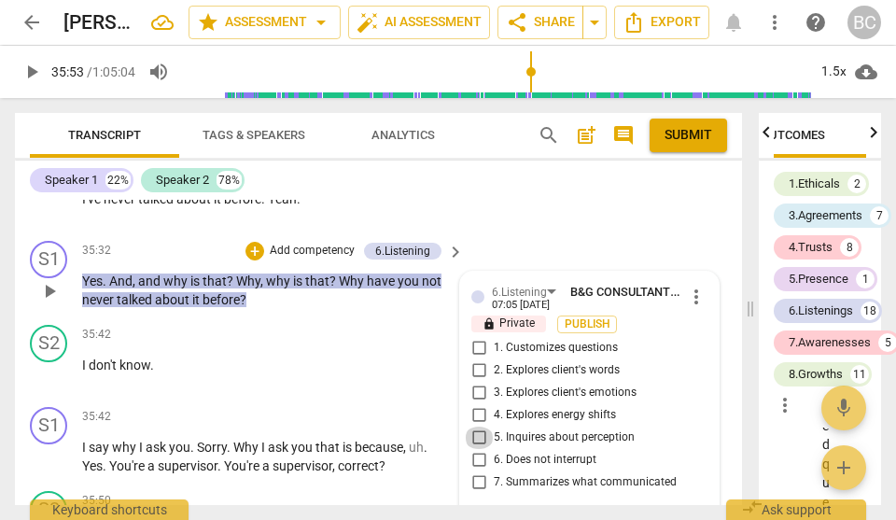
click at [478, 426] on input "5. Inquires about perception" at bounding box center [479, 437] width 30 height 22
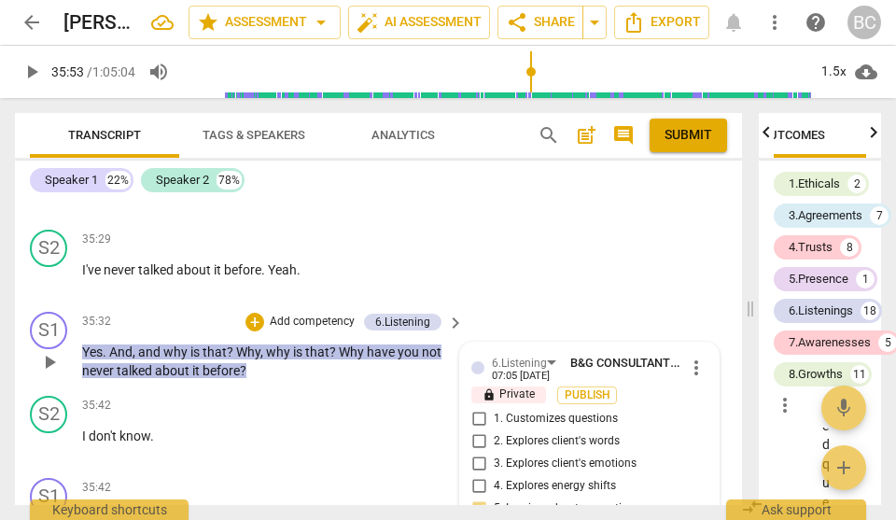
scroll to position [16191, 0]
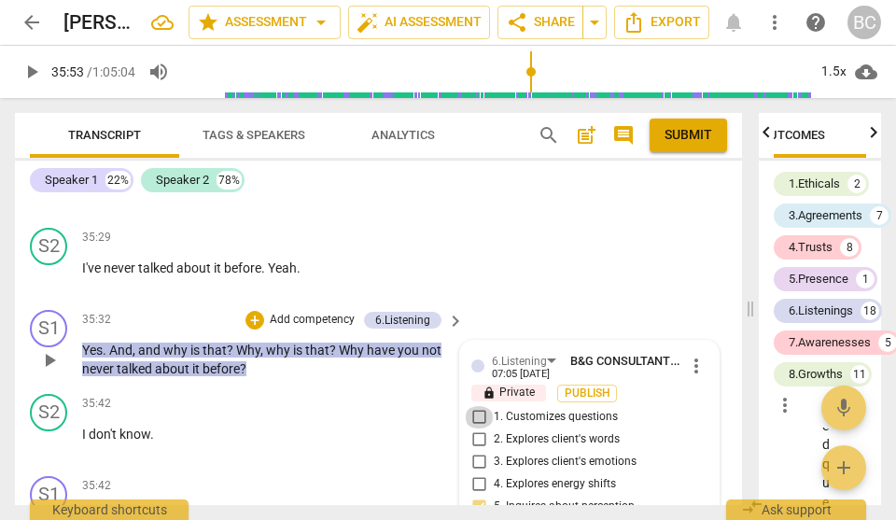
click at [477, 406] on input "1. Customizes questions" at bounding box center [479, 417] width 30 height 22
click at [340, 448] on div "+" at bounding box center [339, 486] width 19 height 19
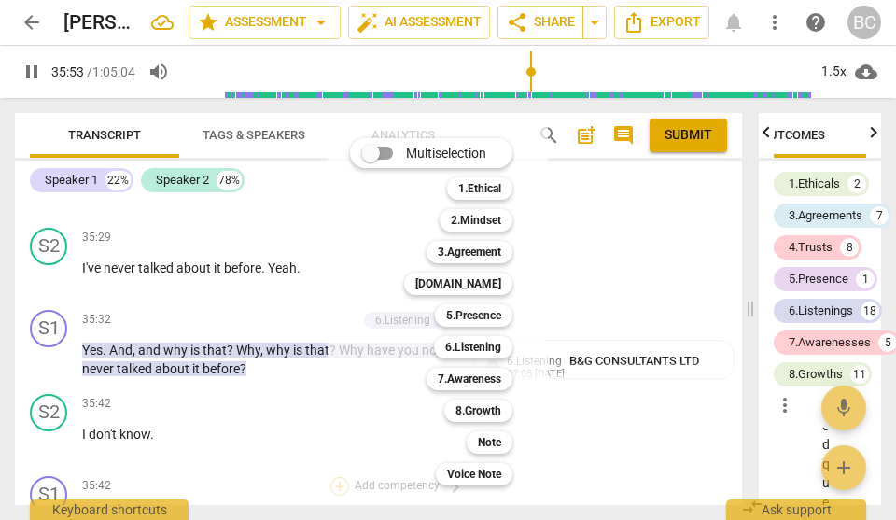
scroll to position [16582, 0]
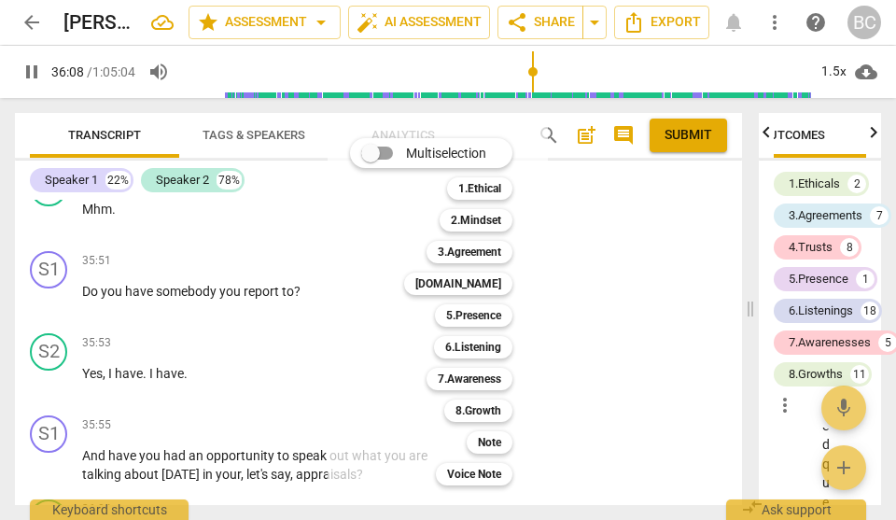
click at [345, 276] on div "Multiselection m 1.Ethical 1 2.Mindset 2 3.Agreement 3 [DOMAIN_NAME] 4 5.Presen…" at bounding box center [444, 311] width 205 height 356
click at [608, 270] on div at bounding box center [448, 260] width 896 height 520
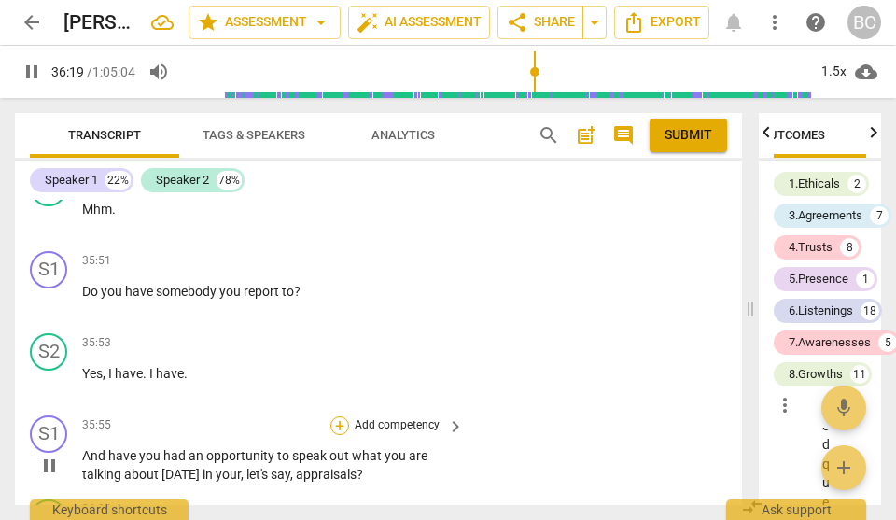
click at [341, 416] on div "+" at bounding box center [339, 425] width 19 height 19
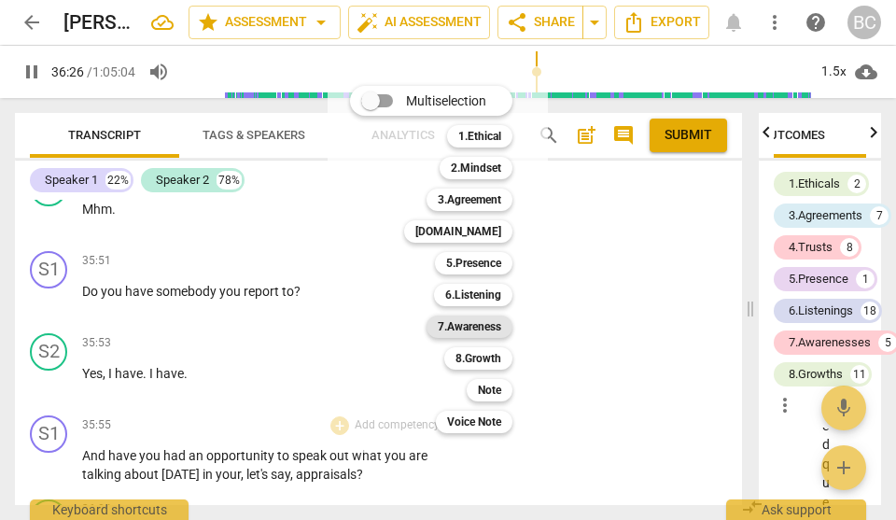
click at [456, 326] on b "7.Awareness" at bounding box center [469, 326] width 63 height 22
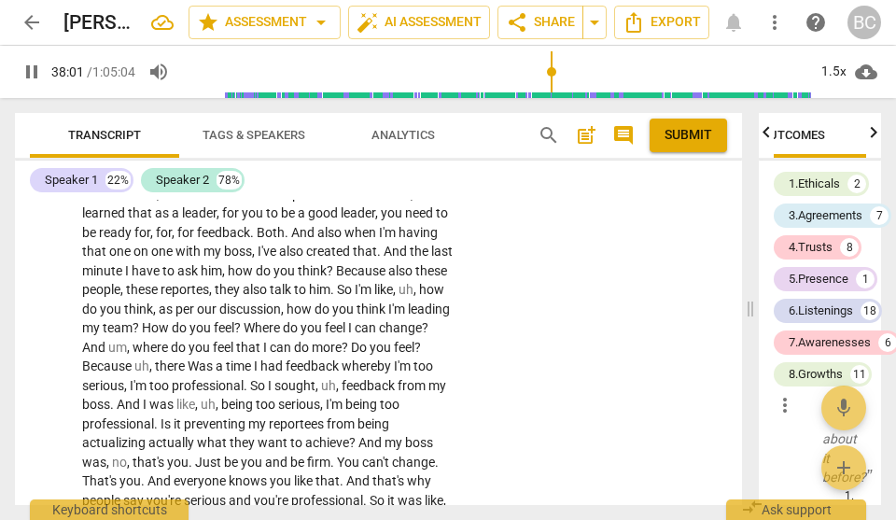
scroll to position [17197, 0]
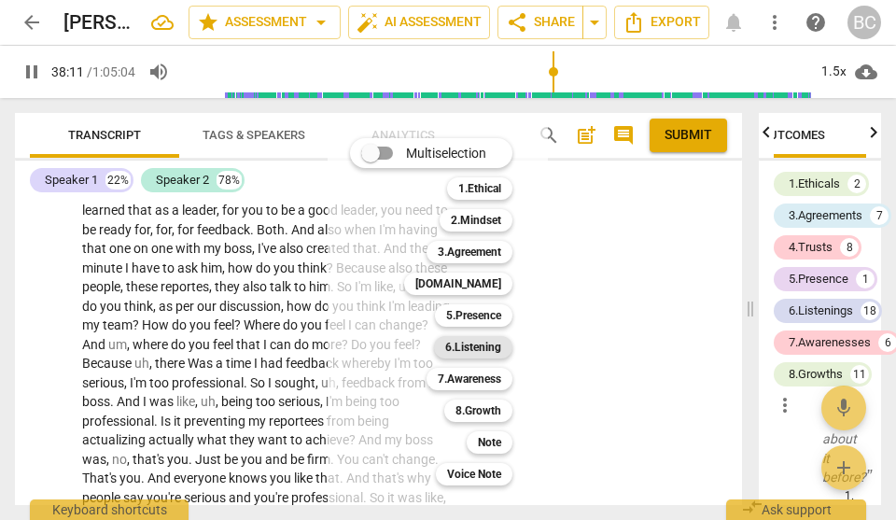
click at [476, 344] on b "6.Listening" at bounding box center [473, 347] width 56 height 22
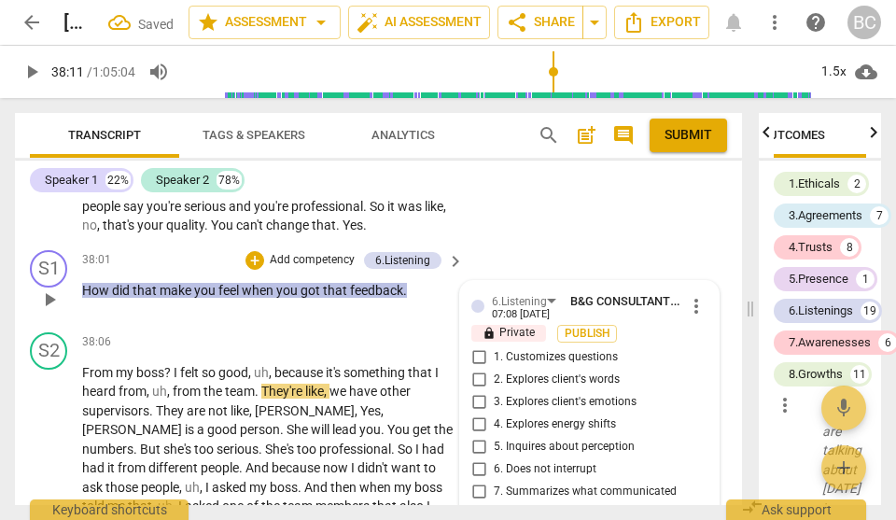
scroll to position [22316, 0]
click at [478, 391] on input "3. Explores client's emotions" at bounding box center [479, 402] width 30 height 22
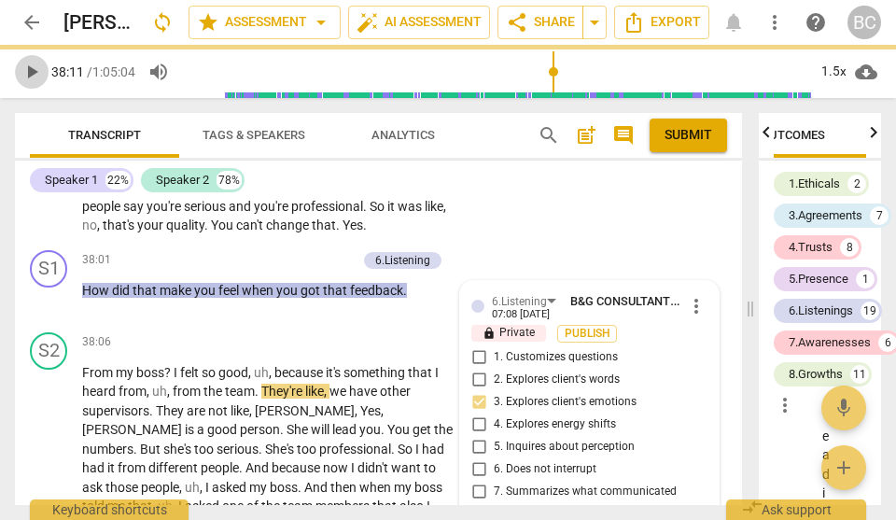
click at [38, 72] on span "play_arrow" at bounding box center [32, 72] width 22 height 22
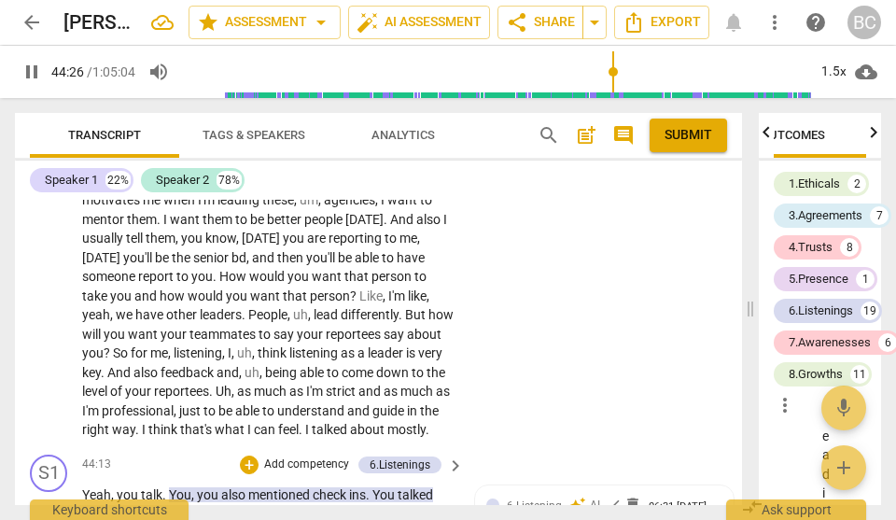
scroll to position [19769, 0]
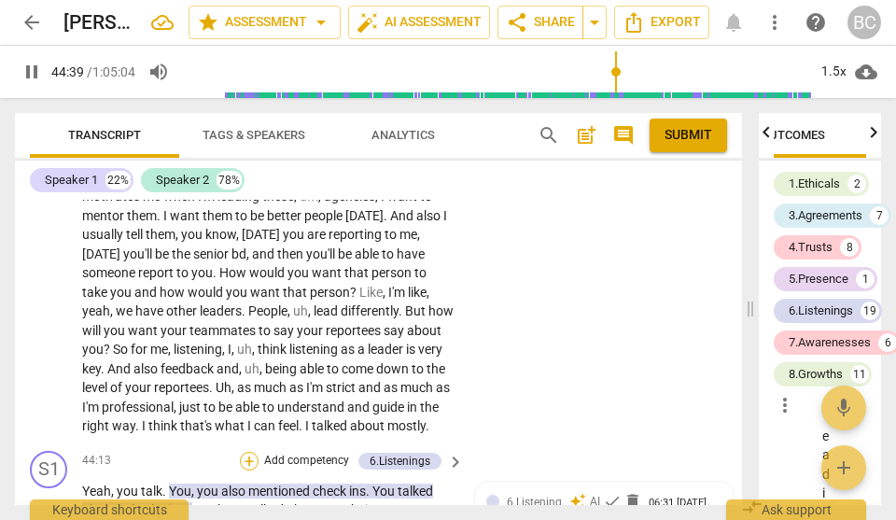
click at [250, 448] on div "+" at bounding box center [249, 461] width 19 height 19
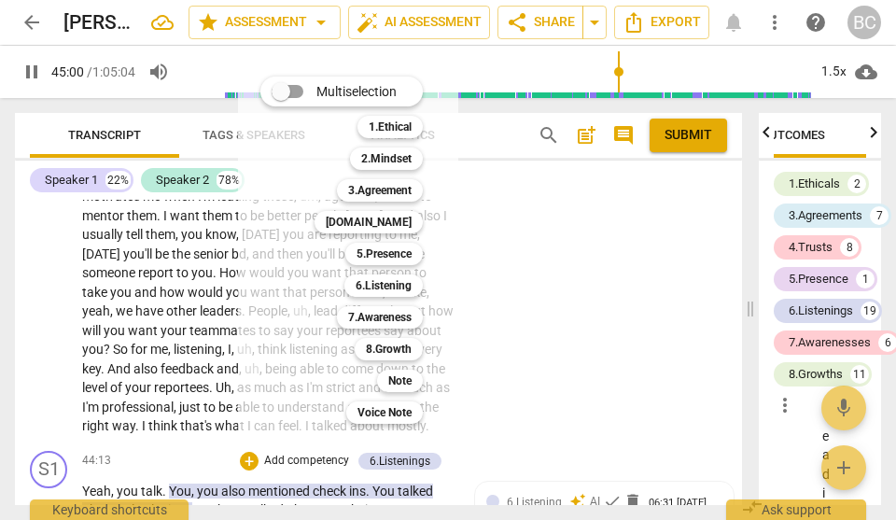
scroll to position [20119, 0]
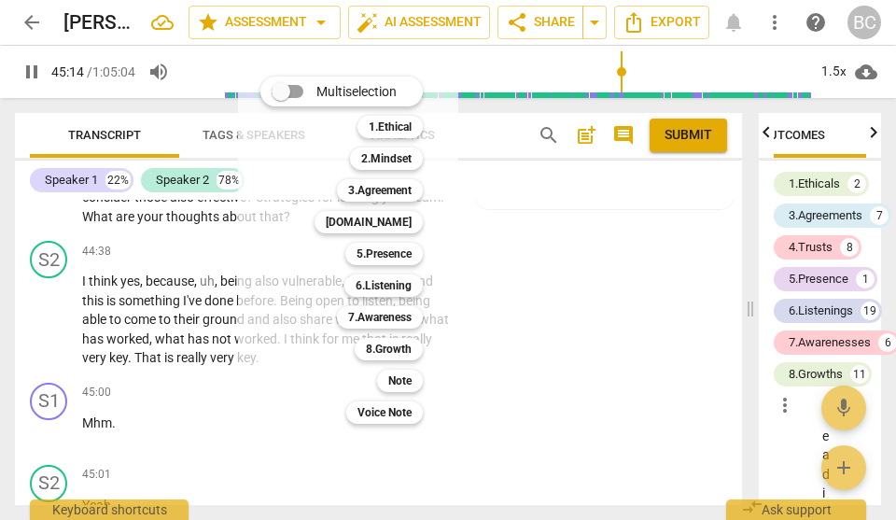
click at [300, 397] on div "Multiselection m 1.Ethical 1 2.Mindset 2 3.Agreement 3 [DOMAIN_NAME] 4 5.Presen…" at bounding box center [355, 250] width 205 height 356
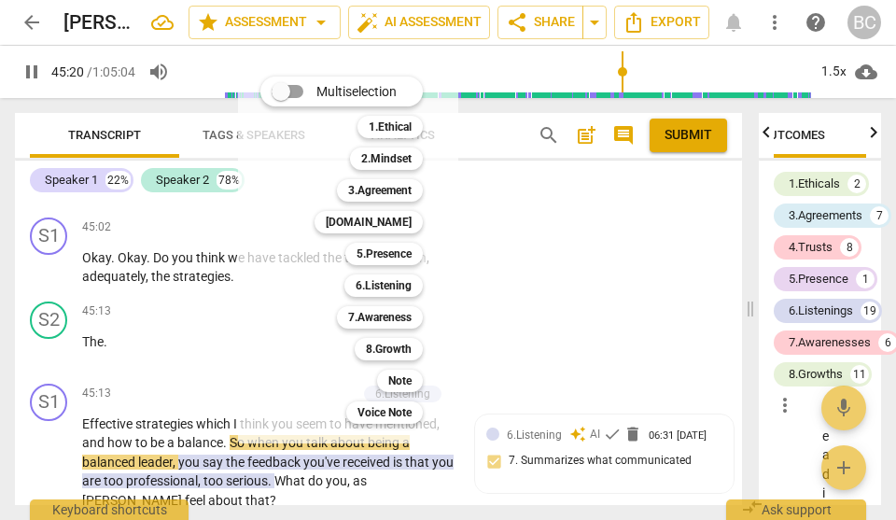
click at [536, 337] on div at bounding box center [448, 260] width 896 height 520
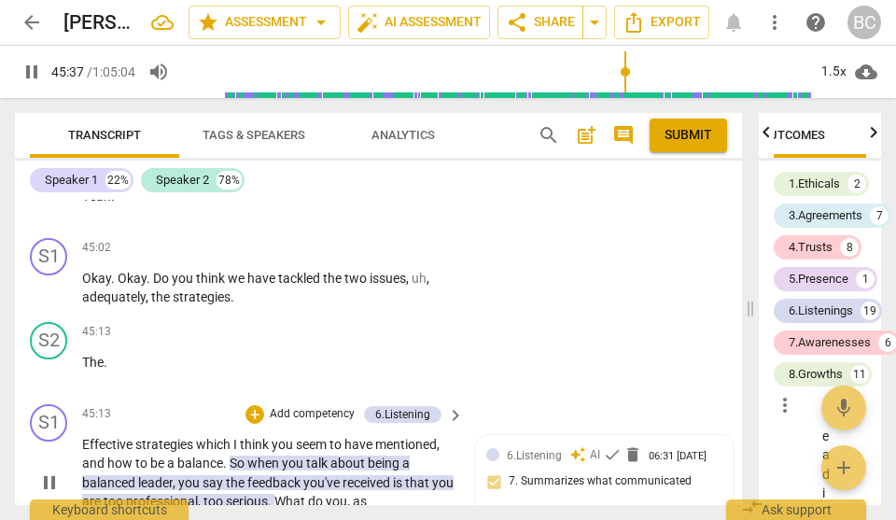
scroll to position [20426, 0]
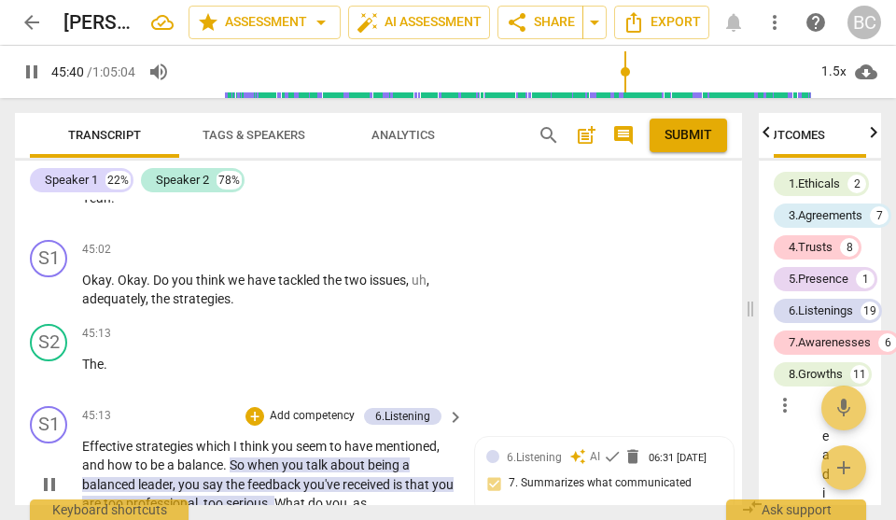
click at [308, 448] on span "What" at bounding box center [291, 502] width 34 height 15
click at [258, 407] on div "+" at bounding box center [254, 416] width 19 height 19
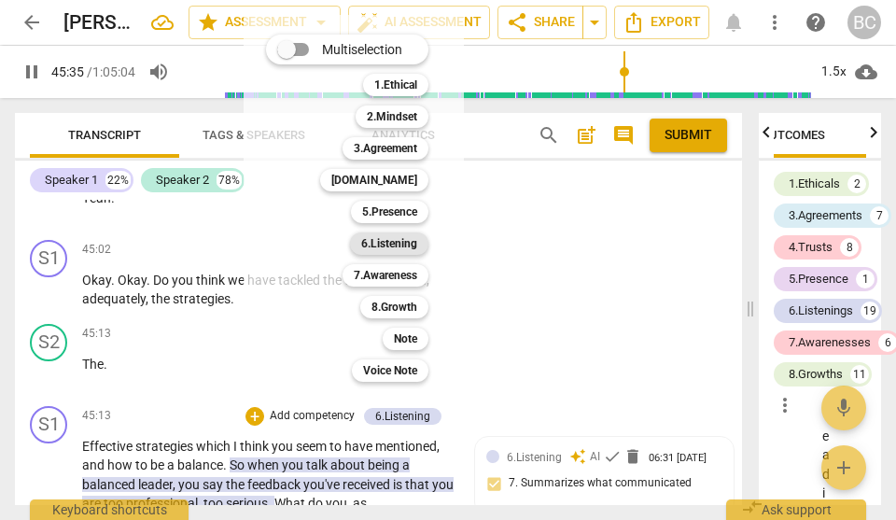
click at [397, 244] on b "6.Listening" at bounding box center [389, 243] width 56 height 22
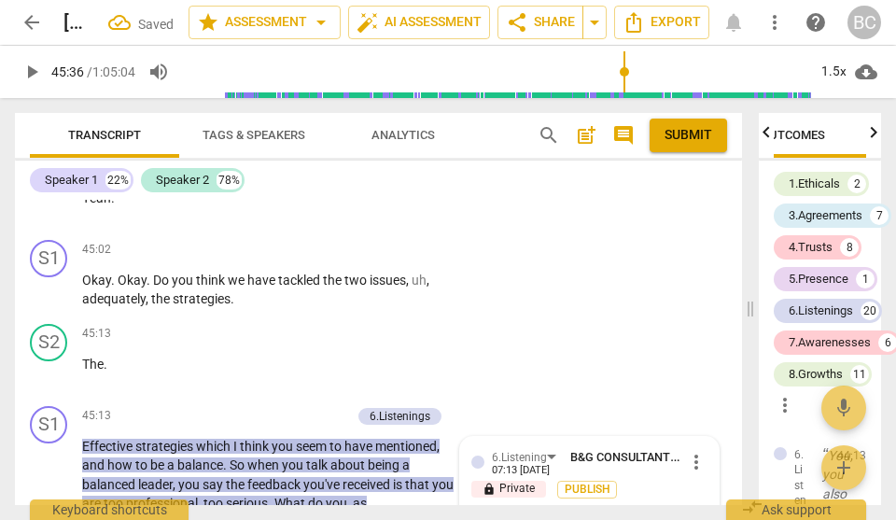
scroll to position [25384, 0]
click at [28, 73] on span "play_arrow" at bounding box center [32, 72] width 22 height 22
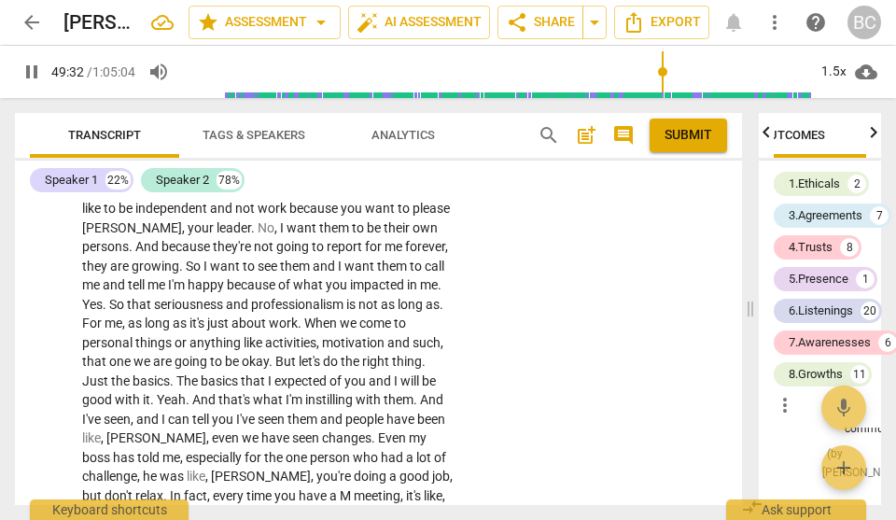
scroll to position [21778, 0]
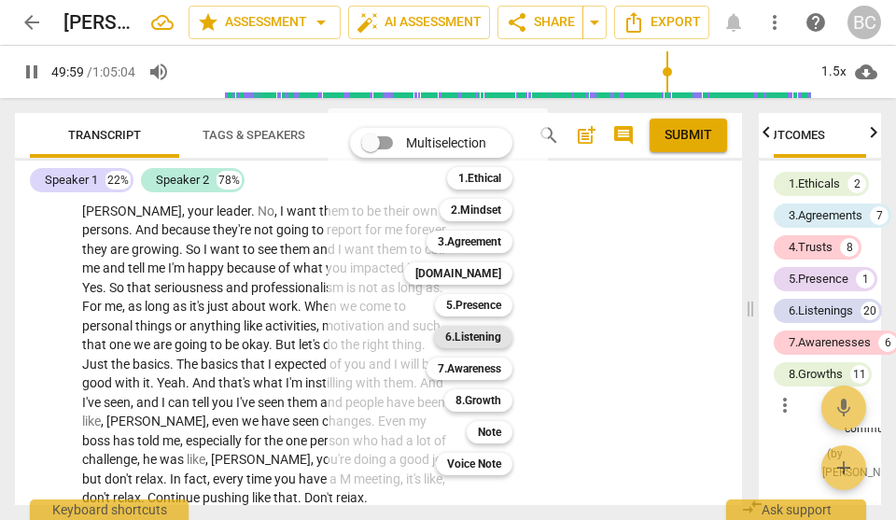
click at [453, 335] on b "6.Listening" at bounding box center [473, 337] width 56 height 22
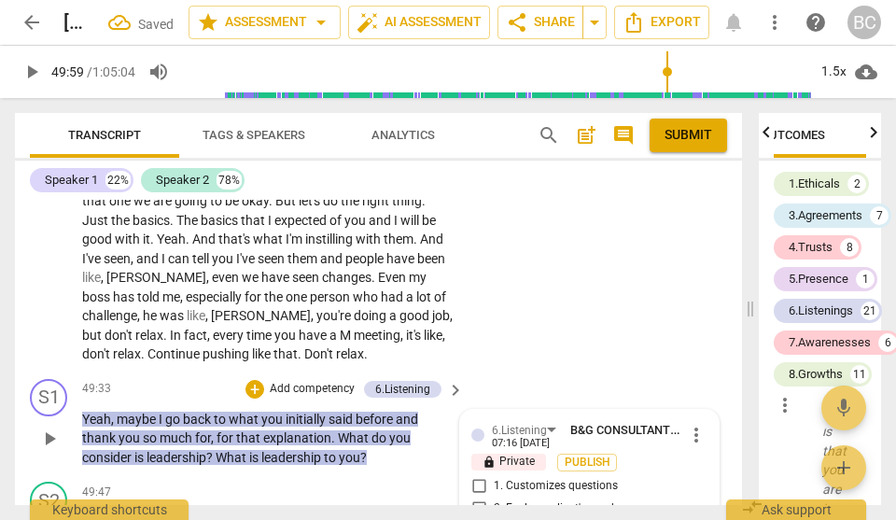
scroll to position [21898, 0]
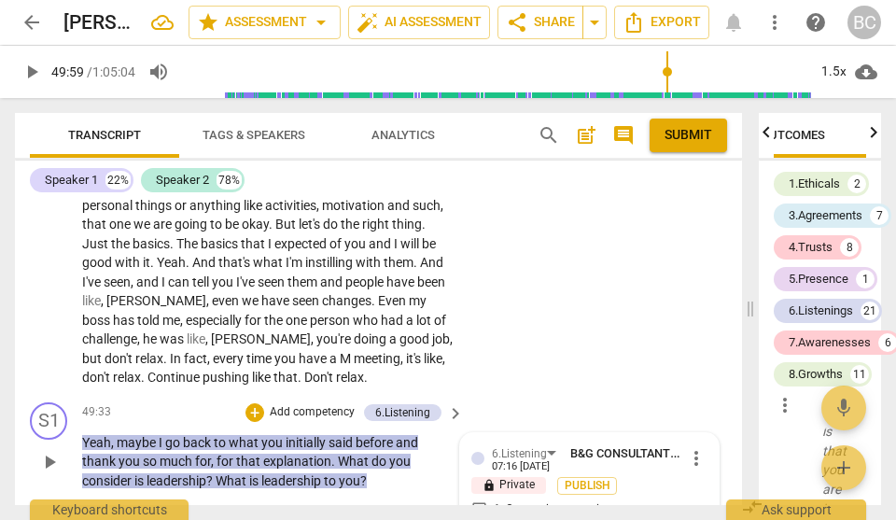
click at [475, 448] on input "1. Customizes questions" at bounding box center [479, 509] width 30 height 22
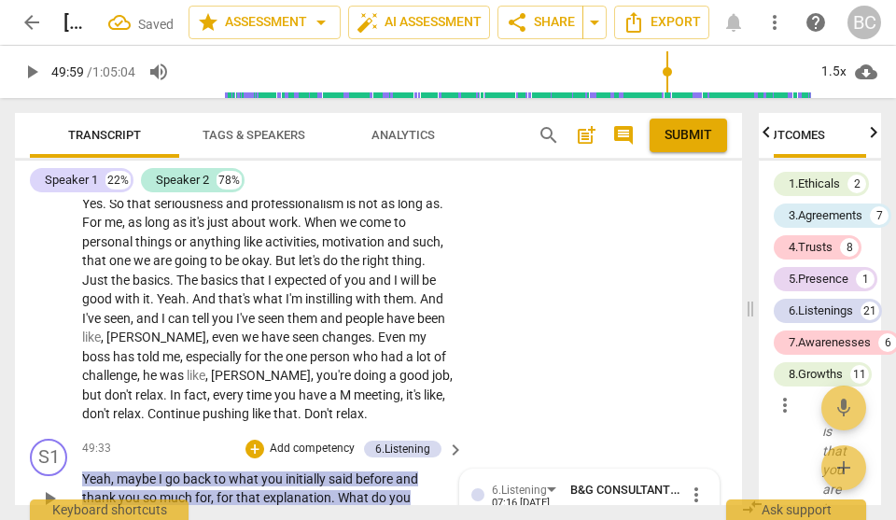
scroll to position [21841, 0]
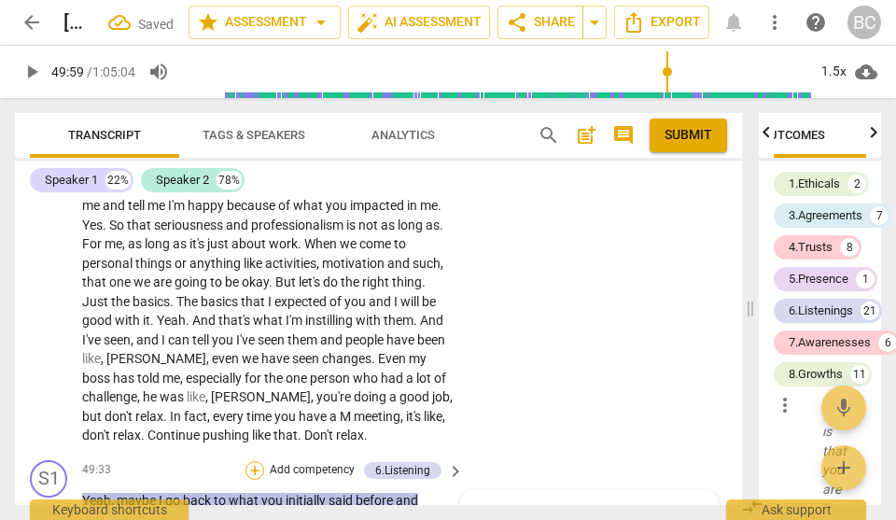
click at [256, 448] on div "+" at bounding box center [254, 470] width 19 height 19
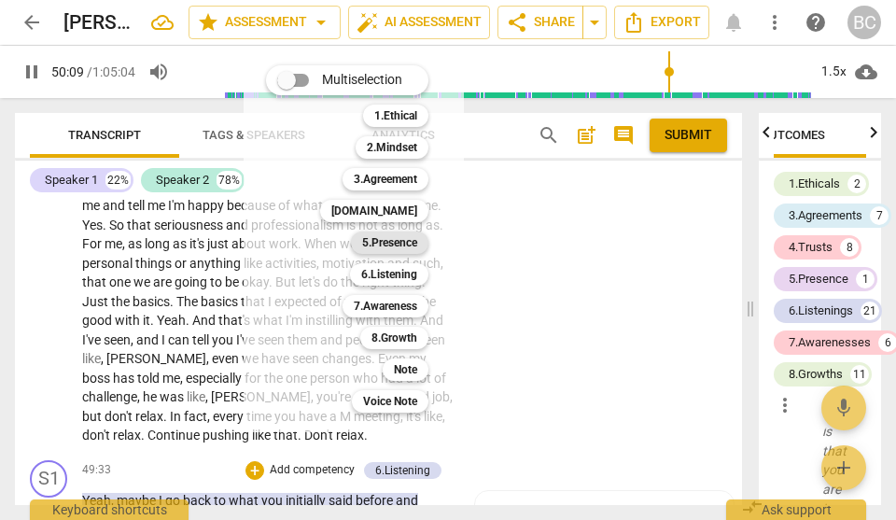
click at [393, 243] on b "5.Presence" at bounding box center [389, 242] width 55 height 22
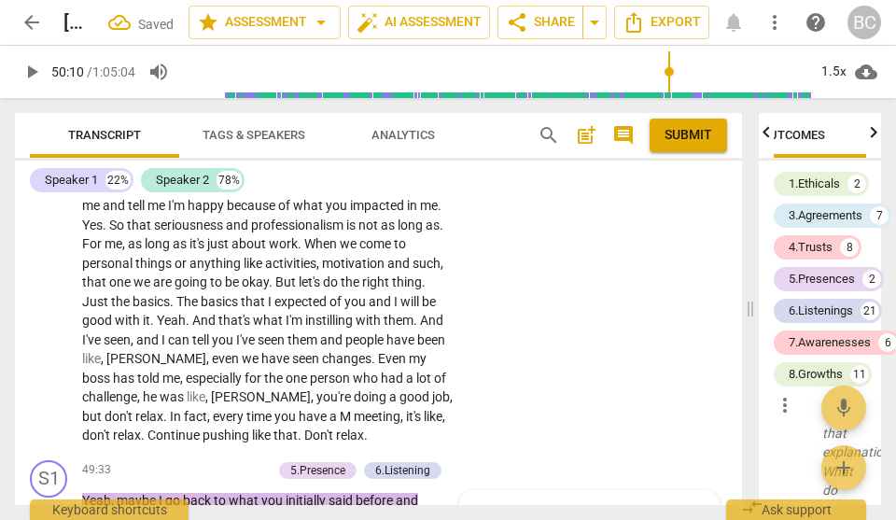
scroll to position [27575, 0]
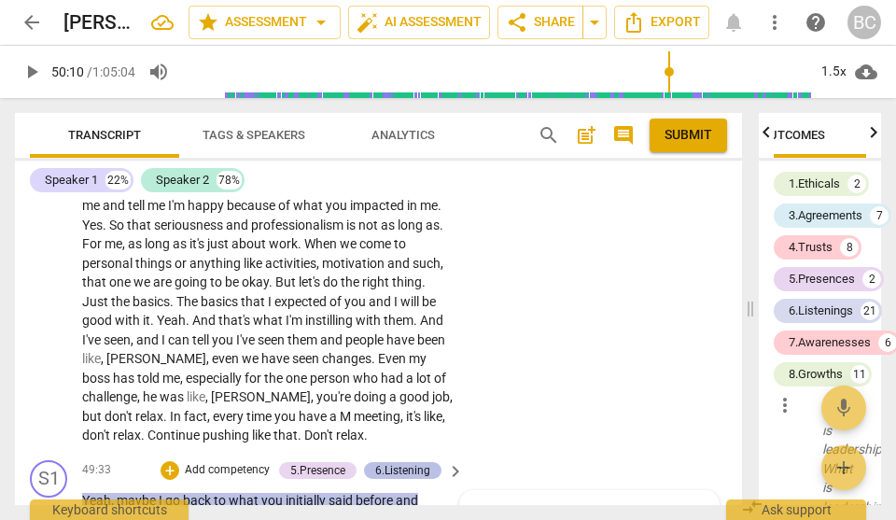
click at [405, 448] on div "6.Listening" at bounding box center [402, 470] width 55 height 17
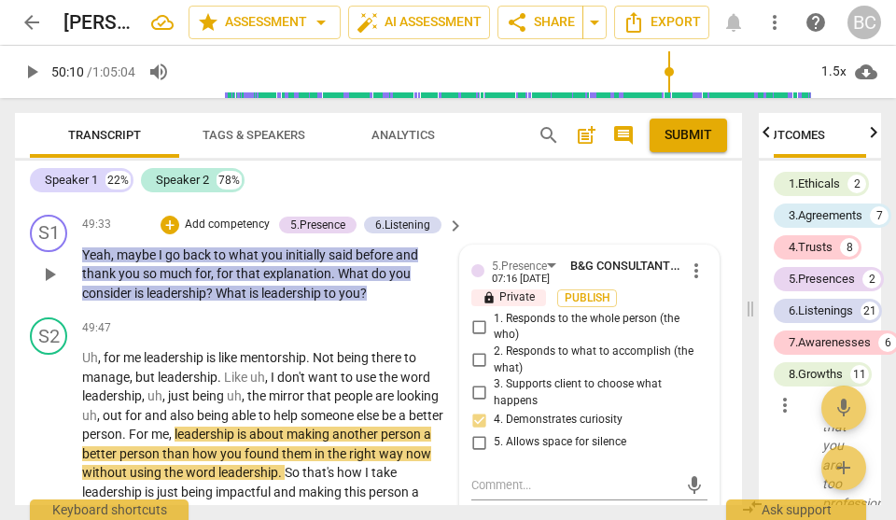
scroll to position [22116, 0]
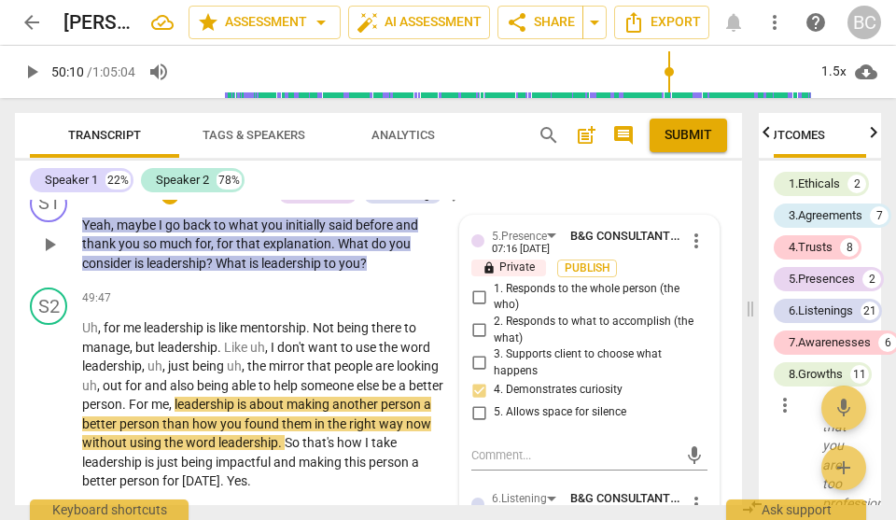
click at [34, 70] on span "play_arrow" at bounding box center [32, 72] width 22 height 22
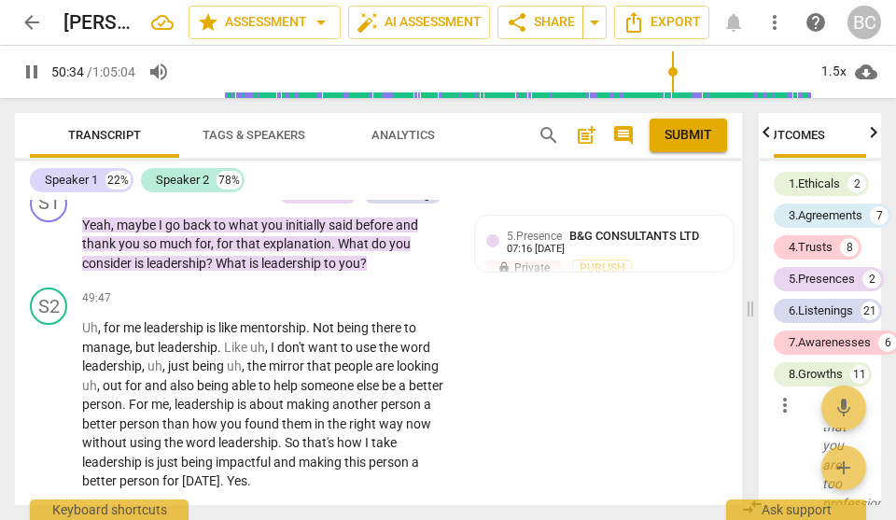
click at [337, 448] on div "+" at bounding box center [339, 516] width 19 height 19
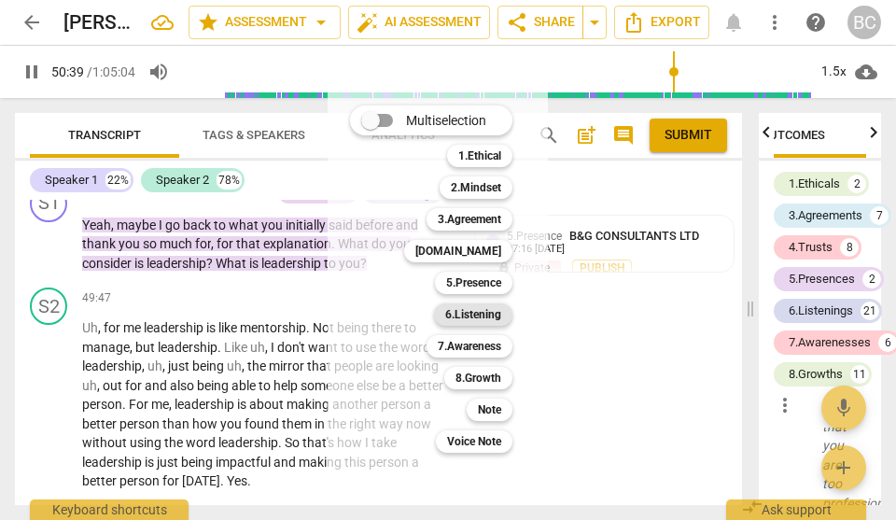
click at [480, 314] on b "6.Listening" at bounding box center [473, 314] width 56 height 22
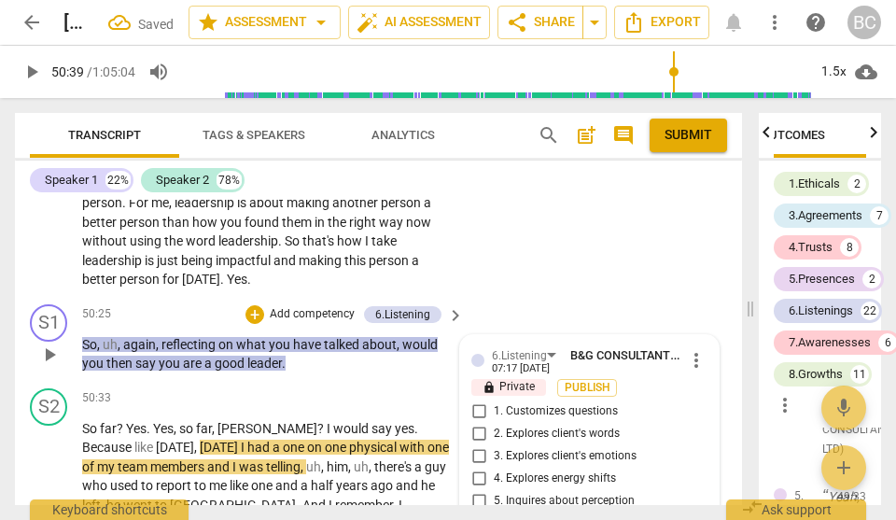
scroll to position [28264, 0]
click at [473, 448] on input "5. Inquires about perception" at bounding box center [479, 501] width 30 height 22
click at [29, 75] on span "play_arrow" at bounding box center [32, 72] width 22 height 22
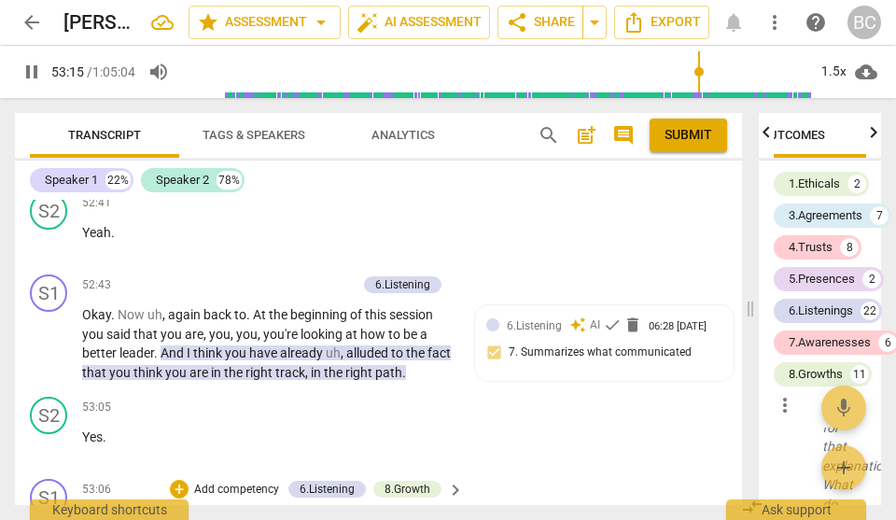
scroll to position [23329, 0]
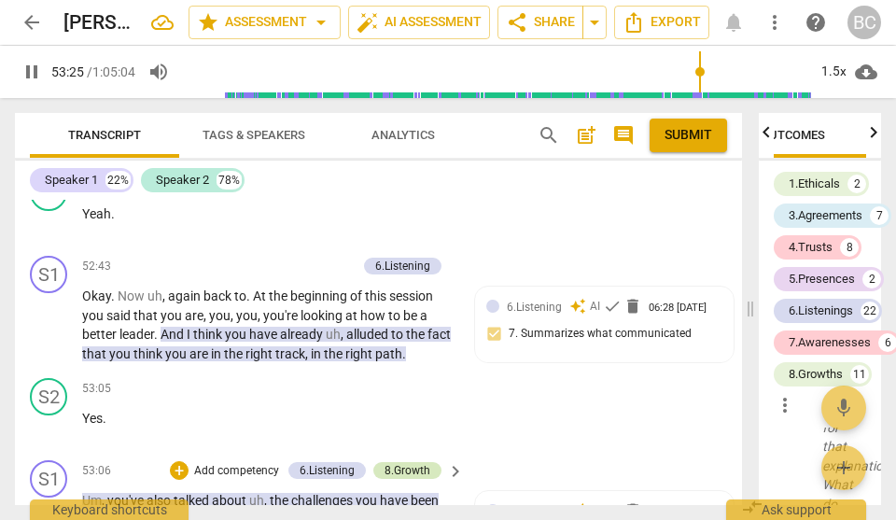
click at [405, 448] on div "8.Growth" at bounding box center [407, 470] width 46 height 17
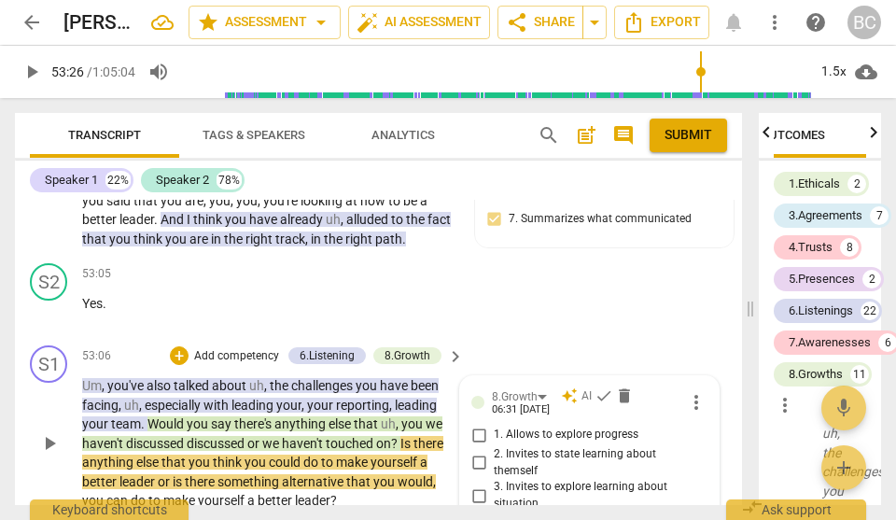
scroll to position [23414, 0]
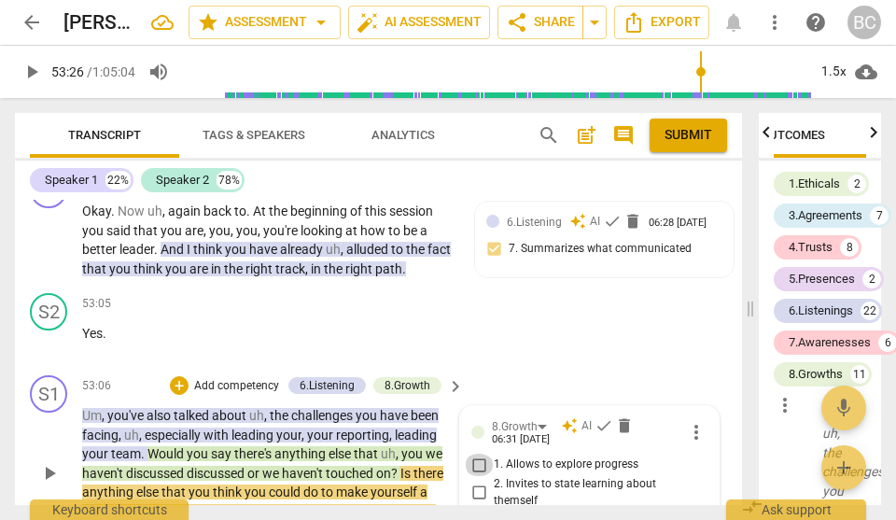
click at [478, 448] on input "1. Allows to explore progress" at bounding box center [479, 464] width 30 height 22
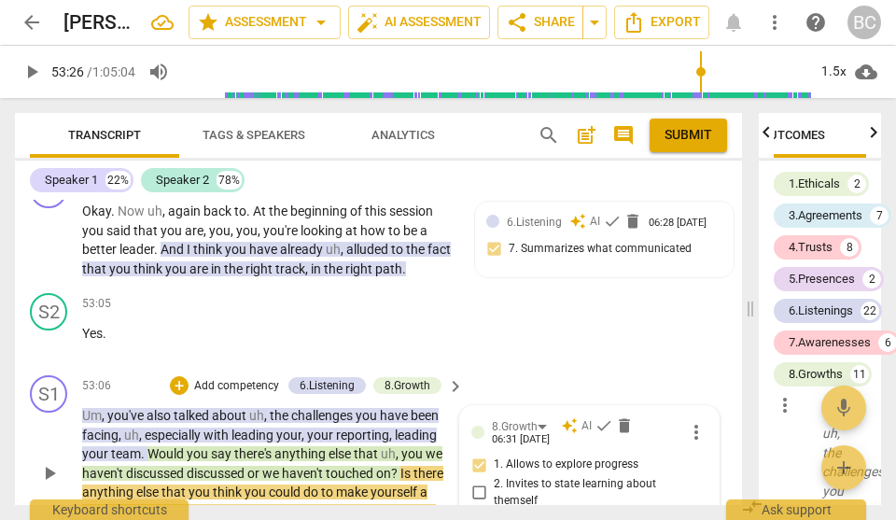
scroll to position [16, 0]
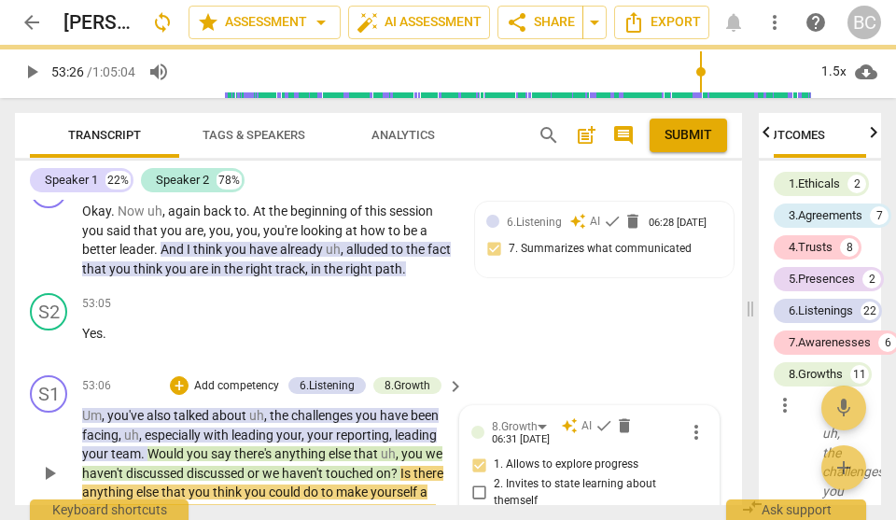
scroll to position [0, 0]
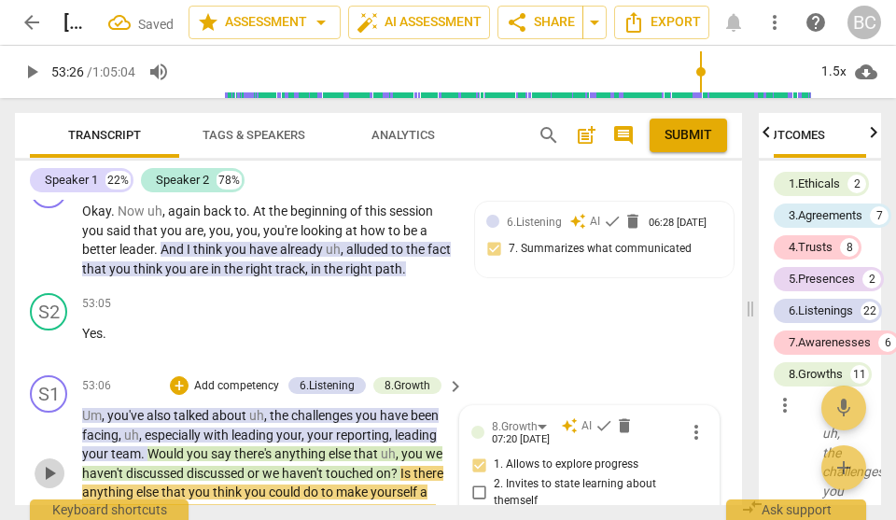
click at [53, 448] on span "play_arrow" at bounding box center [49, 473] width 22 height 22
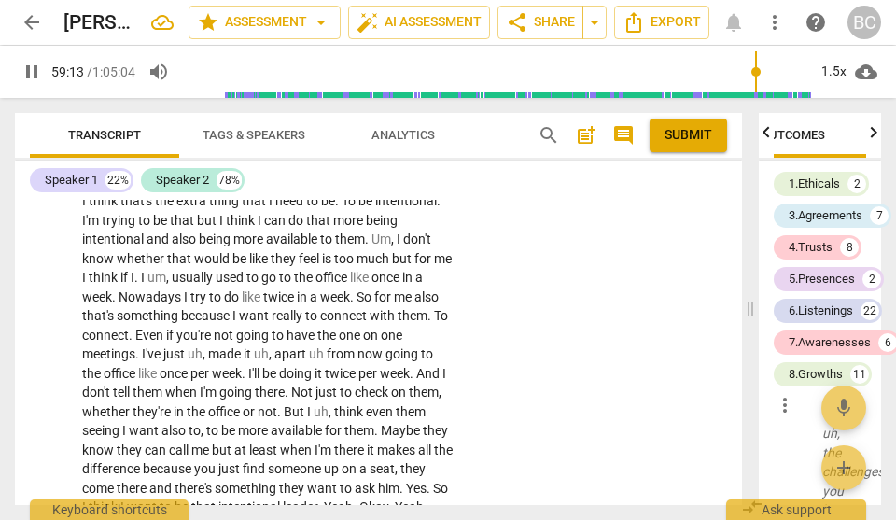
scroll to position [25274, 0]
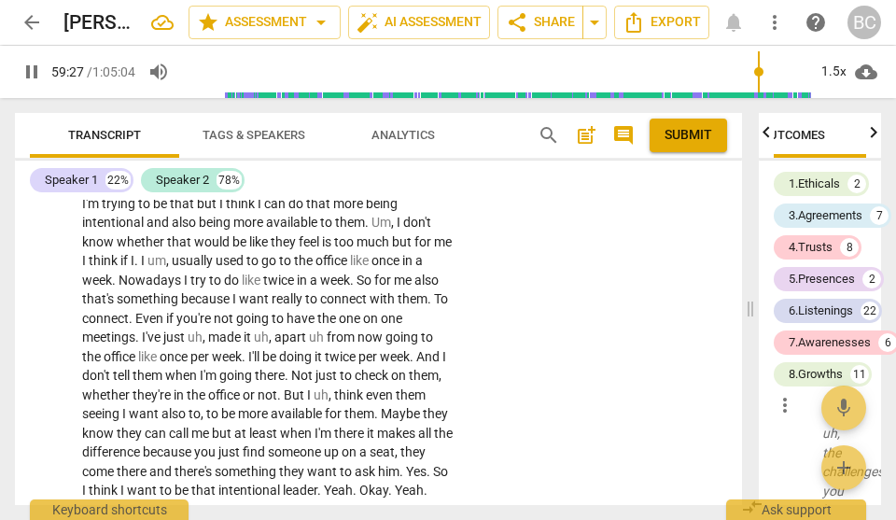
click at [261, 448] on div "+" at bounding box center [258, 525] width 19 height 19
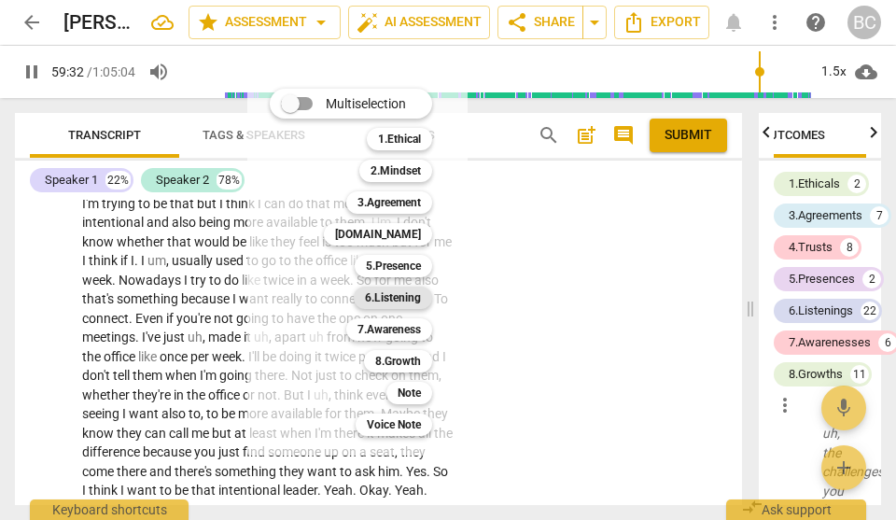
click at [399, 299] on b "6.Listening" at bounding box center [393, 297] width 56 height 22
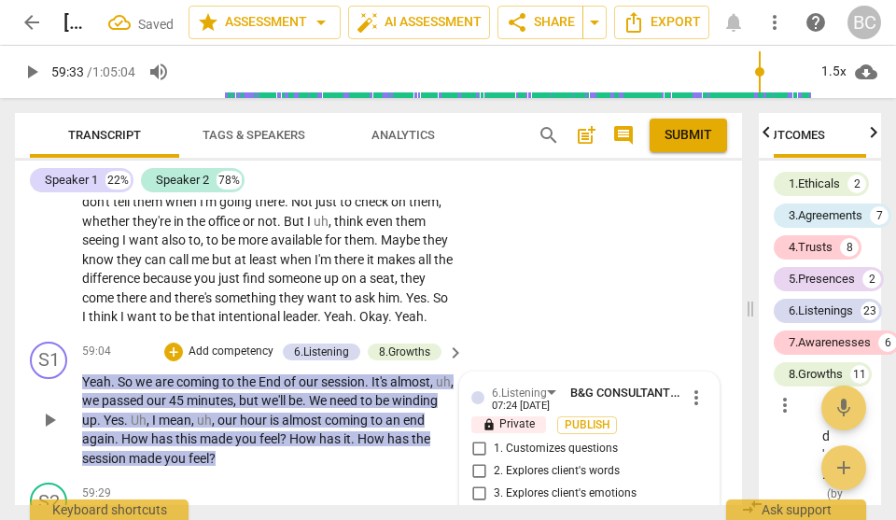
scroll to position [25445, 0]
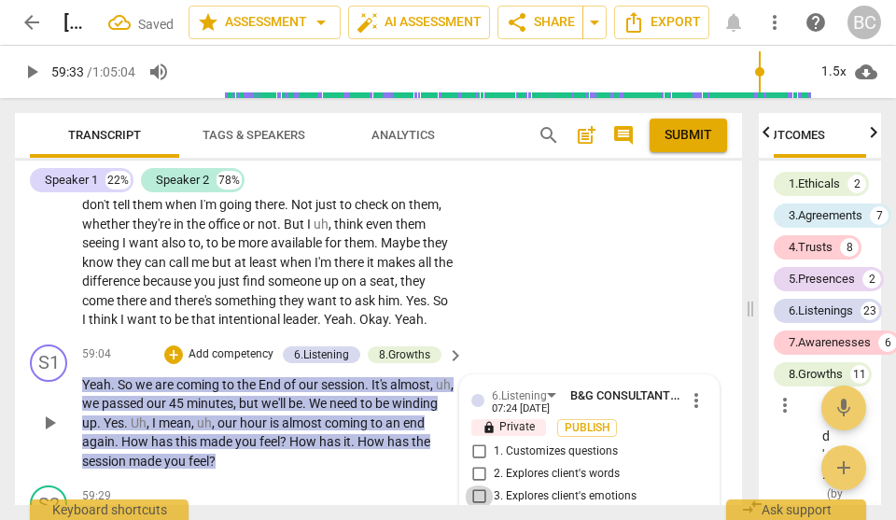
click at [474, 448] on input "3. Explores client's emotions" at bounding box center [479, 496] width 30 height 22
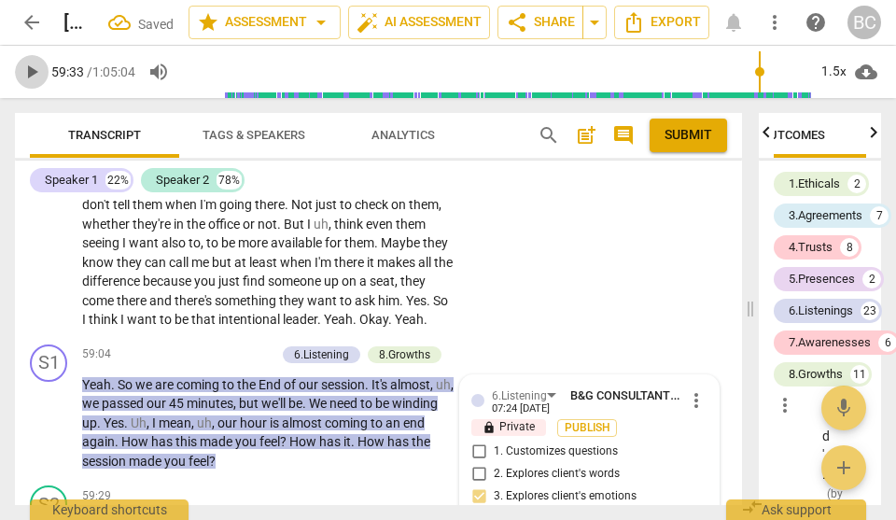
click at [34, 72] on span "play_arrow" at bounding box center [32, 72] width 22 height 22
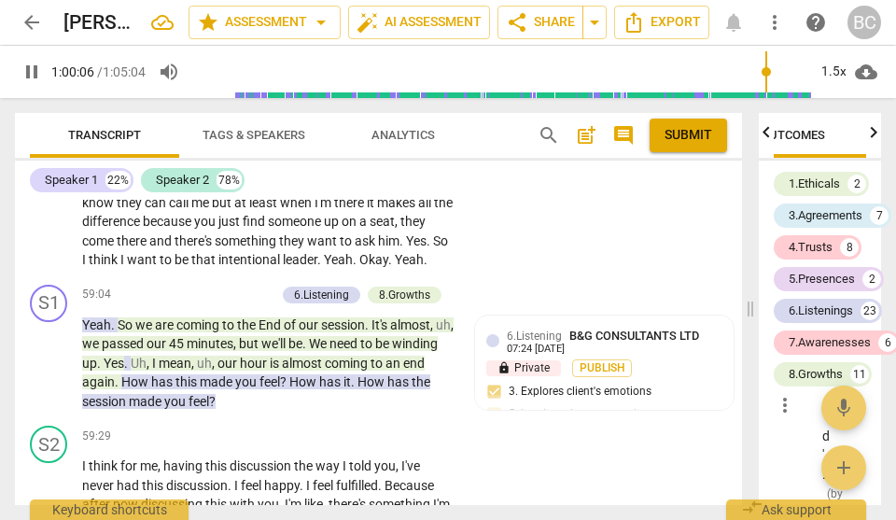
scroll to position [25648, 0]
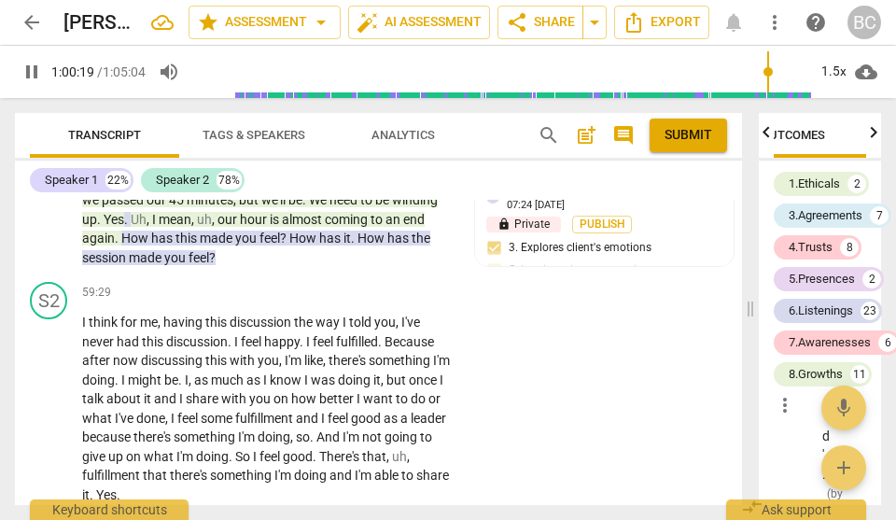
click at [250, 448] on div "+" at bounding box center [249, 529] width 19 height 19
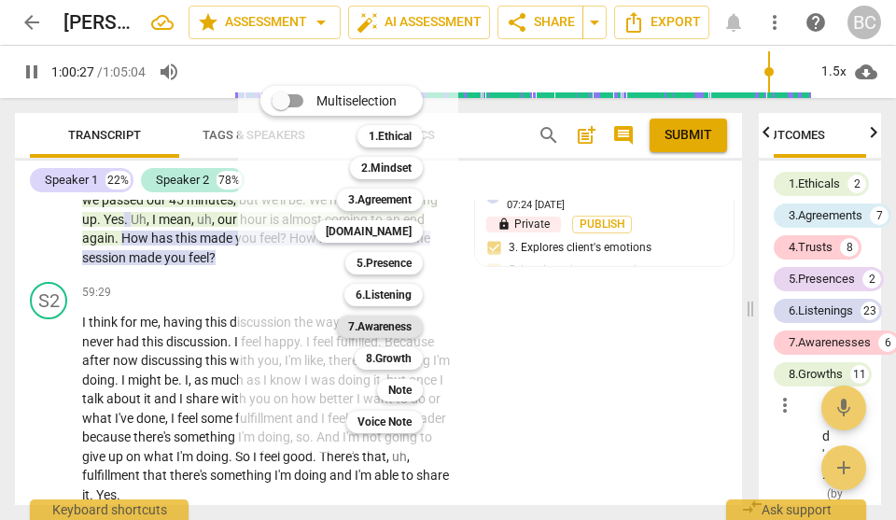
click at [391, 323] on b "7.Awareness" at bounding box center [379, 326] width 63 height 22
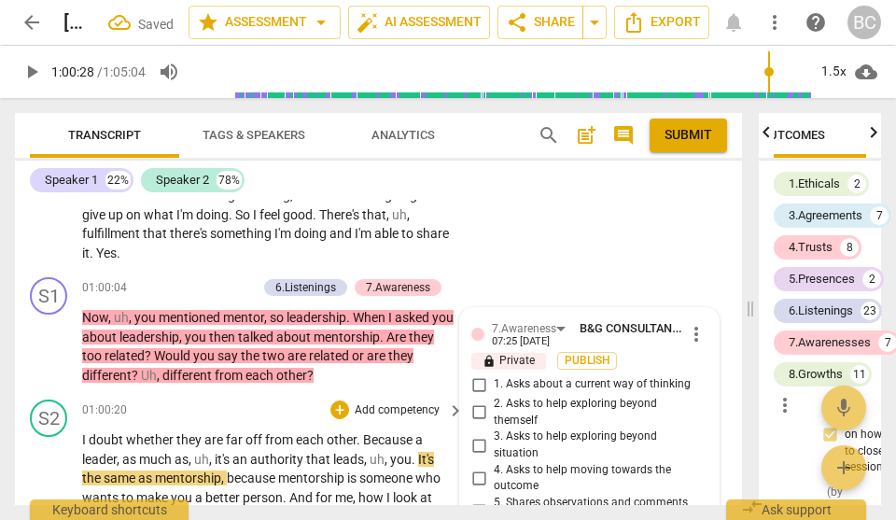
scroll to position [34255, 0]
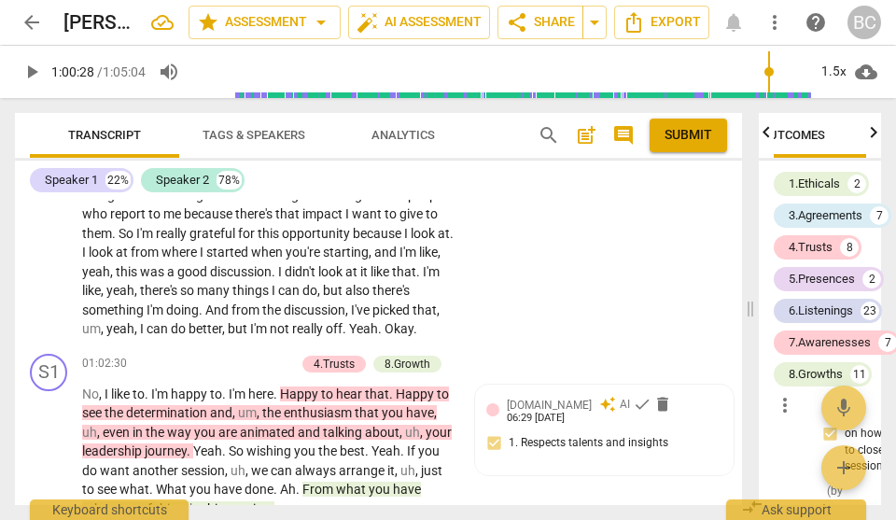
scroll to position [27567, 0]
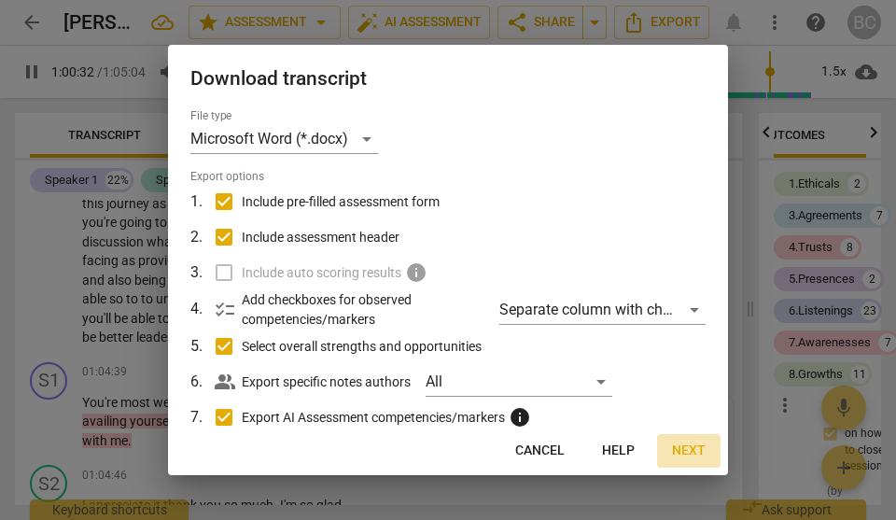
click at [688, 448] on span "Next" at bounding box center [689, 450] width 34 height 19
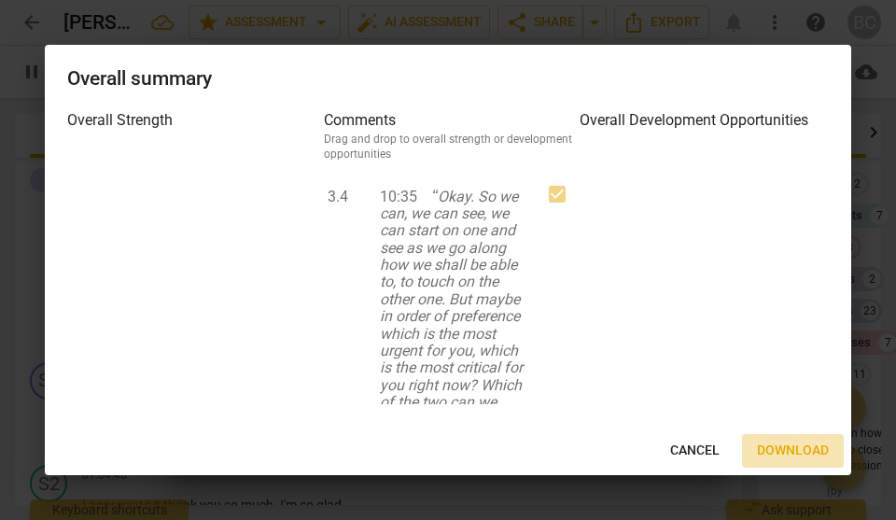
click at [781, 448] on span "Download" at bounding box center [793, 450] width 72 height 19
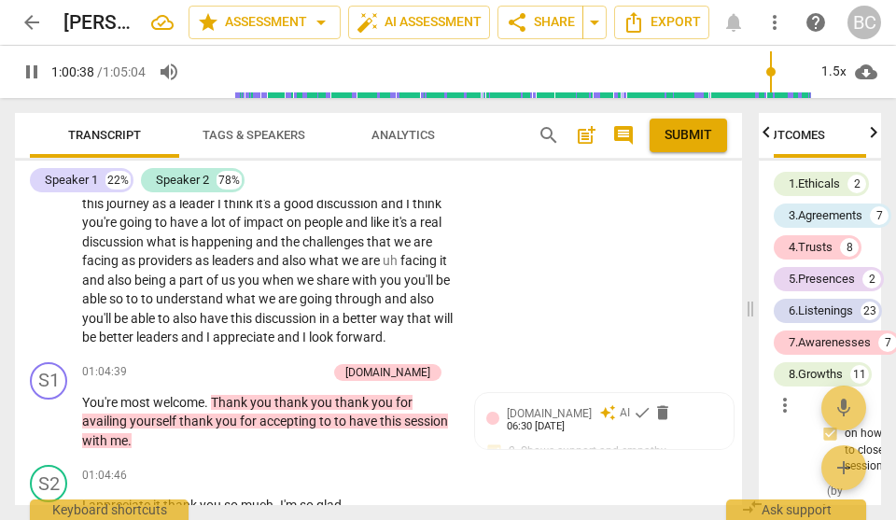
scroll to position [25962, 0]
